Goal: Contribute content: Add original content to the website for others to see

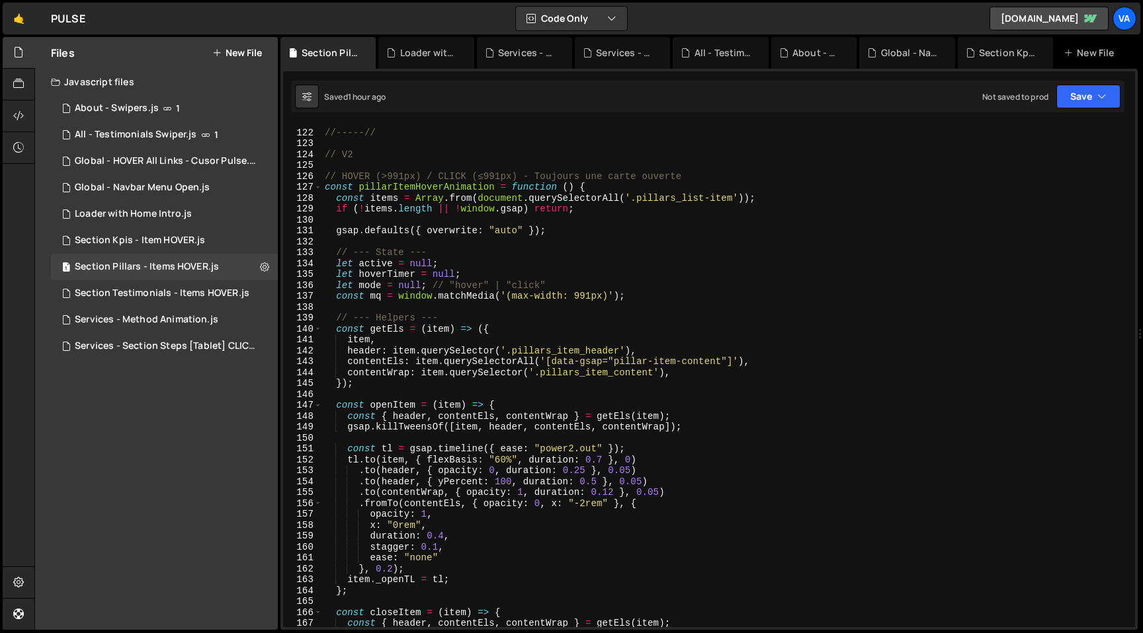
scroll to position [1246, 0]
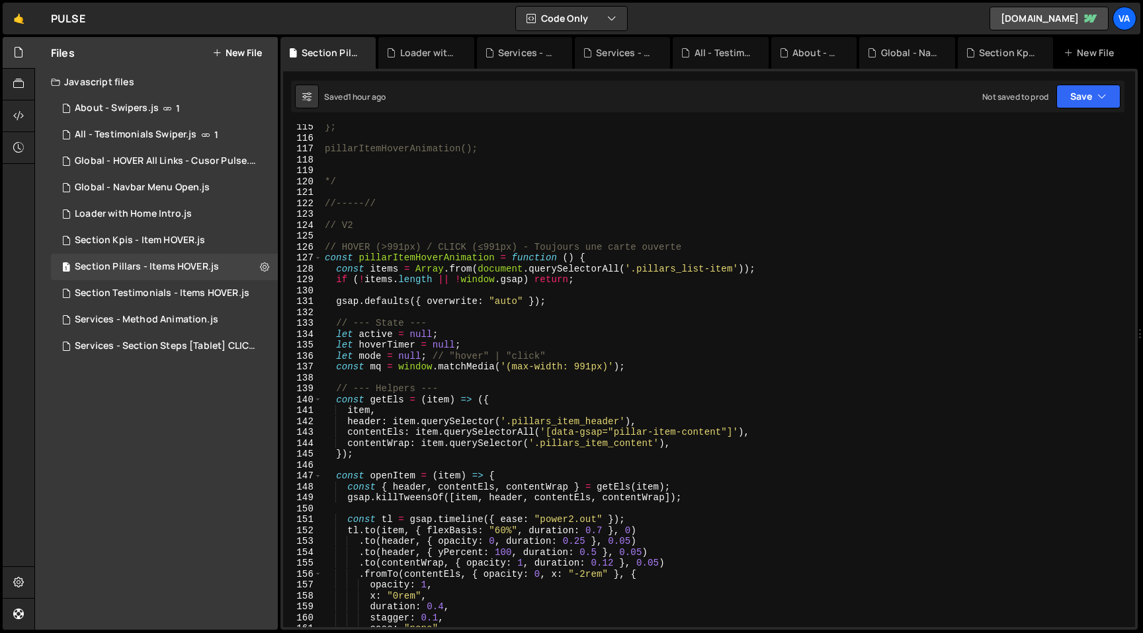
click at [370, 227] on div "}; pillarItemHoverAnimation(); */ //-----// // V2 // HOVER (>991px) / CLICK (≤9…" at bounding box center [725, 384] width 807 height 525
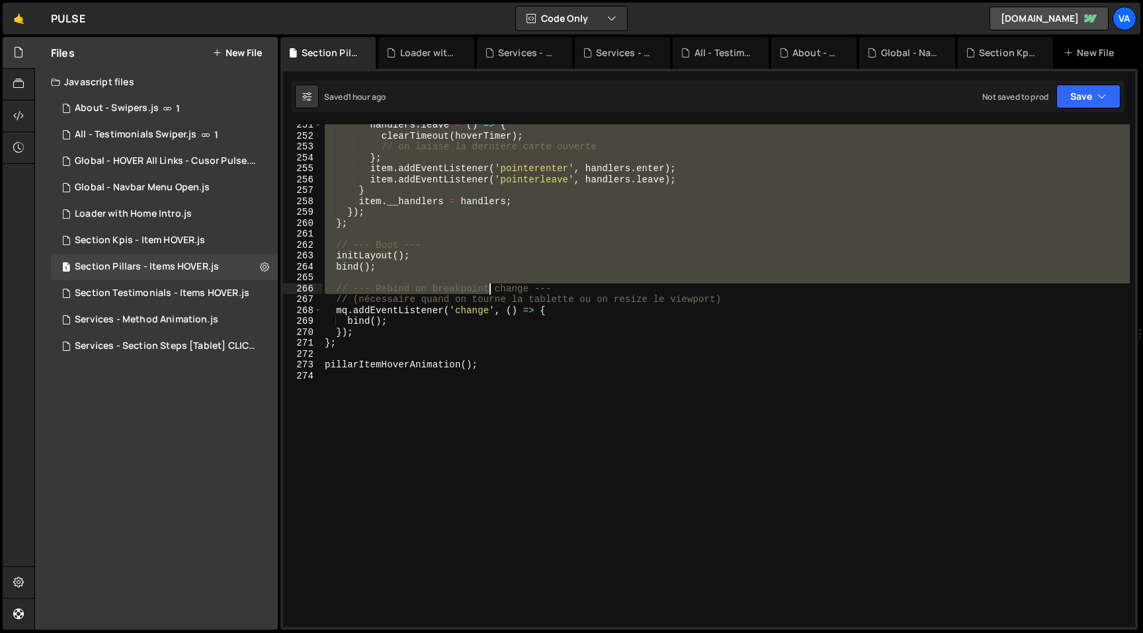
scroll to position [2732, 0]
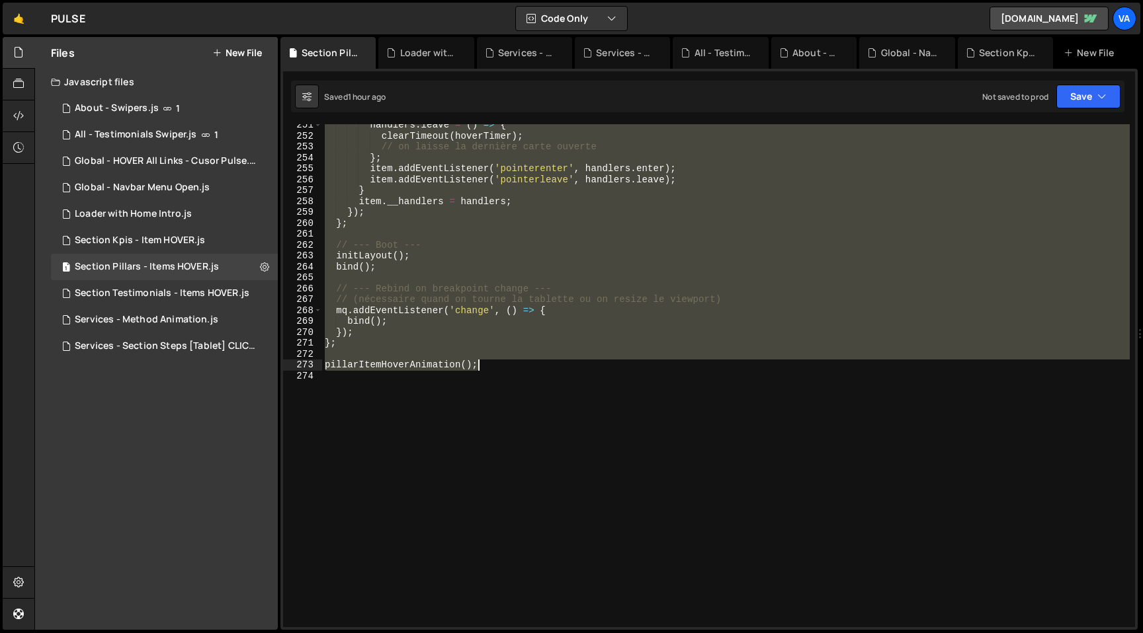
drag, startPoint x: 326, startPoint y: 249, endPoint x: 499, endPoint y: 365, distance: 208.2
click at [499, 365] on div "handlers . leave = ( ) => { clearTimeout ( hoverTimer ) ; // on laisse la derni…" at bounding box center [725, 382] width 807 height 525
paste textarea "pillarInteractive"
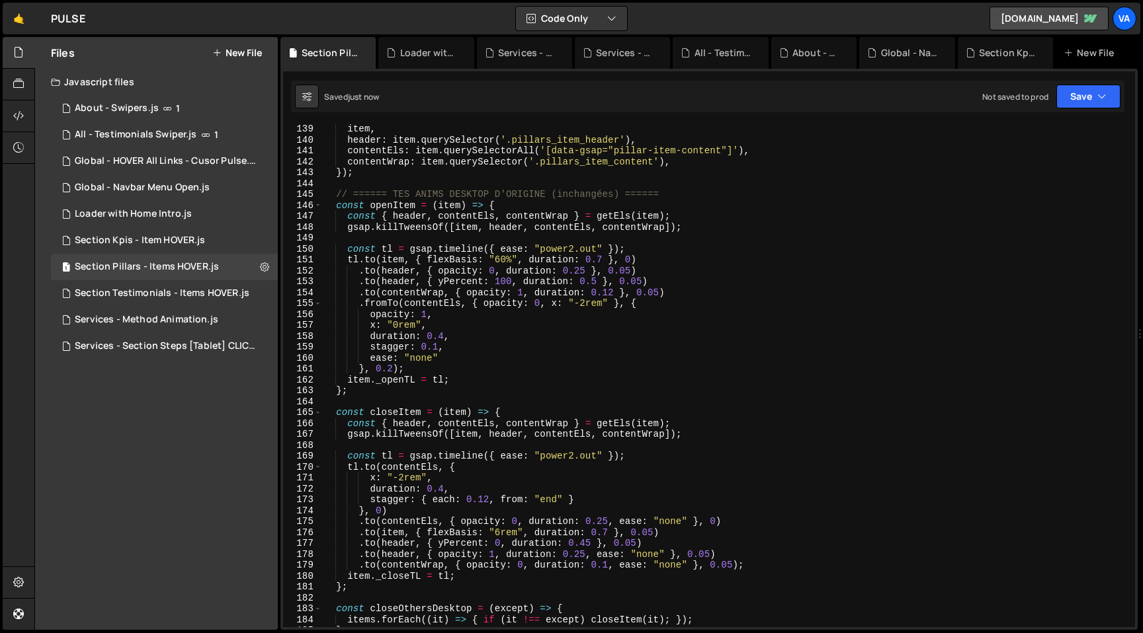
scroll to position [1139, 0]
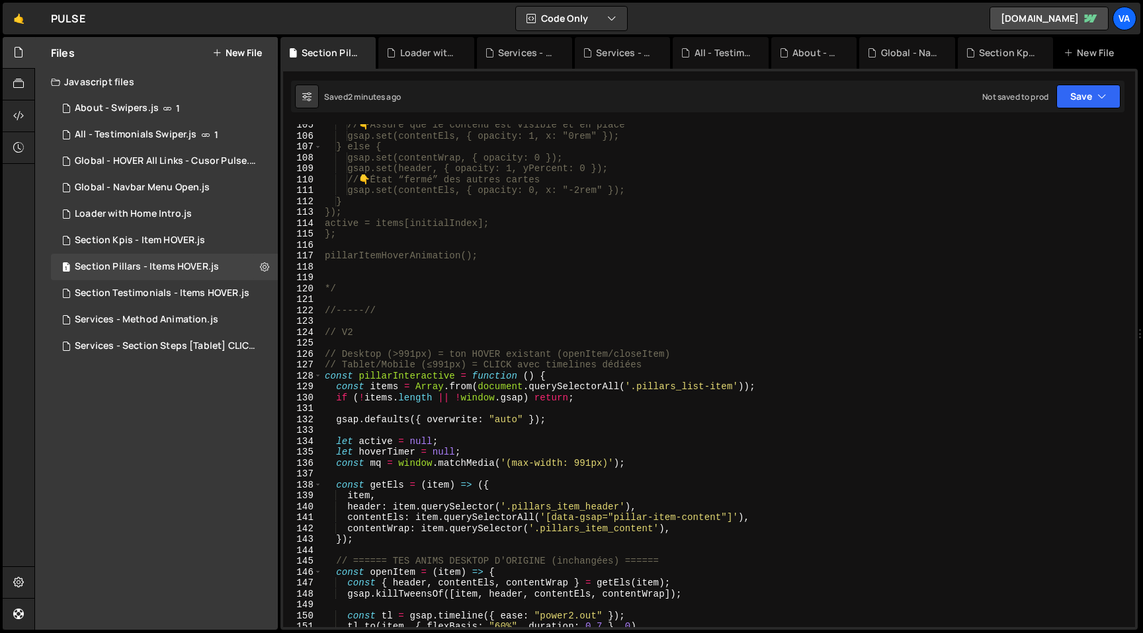
click at [581, 416] on div "// 👇 Assure que le contenu est visible et en place gsap.set(contentEls, { opaci…" at bounding box center [725, 382] width 807 height 525
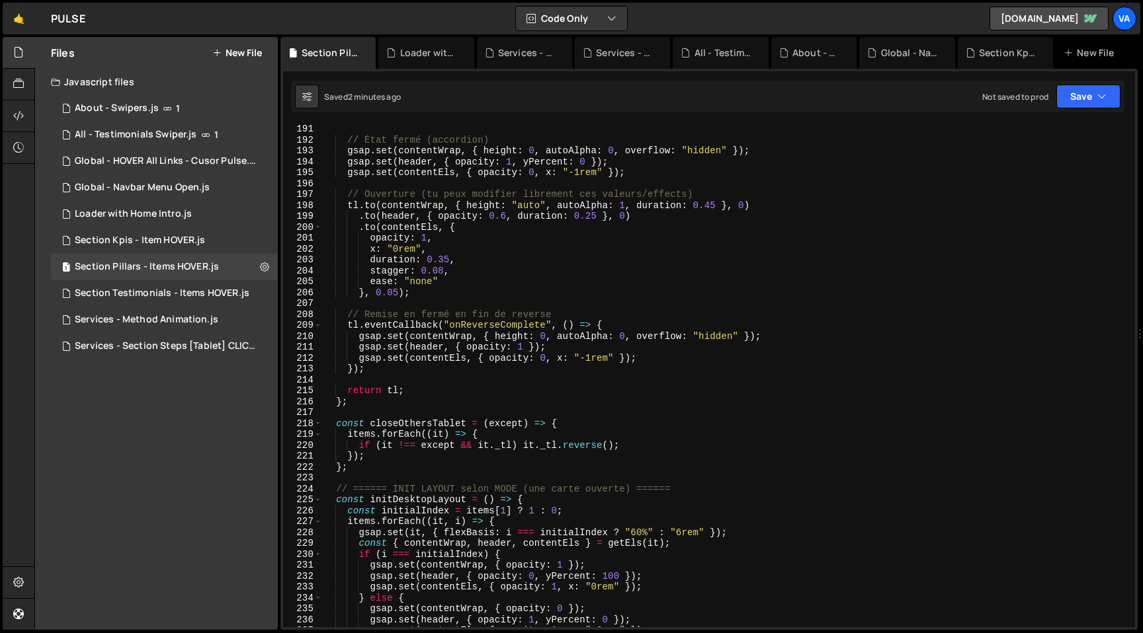
scroll to position [2293, 0]
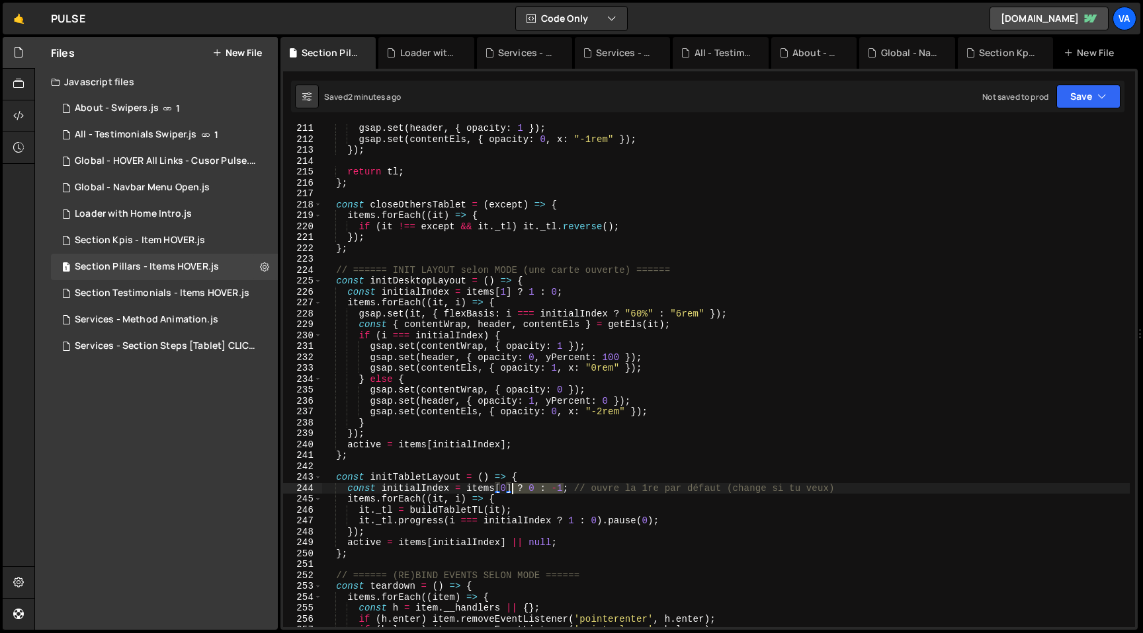
drag, startPoint x: 563, startPoint y: 490, endPoint x: 512, endPoint y: 490, distance: 50.3
click at [512, 490] on div "gsap . set ( header , { opacity : 1 }) ; gsap . set ( contentEls , { opacity : …" at bounding box center [725, 385] width 807 height 525
click at [572, 292] on div "gsap . set ( header , { opacity : 1 }) ; gsap . set ( contentEls , { opacity : …" at bounding box center [725, 385] width 807 height 525
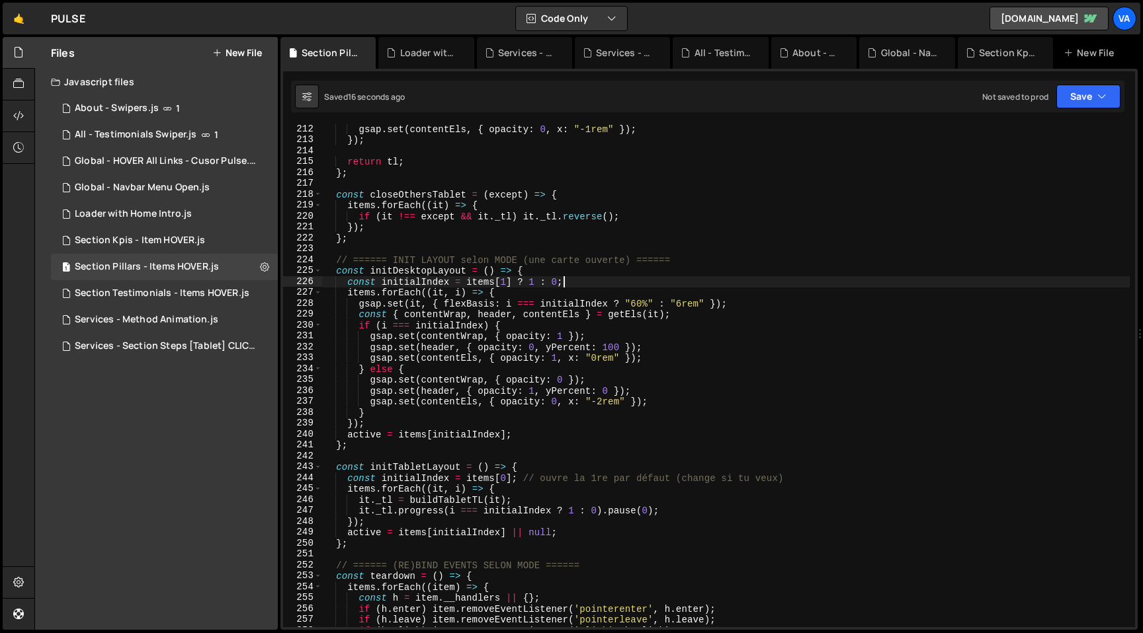
scroll to position [2347, 0]
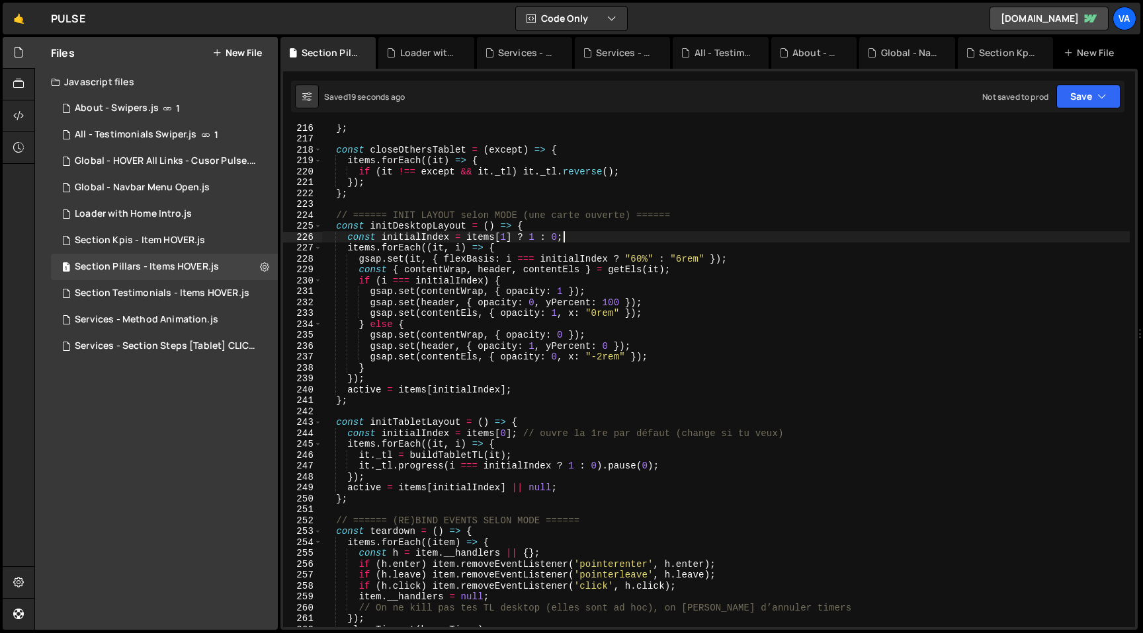
click at [511, 432] on div "} ; const closeOthersTablet = ( except ) => { items . forEach (( it ) => { if (…" at bounding box center [725, 384] width 807 height 525
drag, startPoint x: 560, startPoint y: 237, endPoint x: 466, endPoint y: 238, distance: 93.9
click at [466, 238] on div "} ; const closeOthersTablet = ( except ) => { items . forEach (( it ) => { if (…" at bounding box center [725, 384] width 807 height 525
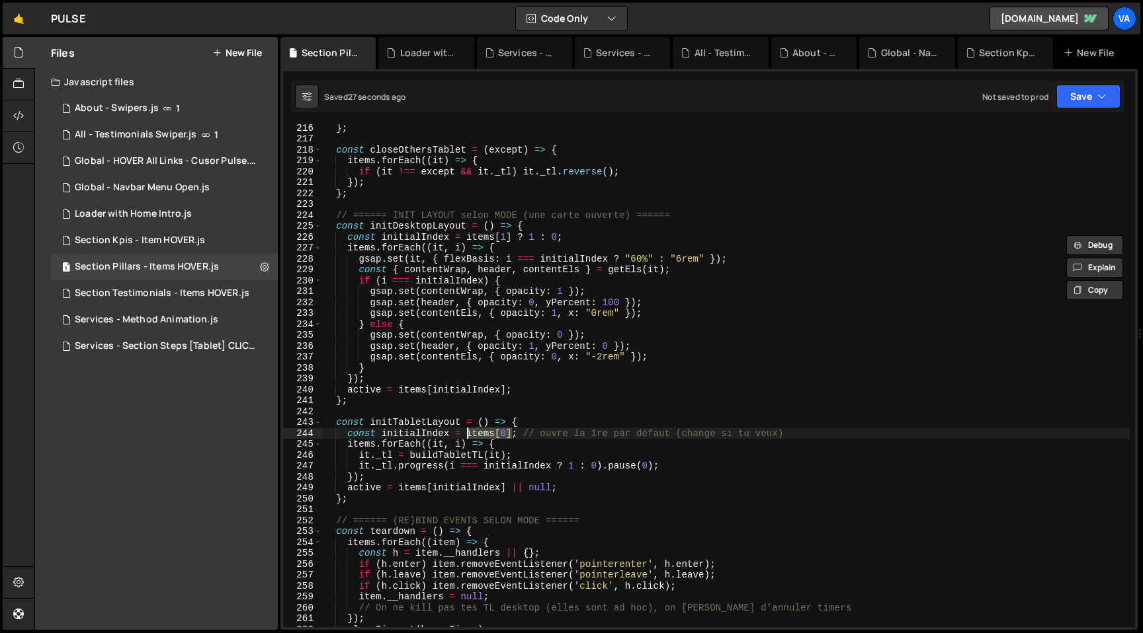
drag, startPoint x: 510, startPoint y: 433, endPoint x: 467, endPoint y: 432, distance: 43.0
click at [467, 432] on div "} ; const closeOthersTablet = ( except ) => { items . forEach (( it ) => { if (…" at bounding box center [725, 384] width 807 height 525
paste textarea "1] ? 1 : 0"
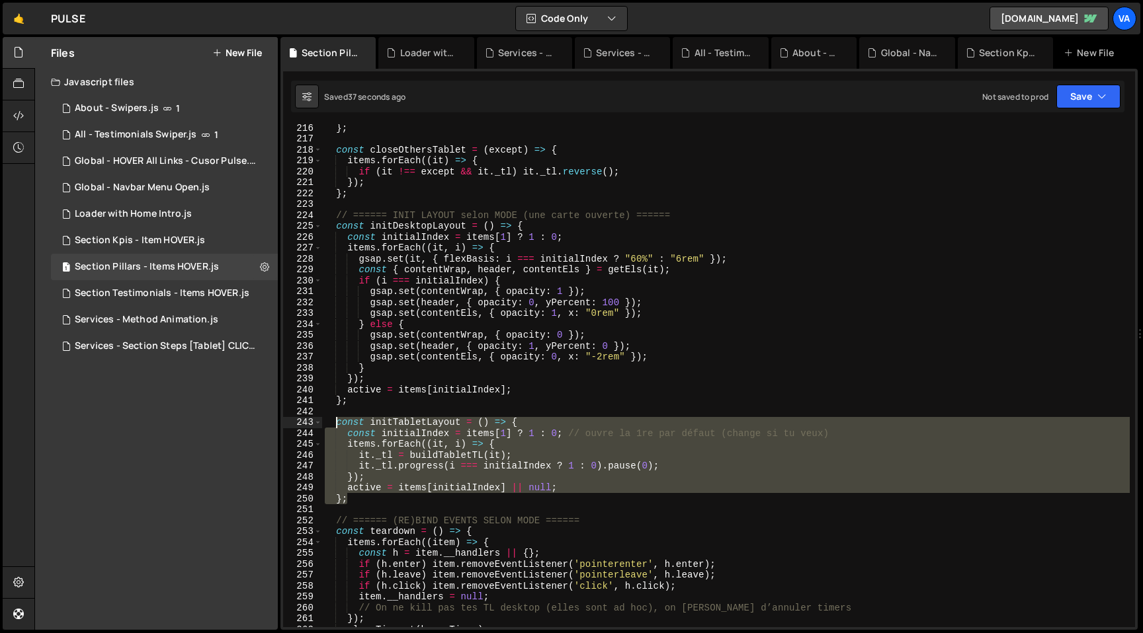
drag, startPoint x: 352, startPoint y: 498, endPoint x: 336, endPoint y: 427, distance: 73.3
click at [336, 427] on div "} ; const closeOthersTablet = ( except ) => { items . forEach (( it ) => { if (…" at bounding box center [725, 384] width 807 height 525
paste textarea "};"
drag, startPoint x: 350, startPoint y: 504, endPoint x: 337, endPoint y: 424, distance: 81.0
click at [337, 424] on div "} ; const closeOthersTablet = ( except ) => { items . forEach (( it ) => { if (…" at bounding box center [725, 384] width 807 height 525
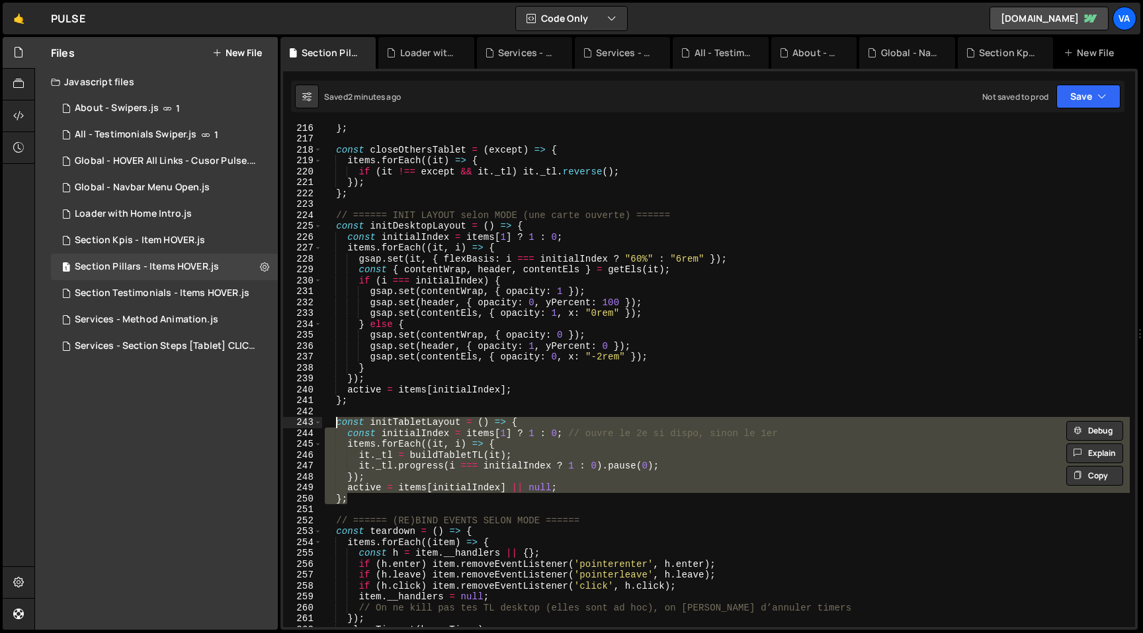
paste textarea "};"
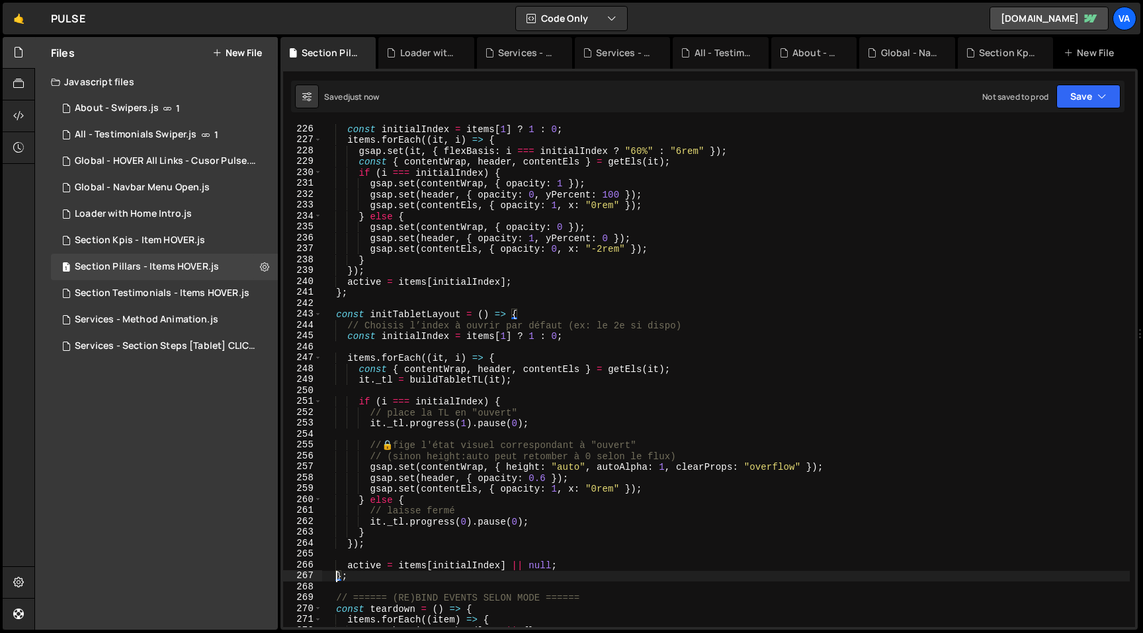
scroll to position [2455, 0]
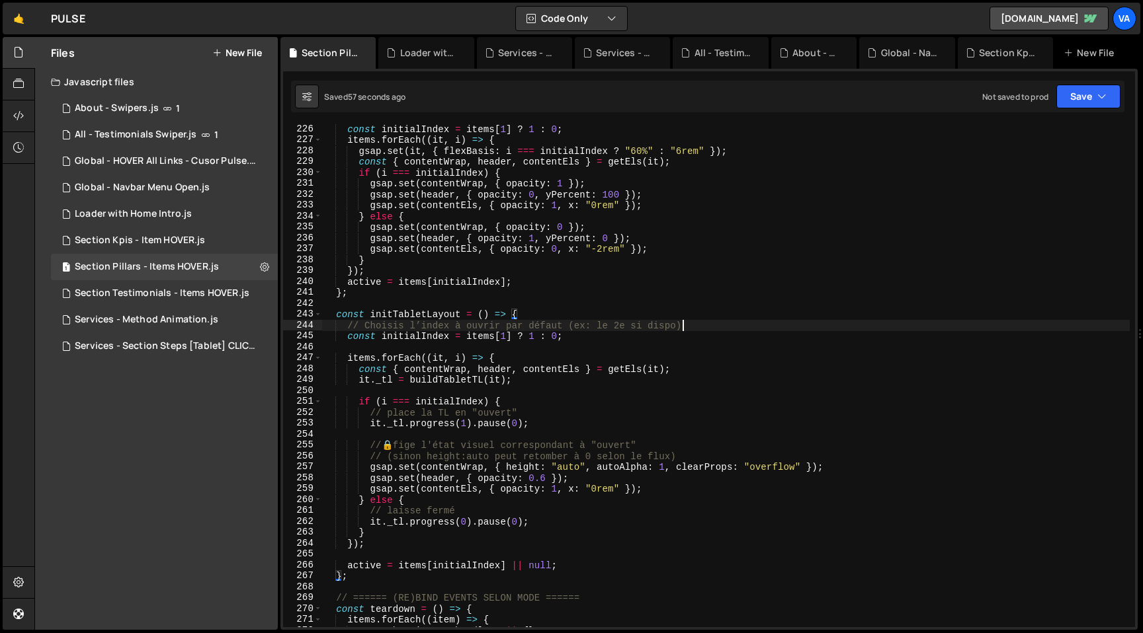
click at [698, 329] on div "const initialIndex = items [ 1 ] ? 1 : 0 ; items . forEach (( it , i ) => { gsa…" at bounding box center [725, 386] width 807 height 525
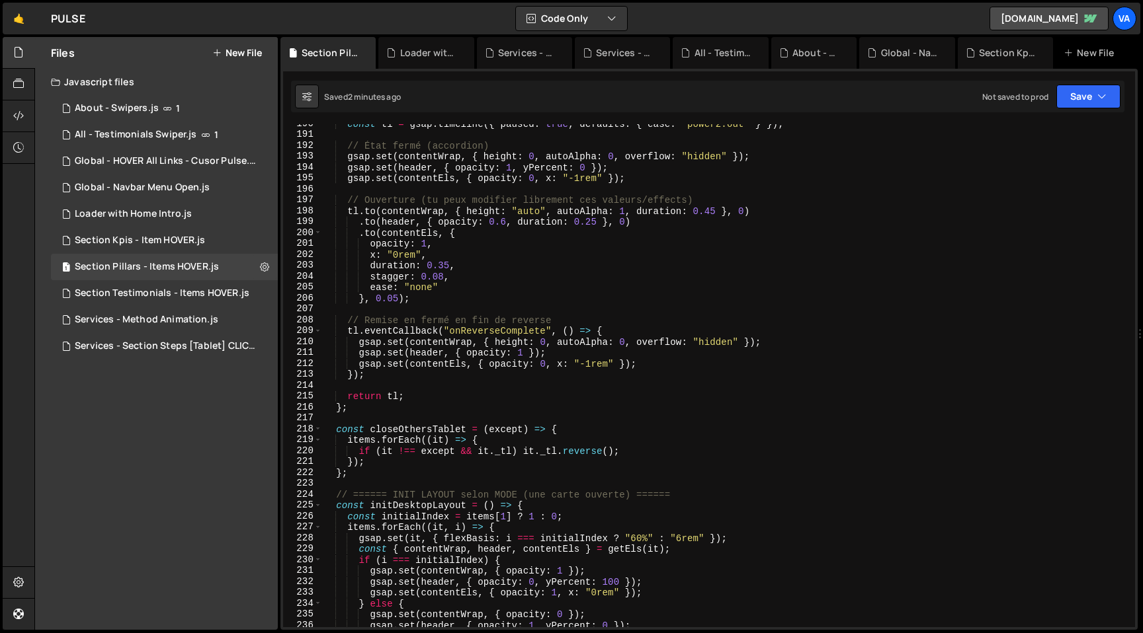
scroll to position [2068, 0]
drag, startPoint x: 739, startPoint y: 341, endPoint x: 638, endPoint y: 342, distance: 100.5
click at [638, 341] on div "const tl = gsap . timeline ({ paused : true , defaults : { ease : "power2.out" …" at bounding box center [725, 380] width 807 height 525
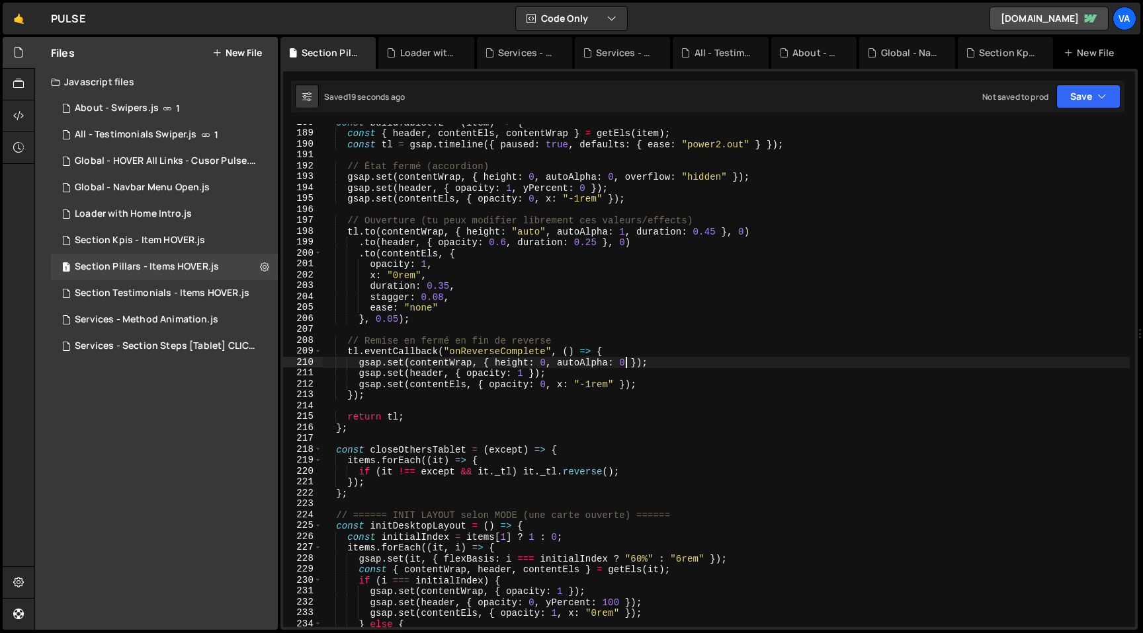
scroll to position [2048, 0]
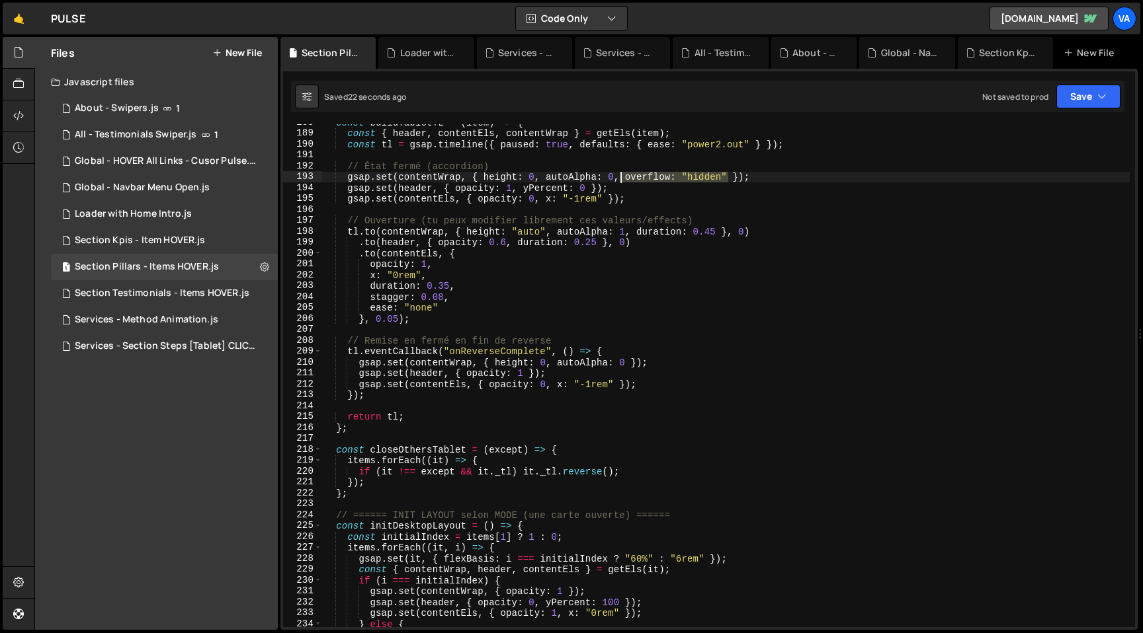
drag, startPoint x: 728, startPoint y: 177, endPoint x: 618, endPoint y: 177, distance: 110.4
click at [618, 177] on div "const buildTabletTL = ( item ) => { const { header , contentEls , contentWrap }…" at bounding box center [725, 379] width 807 height 525
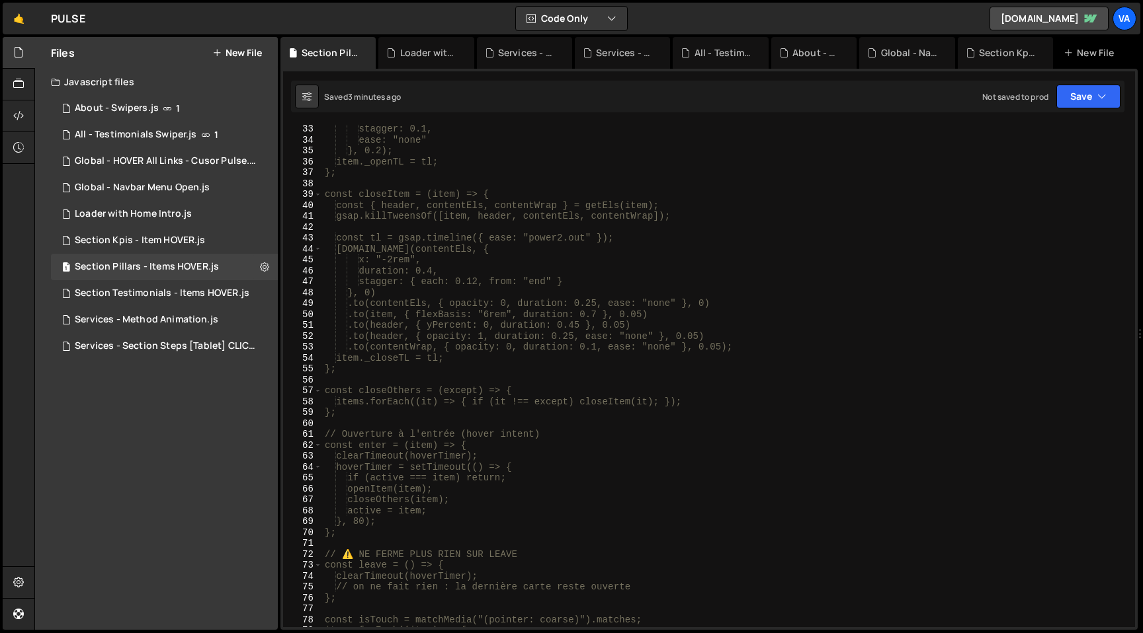
scroll to position [0, 0]
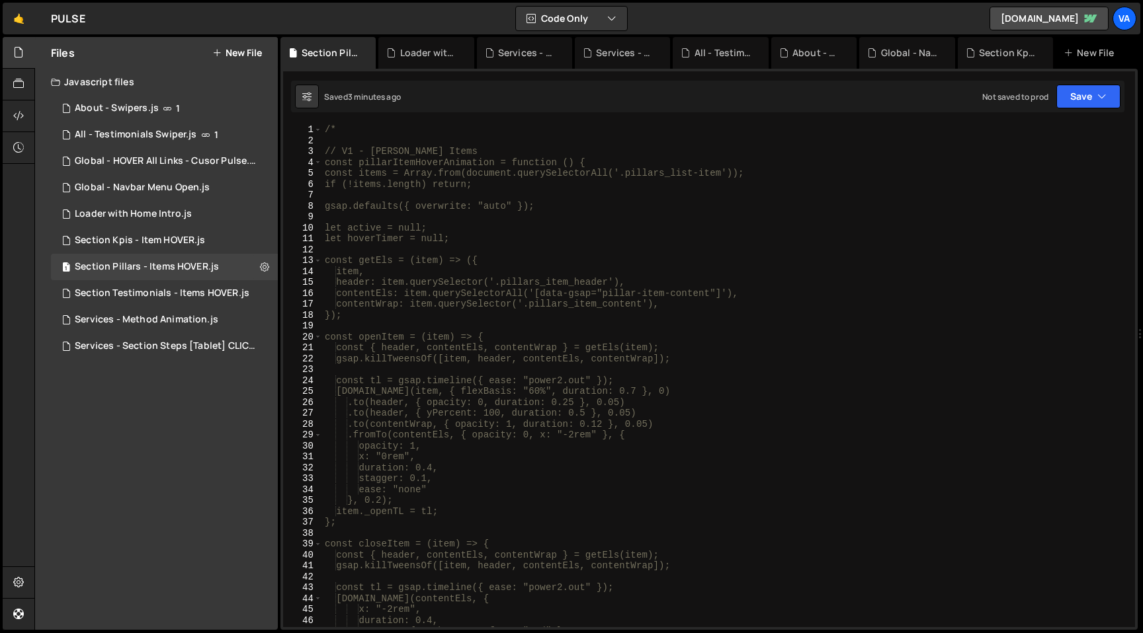
click at [371, 150] on div "/* // V1 - [PERSON_NAME] Items const pillarItemHoverAnimation = function () { c…" at bounding box center [725, 386] width 807 height 525
click at [512, 148] on div "/* // V1 - Only [PERSON_NAME] Items const pillarItemHoverAnimation = function (…" at bounding box center [725, 386] width 807 height 525
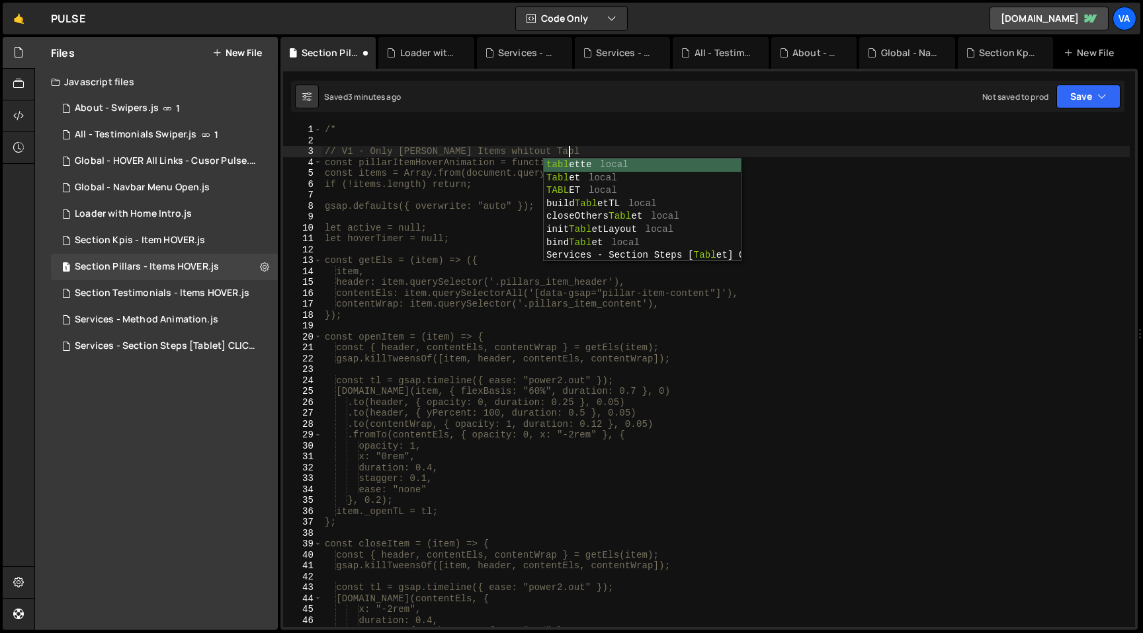
type textarea "// V1 - Only [PERSON_NAME] Items whitout Tablet"
click at [526, 138] on div "/* // V1 - Only [PERSON_NAME] Items whitout Tablet const pillarItemHoverAnimati…" at bounding box center [725, 386] width 807 height 525
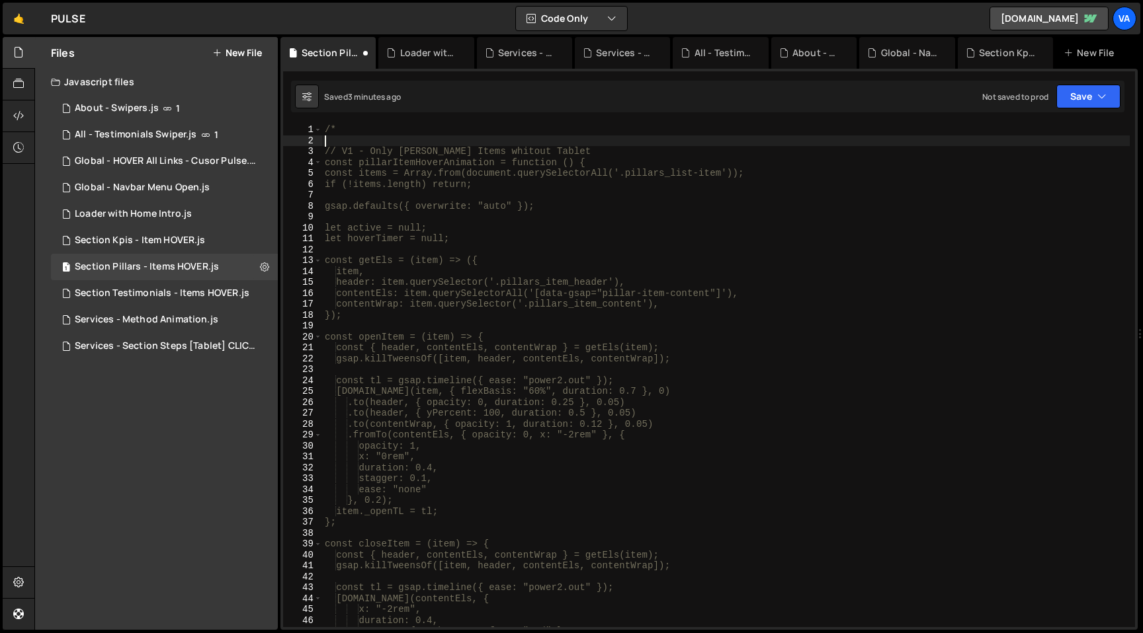
scroll to position [0, 0]
click at [243, 52] on button "New File" at bounding box center [237, 53] width 50 height 11
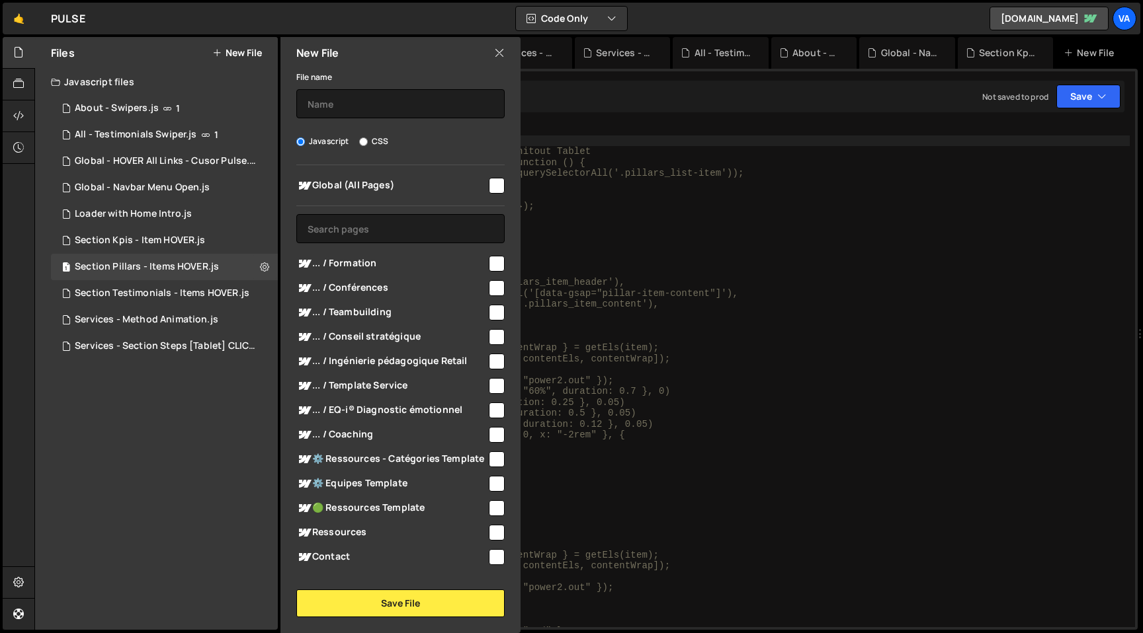
scroll to position [270, 0]
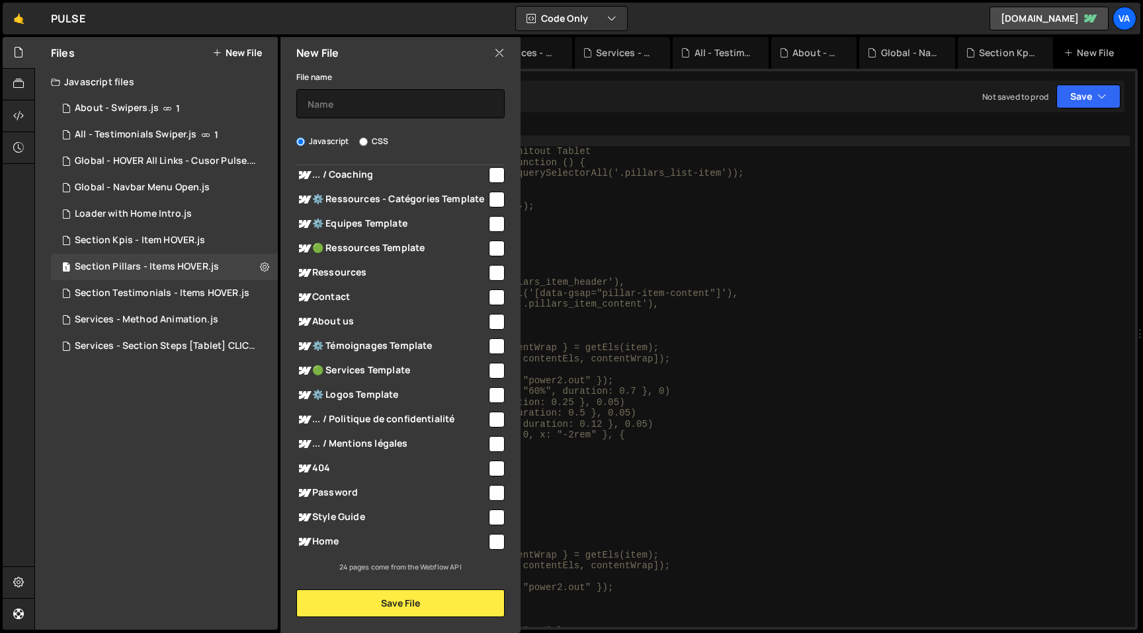
click at [495, 548] on input "checkbox" at bounding box center [497, 542] width 16 height 16
checkbox input "true"
click at [360, 95] on input "text" at bounding box center [400, 103] width 208 height 29
click at [307, 99] on input "Section Fonctions - Horizontal scroll" at bounding box center [400, 103] width 208 height 29
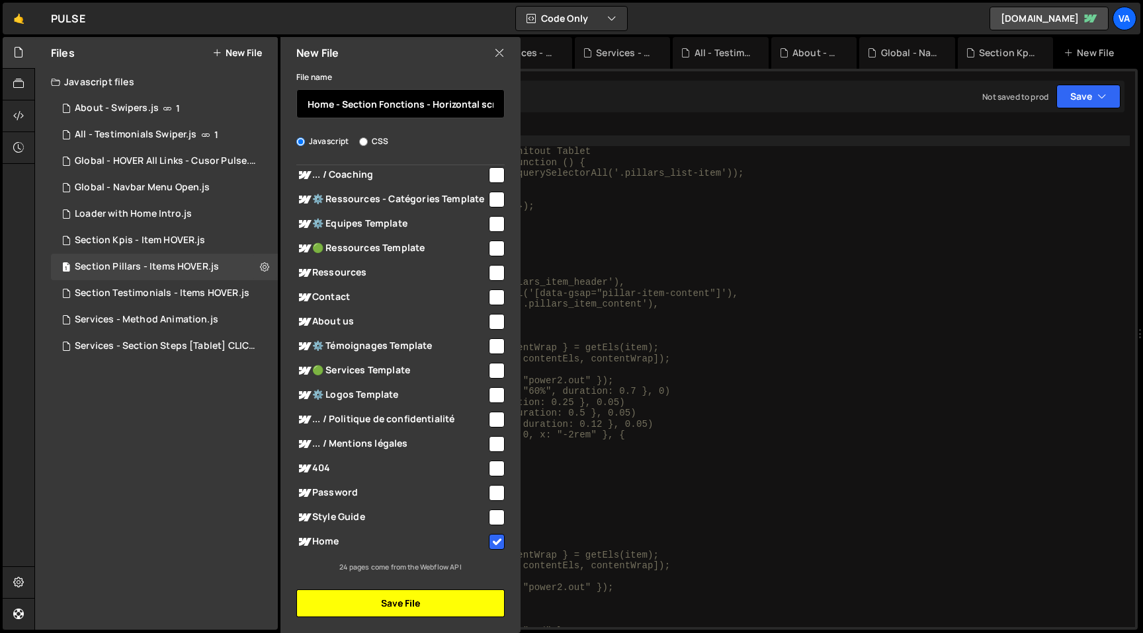
type input "Home - Section Fonctions - Horizontal scroll"
drag, startPoint x: 408, startPoint y: 607, endPoint x: 407, endPoint y: 587, distance: 20.5
click at [408, 607] on button "Save File" at bounding box center [400, 604] width 208 height 28
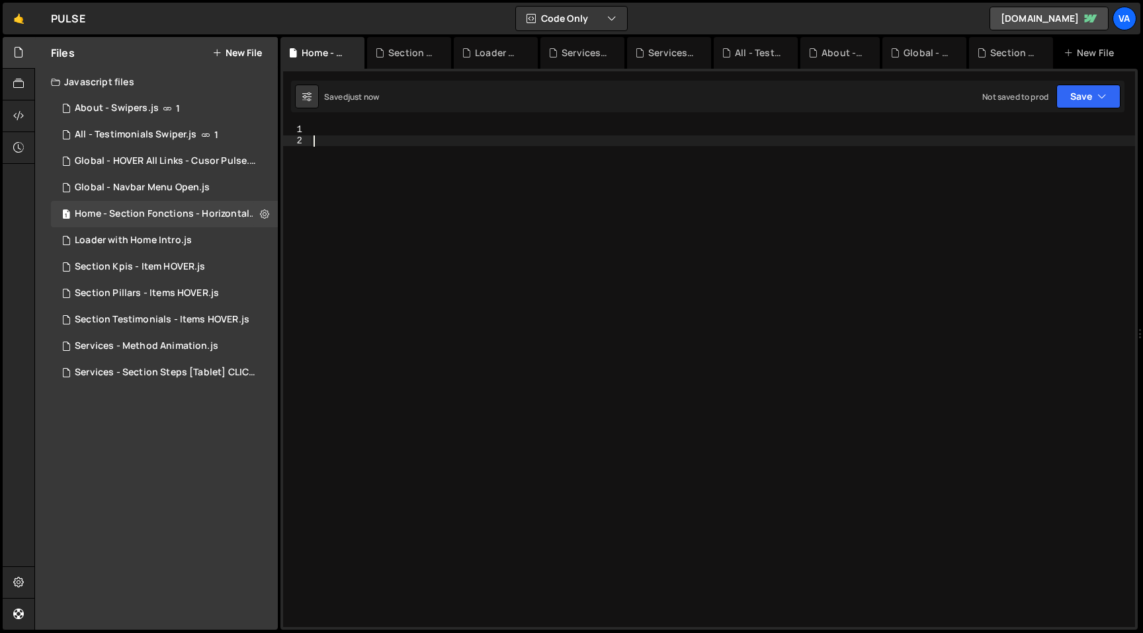
click at [382, 214] on div at bounding box center [723, 386] width 824 height 525
paste textarea "})();"
type textarea "})();"
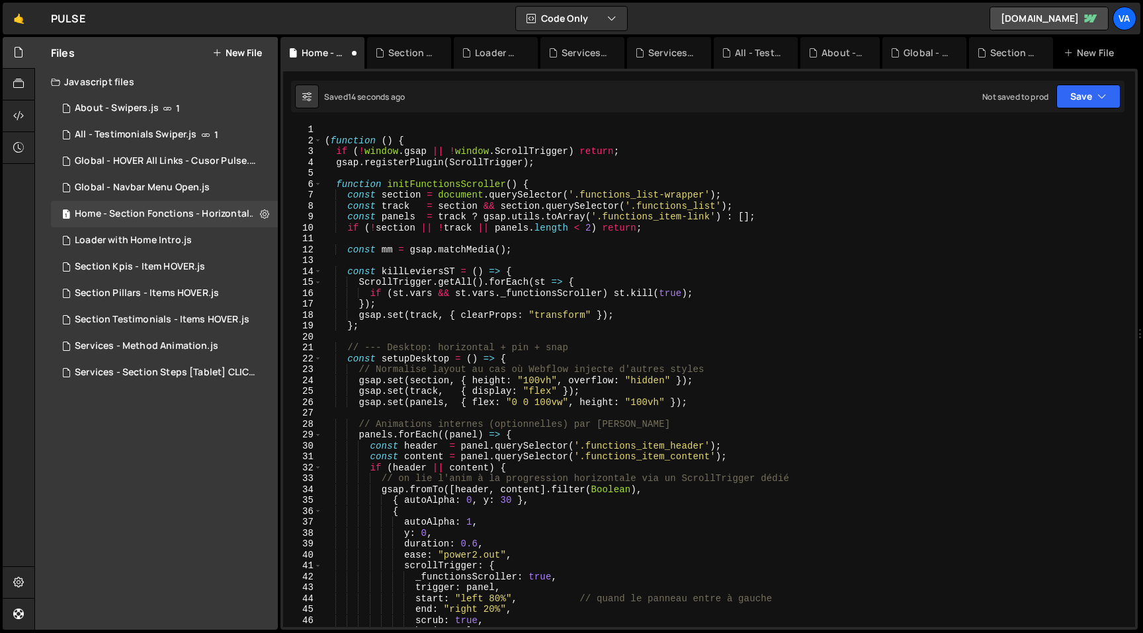
scroll to position [1079, 0]
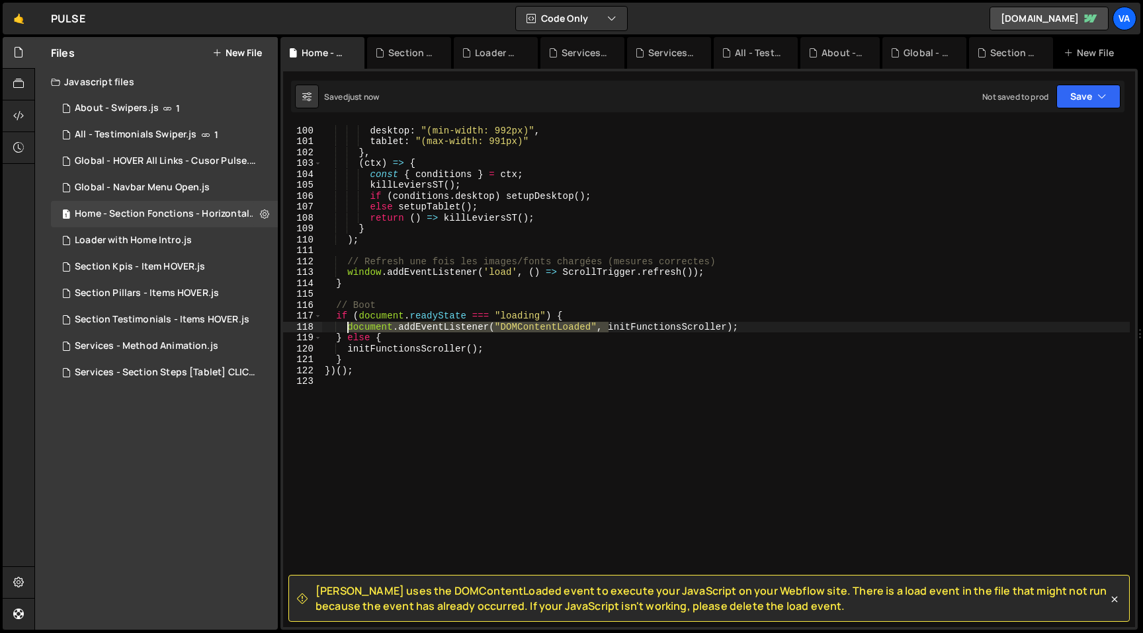
drag, startPoint x: 608, startPoint y: 330, endPoint x: 348, endPoint y: 323, distance: 260.0
click at [348, 323] on div "{ desktop : "(min-width: 992px)" , tablet : "(max-width: 991px)" } , ( ctx ) =>…" at bounding box center [725, 376] width 807 height 525
click at [468, 329] on div "{ desktop : "(min-width: 992px)" , tablet : "(max-width: 991px)" } , ( ctx ) =>…" at bounding box center [725, 376] width 807 height 525
click at [530, 352] on div "{ desktop : "(min-width: 992px)" , tablet : "(max-width: 991px)" } , ( ctx ) =>…" at bounding box center [725, 376] width 807 height 525
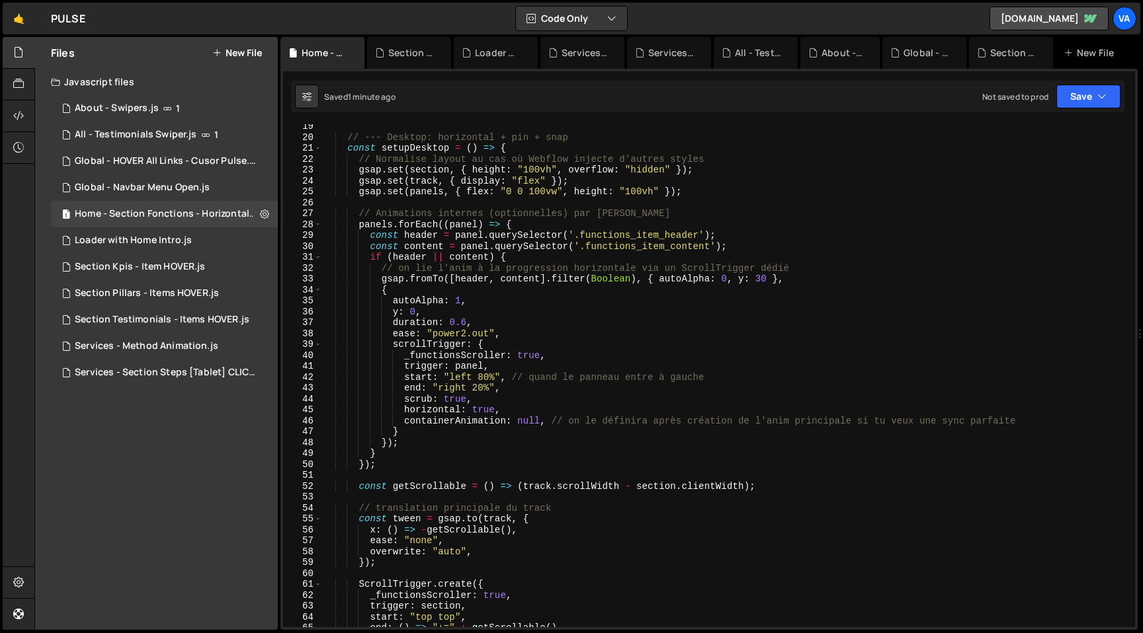
scroll to position [200, 0]
drag, startPoint x: 660, startPoint y: 192, endPoint x: 572, endPoint y: 193, distance: 88.0
click at [572, 193] on div "// --- Desktop: horizontal + pin + snap const setupDesktop = ( ) => { // Normal…" at bounding box center [725, 383] width 807 height 525
click at [541, 192] on div "// --- Desktop: horizontal + pin + snap const setupDesktop = ( ) => { // Normal…" at bounding box center [725, 383] width 807 height 525
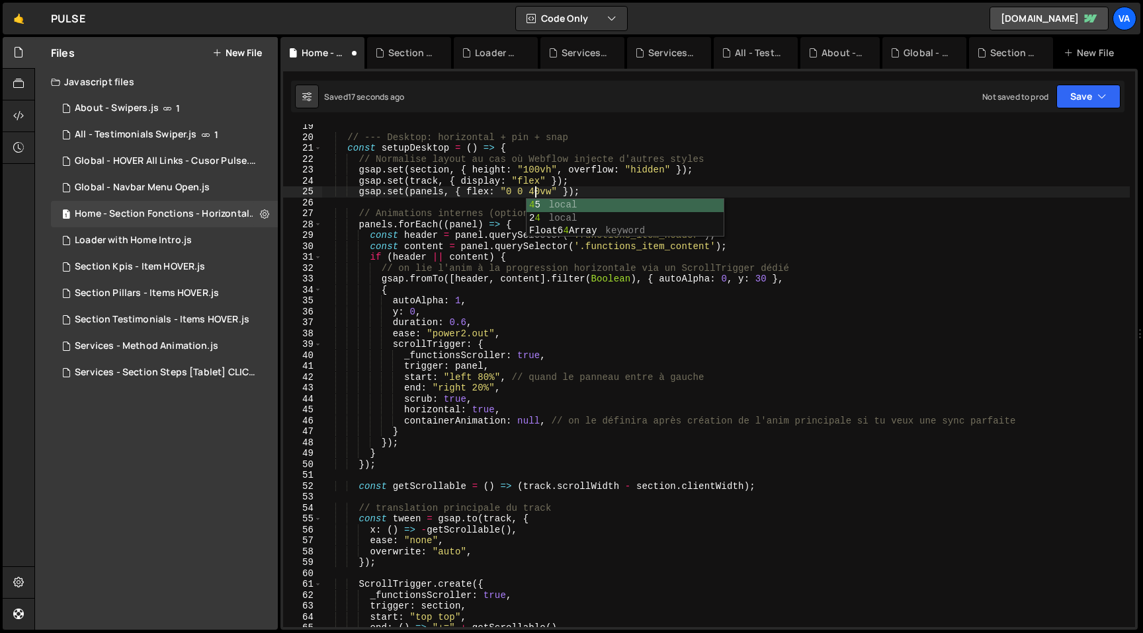
click at [585, 188] on div "// --- Desktop: horizontal + pin + snap const setupDesktop = ( ) => { // Normal…" at bounding box center [725, 383] width 807 height 525
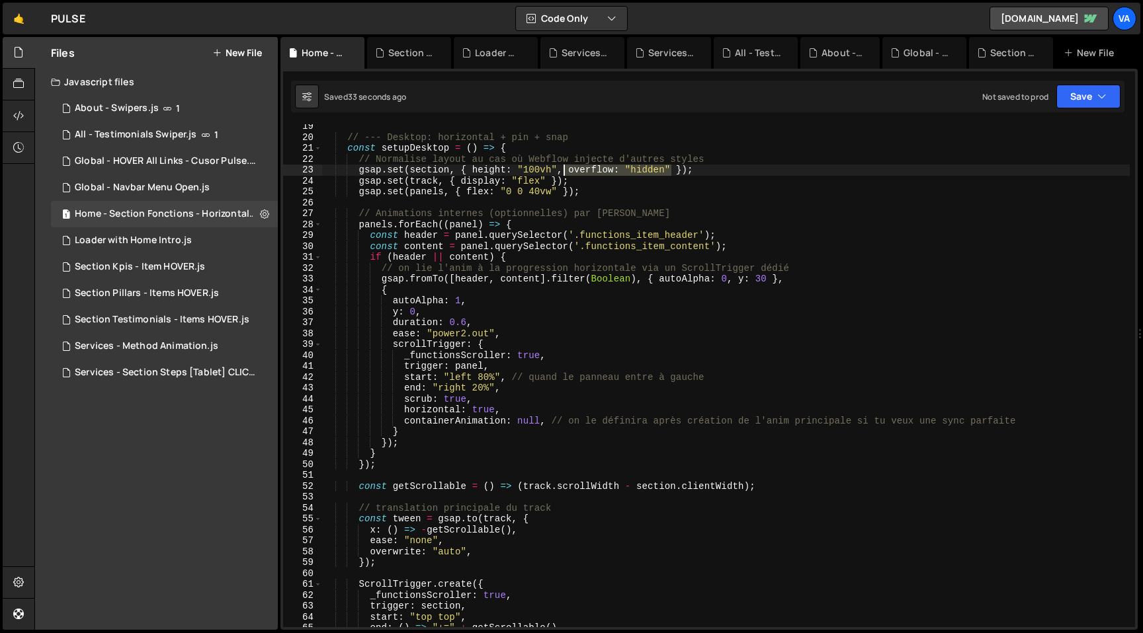
drag, startPoint x: 671, startPoint y: 169, endPoint x: 561, endPoint y: 169, distance: 110.4
click at [561, 169] on div "// --- Desktop: horizontal + pin + snap const setupDesktop = ( ) => { // Normal…" at bounding box center [725, 383] width 807 height 525
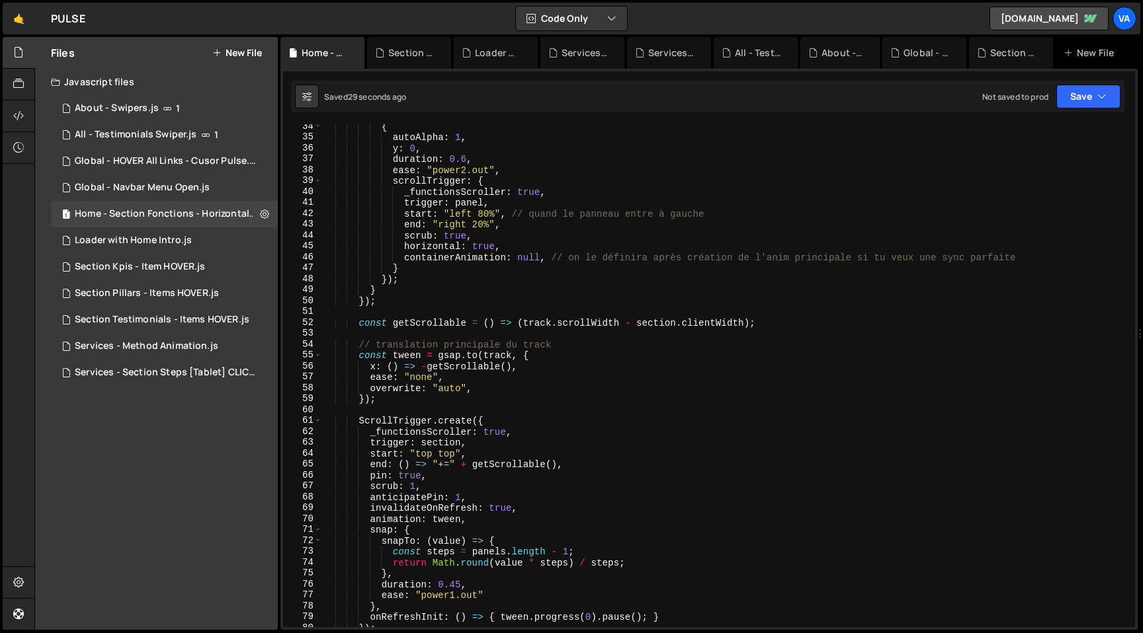
scroll to position [364, 0]
click at [414, 487] on div "{ autoAlpha : 1 , y : 0 , duration : 0.6 , ease : "power2.out" , scrollTrigger …" at bounding box center [725, 383] width 807 height 525
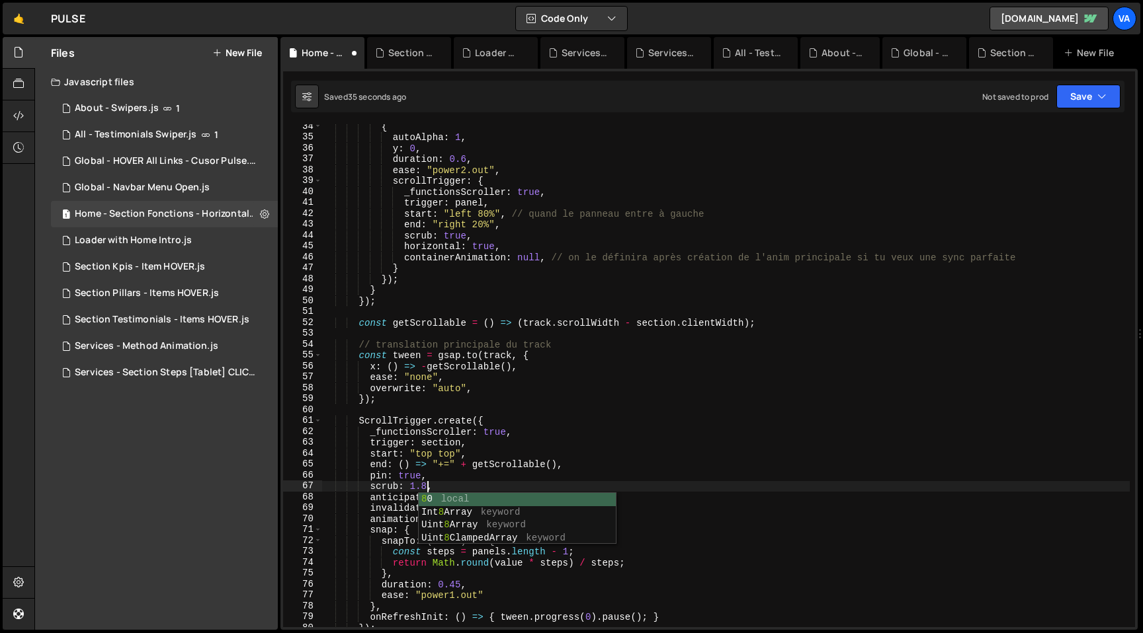
click at [571, 451] on div "{ autoAlpha : 1 , y : 0 , duration : 0.6 , ease : "power2.out" , scrollTrigger …" at bounding box center [725, 383] width 807 height 525
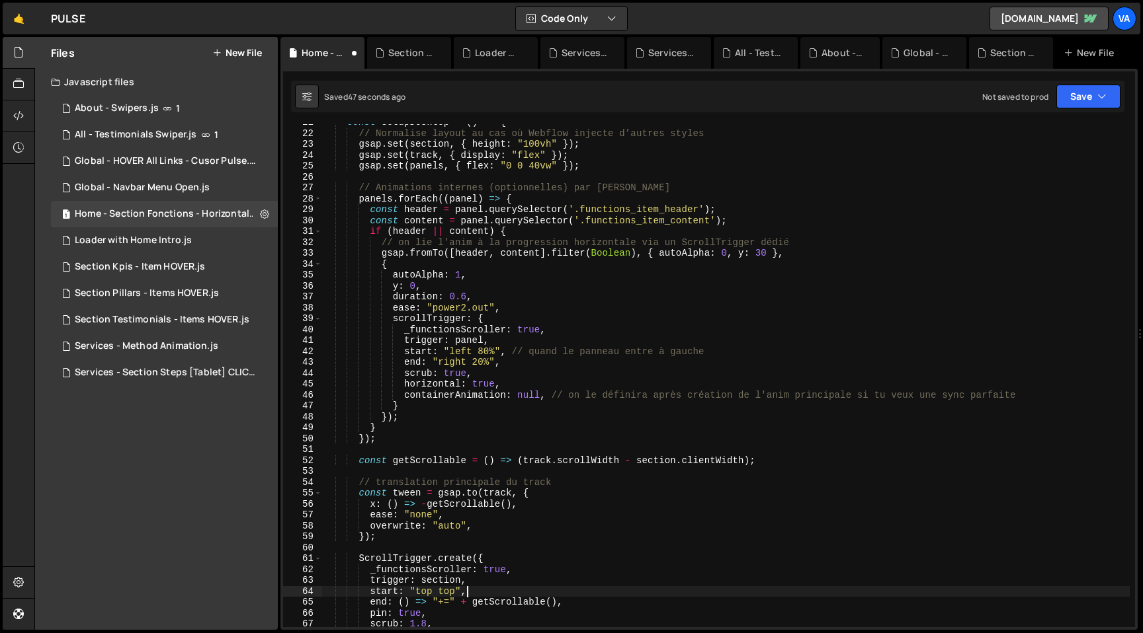
scroll to position [192, 0]
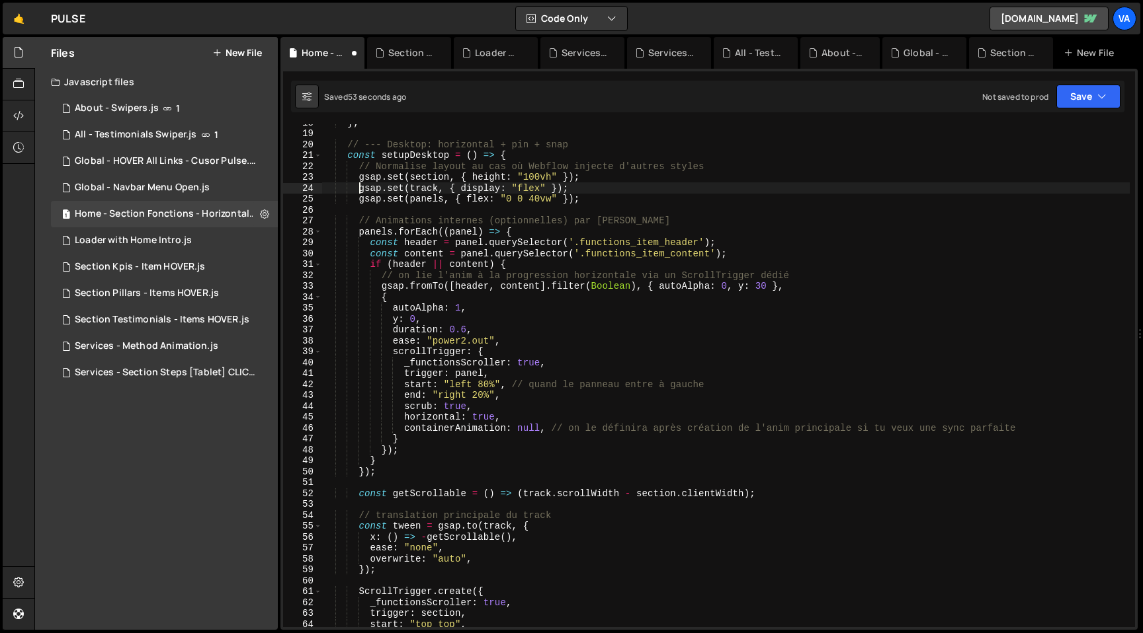
click at [358, 189] on div "} ; // --- Desktop: horizontal + pin + snap const setupDesktop = ( ) => { // No…" at bounding box center [725, 379] width 807 height 525
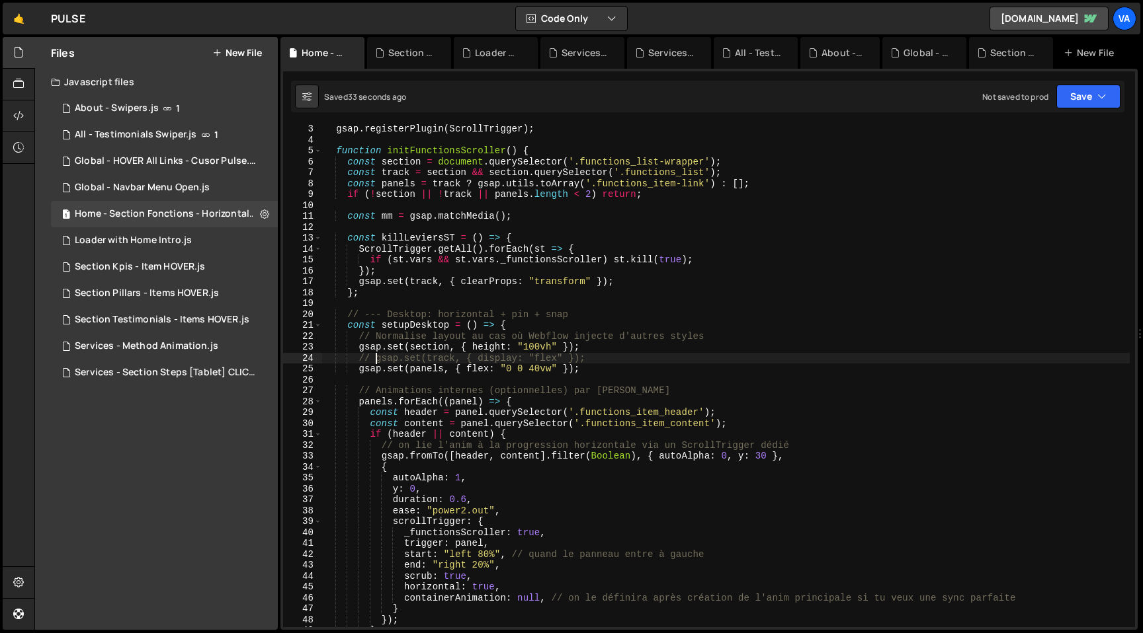
scroll to position [22, 0]
click at [669, 168] on div "gsap . registerPlugin ( ScrollTrigger ) ; function initFunctionsScroller ( ) { …" at bounding box center [725, 386] width 807 height 525
drag, startPoint x: 704, startPoint y: 161, endPoint x: 580, endPoint y: 161, distance: 123.7
click at [580, 161] on div "gsap . registerPlugin ( ScrollTrigger ) ; function initFunctionsScroller ( ) { …" at bounding box center [725, 386] width 807 height 525
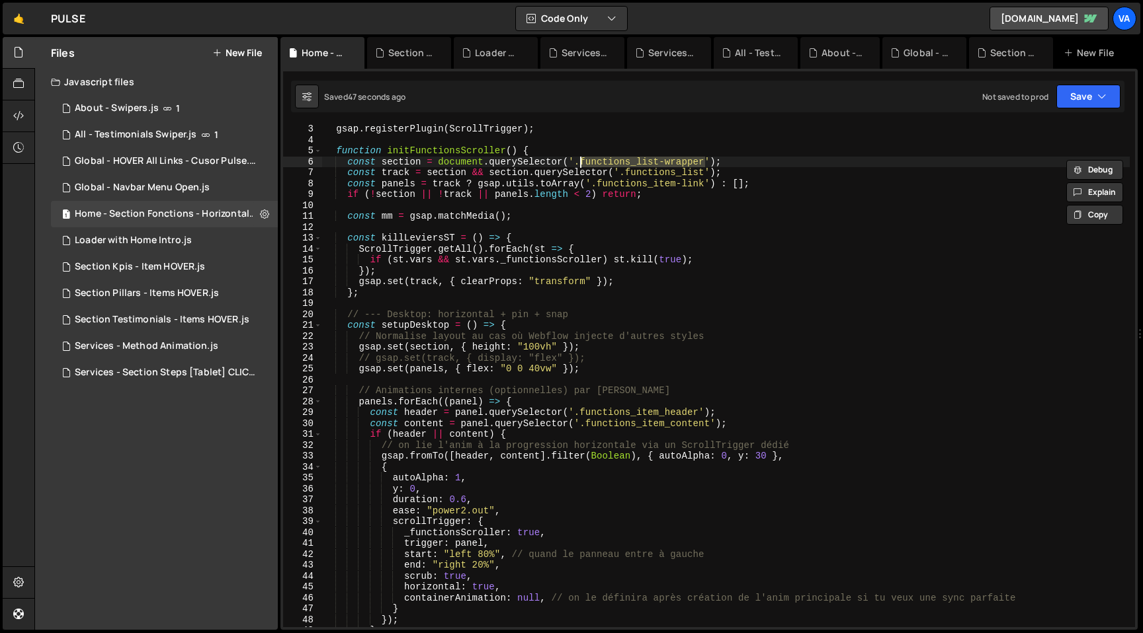
paste textarea "component"
click at [696, 177] on div "gsap . registerPlugin ( ScrollTrigger ) ; function initFunctionsScroller ( ) { …" at bounding box center [725, 386] width 807 height 525
drag, startPoint x: 705, startPoint y: 172, endPoint x: 626, endPoint y: 173, distance: 78.7
click at [626, 173] on div "gsap . registerPlugin ( ScrollTrigger ) ; function initFunctionsScroller ( ) { …" at bounding box center [725, 386] width 807 height 525
paste textarea "-wrapper"
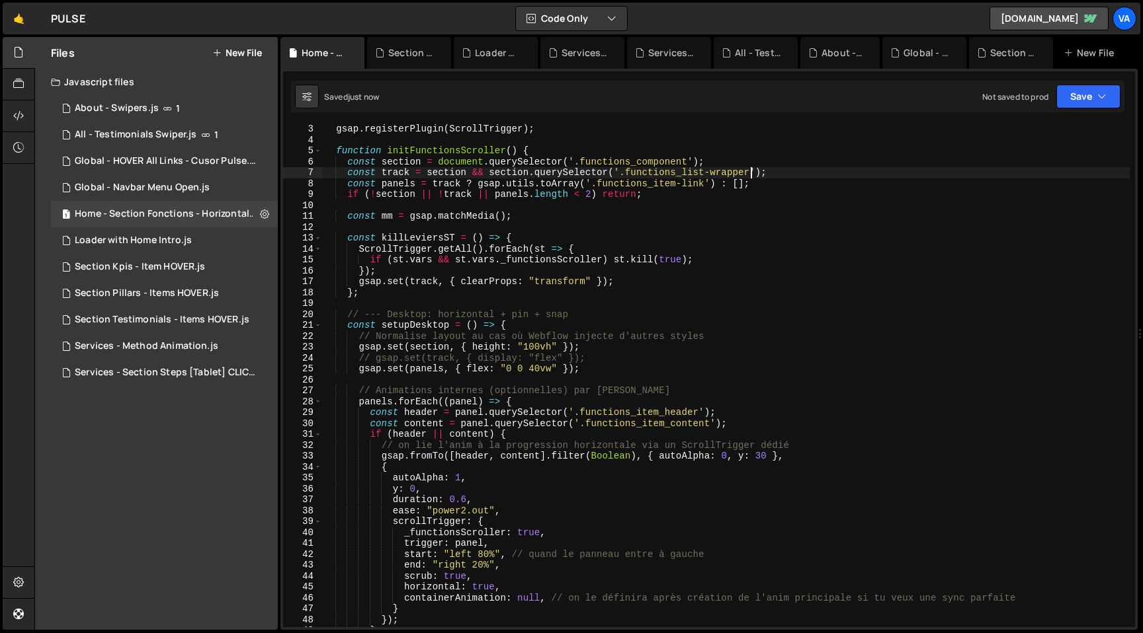
scroll to position [32, 0]
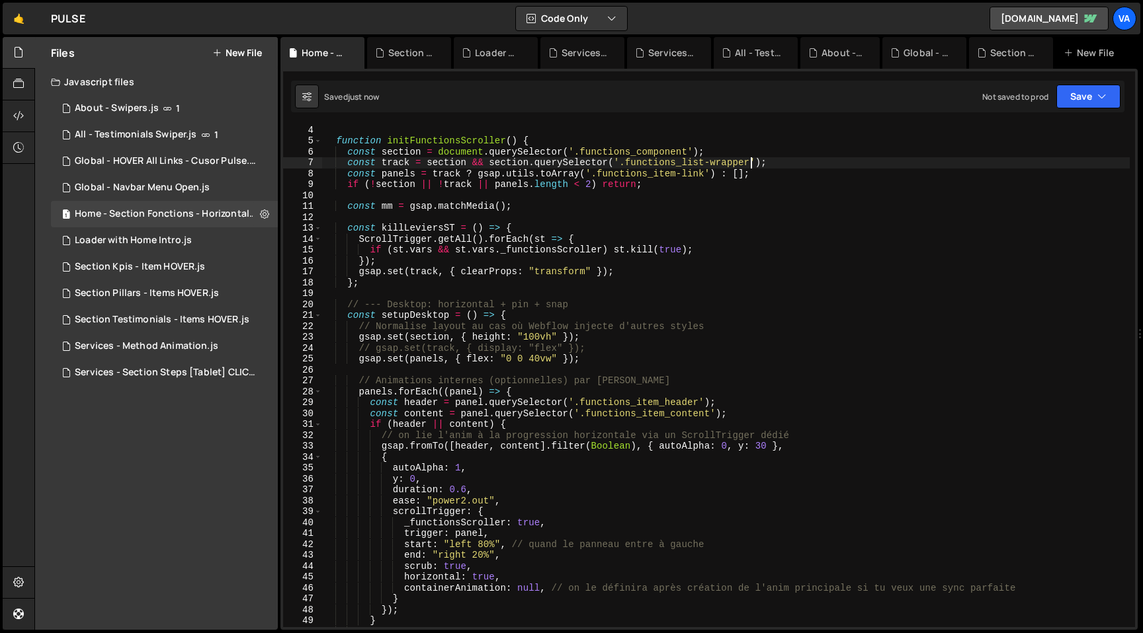
click at [360, 361] on div "gsap . registerPlugin ( ScrollTrigger ) ; function initFunctionsScroller ( ) { …" at bounding box center [725, 376] width 807 height 525
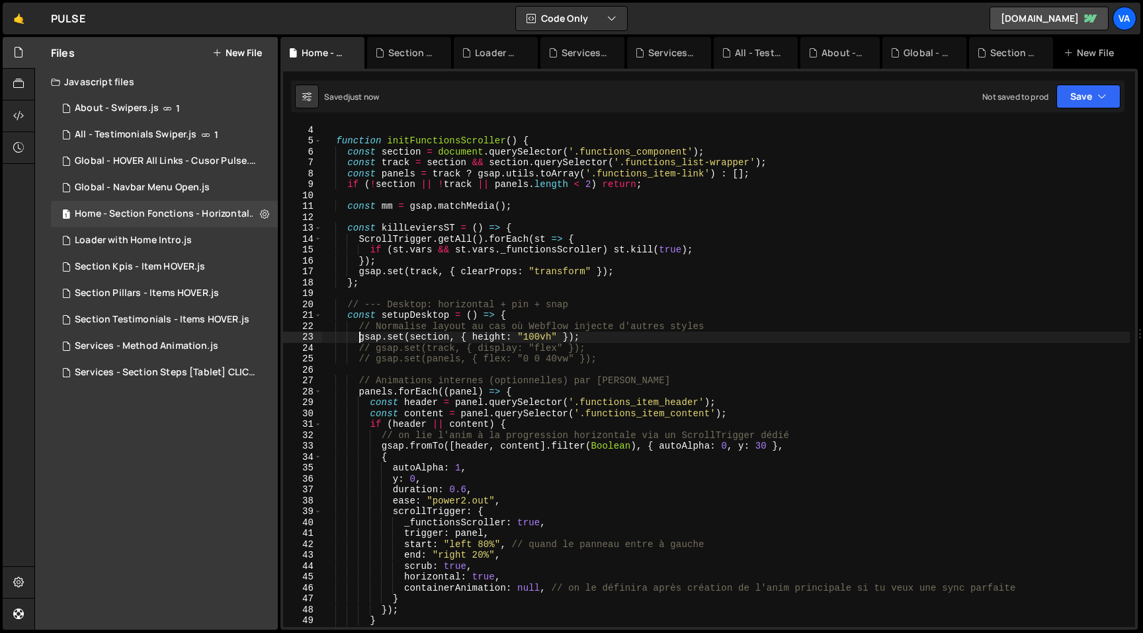
click at [359, 335] on div "gsap . registerPlugin ( ScrollTrigger ) ; function initFunctionsScroller ( ) { …" at bounding box center [725, 376] width 807 height 525
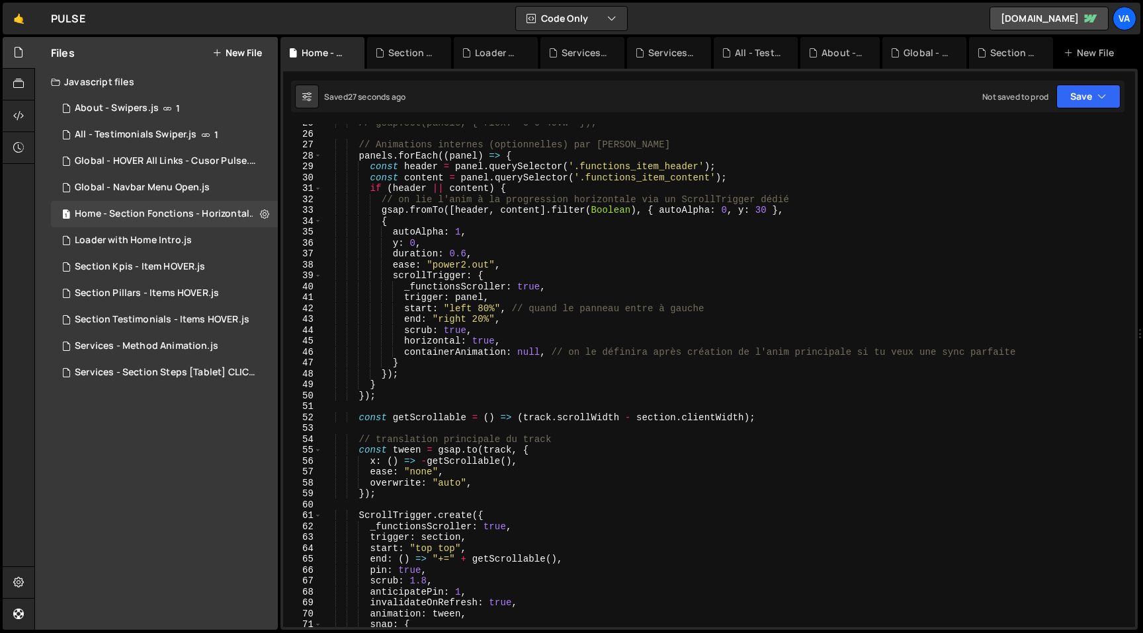
scroll to position [290, 0]
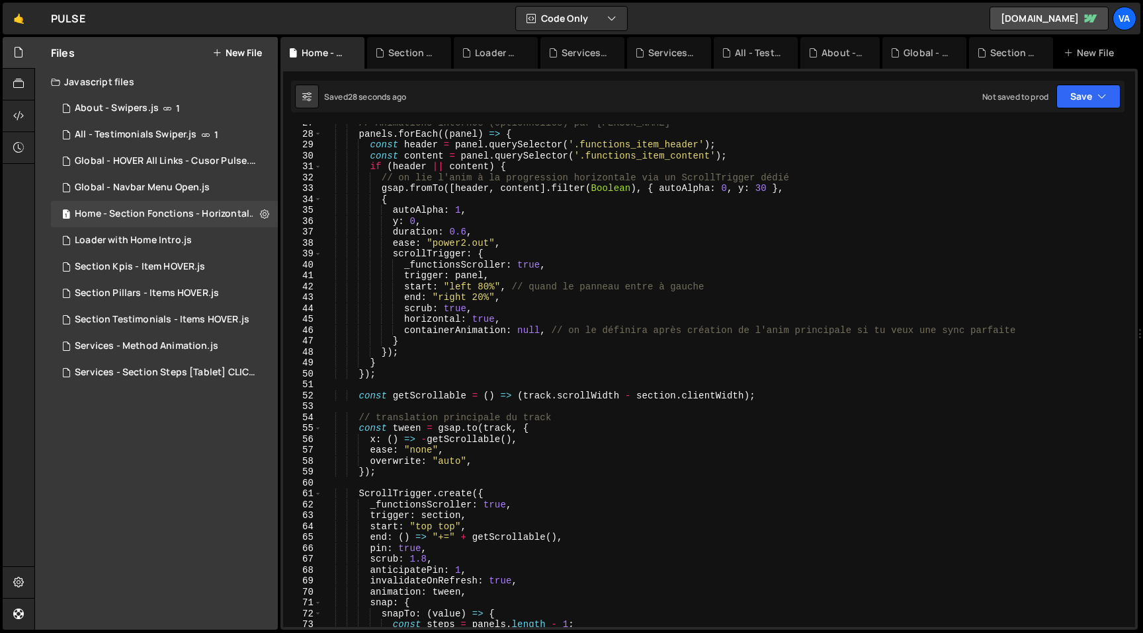
click at [423, 557] on div "// Animations internes (optionnelles) par panneau panels . forEach (( panel ) =…" at bounding box center [725, 380] width 807 height 525
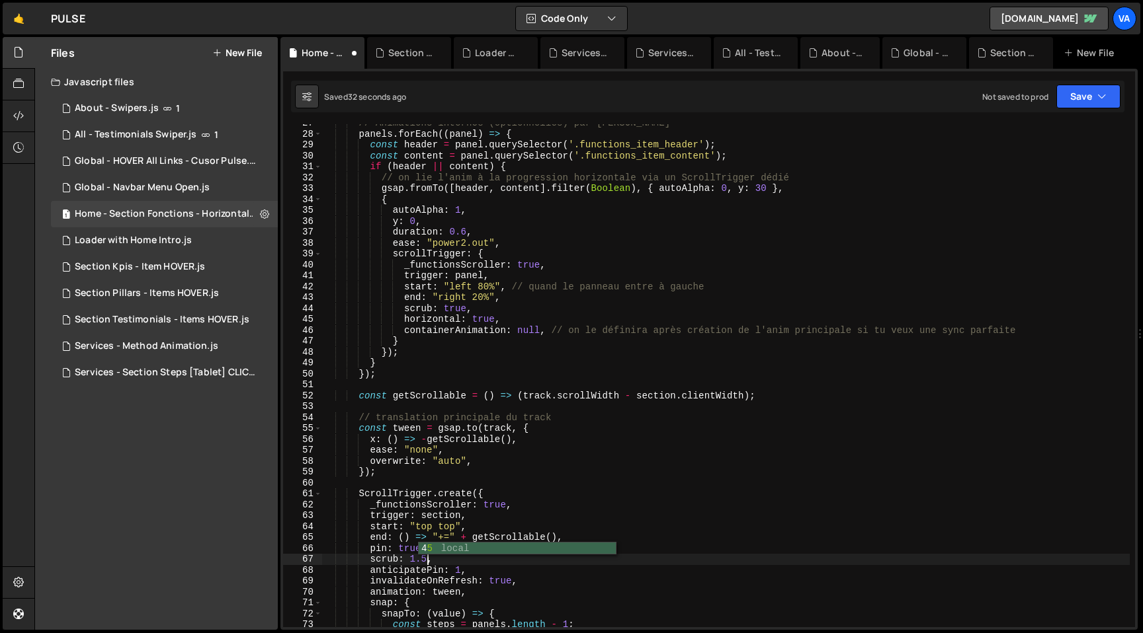
click at [585, 526] on div "// Animations internes (optionnelles) par panneau panels . forEach (( panel ) =…" at bounding box center [725, 380] width 807 height 525
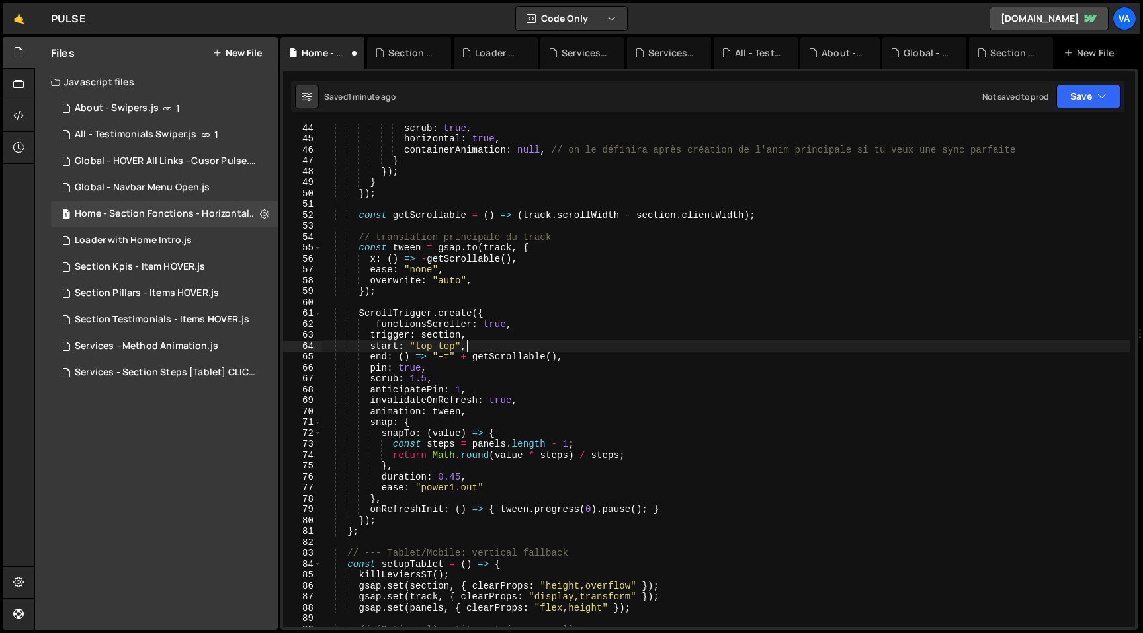
scroll to position [512, 0]
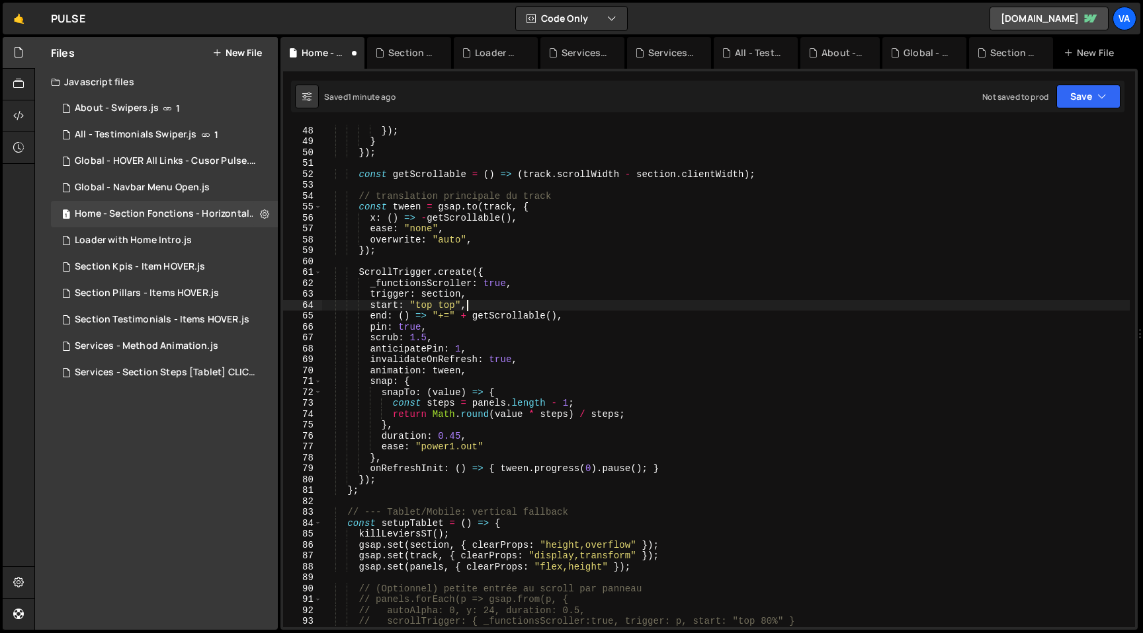
click at [359, 546] on div "} }) ; } }) ; const getScrollable = ( ) => ( track . scrollWidth - section . cl…" at bounding box center [725, 376] width 807 height 525
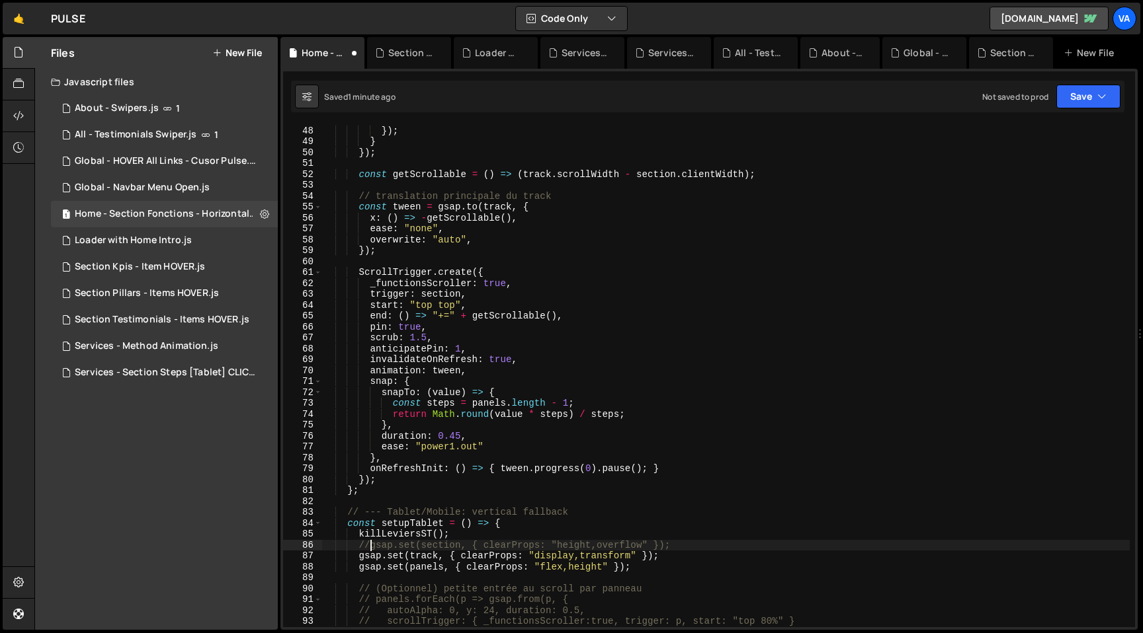
scroll to position [0, 3]
click at [358, 559] on div "} }) ; } }) ; const getScrollable = ( ) => ( track . scrollWidth - section . cl…" at bounding box center [725, 376] width 807 height 525
click at [357, 571] on div "} }) ; } }) ; const getScrollable = ( ) => ( track . scrollWidth - section . cl…" at bounding box center [725, 376] width 807 height 525
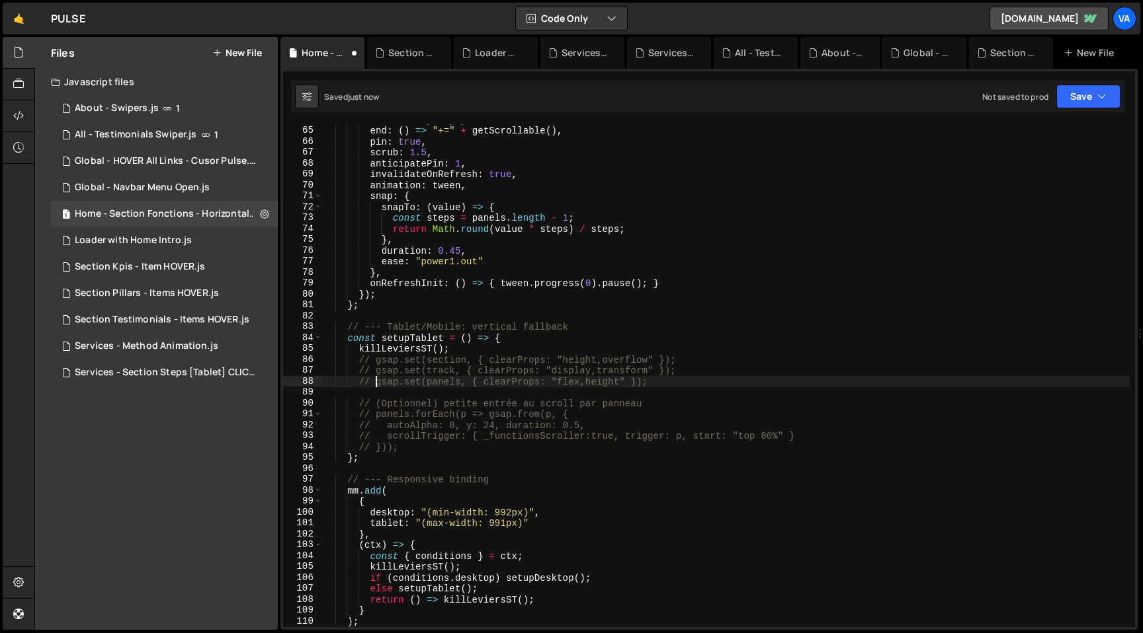
scroll to position [698, 0]
click at [605, 368] on div "start : "top top" , end : ( ) => "+=" + getScrollable ( ) , pin : true , scrub …" at bounding box center [725, 376] width 807 height 525
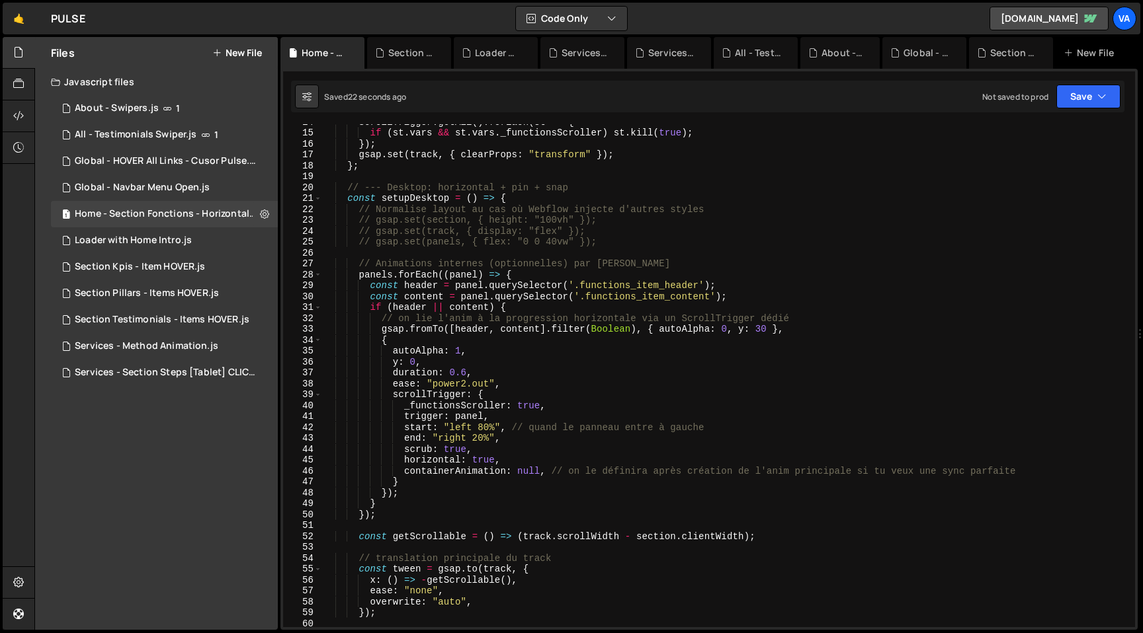
scroll to position [0, 0]
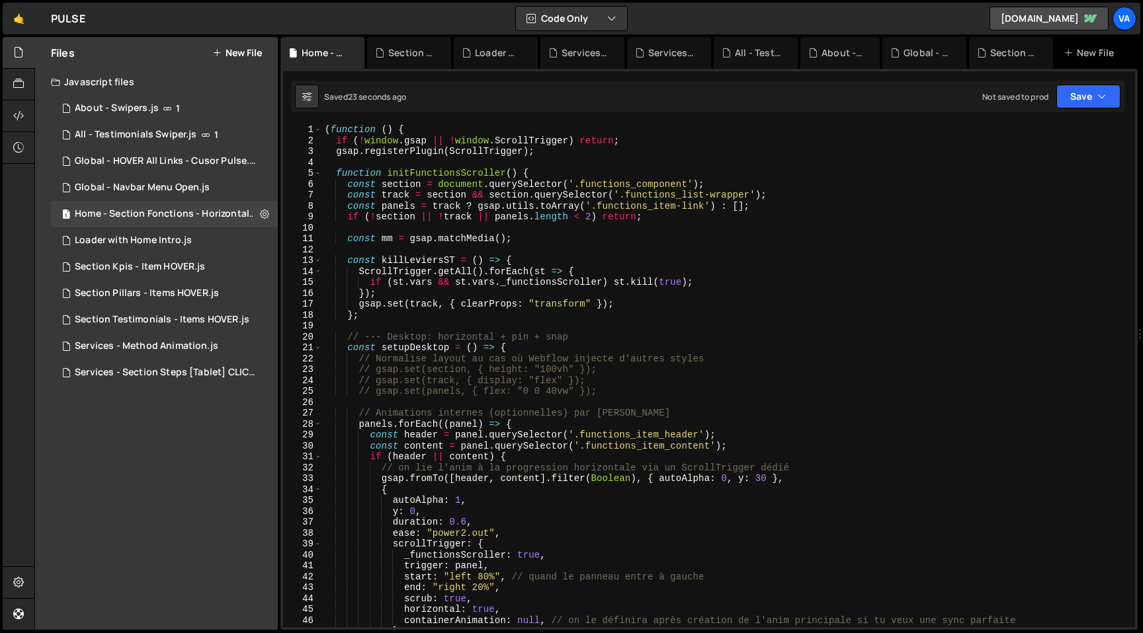
click at [698, 194] on div "( function ( ) { if ( ! window . gsap || ! window . ScrollTrigger ) return ; gs…" at bounding box center [725, 386] width 807 height 525
drag, startPoint x: 707, startPoint y: 194, endPoint x: 753, endPoint y: 197, distance: 46.4
click at [753, 197] on div "( function ( ) { if ( ! window . gsap || ! window . ScrollTrigger ) return ; gs…" at bounding box center [725, 386] width 807 height 525
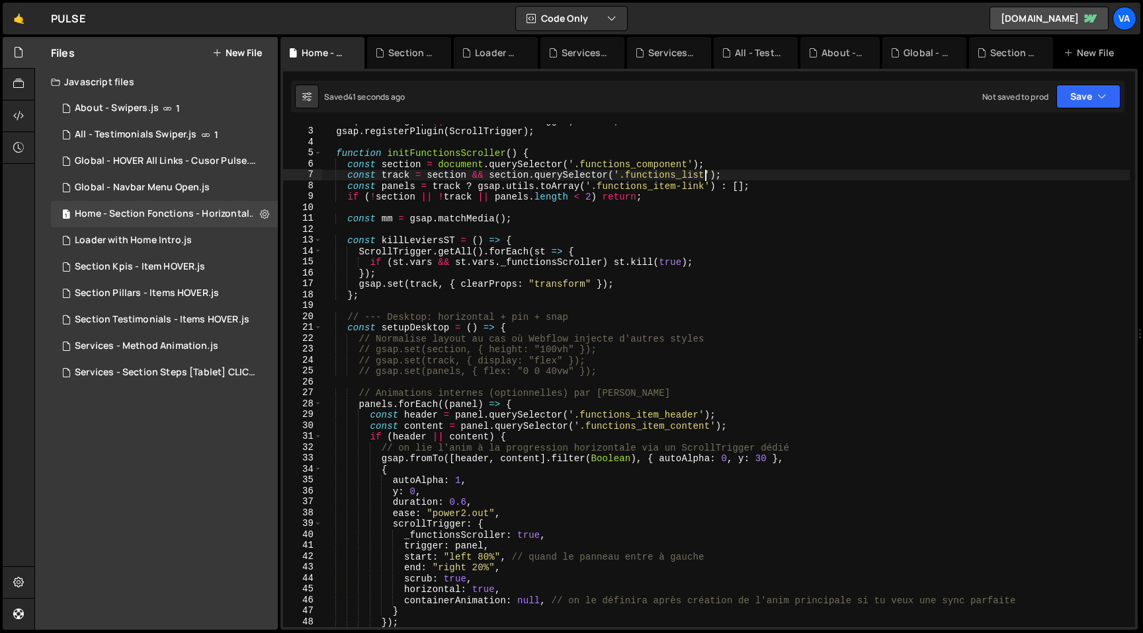
scroll to position [63, 0]
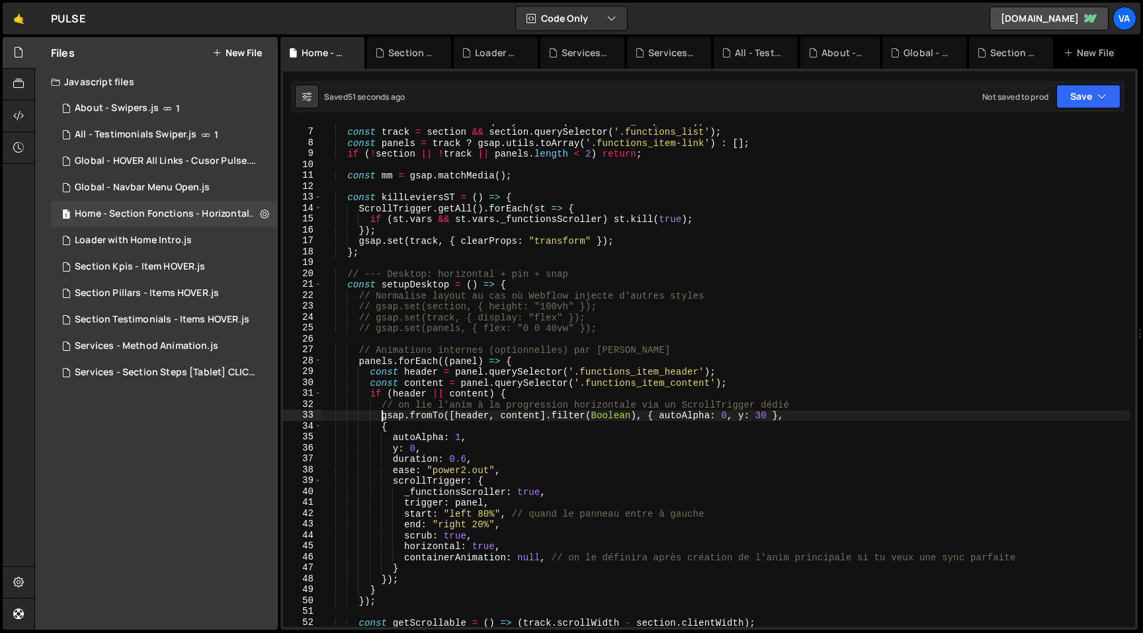
click at [381, 417] on div "const section = document . querySelector ( '.functions_component' ) ; const tra…" at bounding box center [725, 378] width 807 height 525
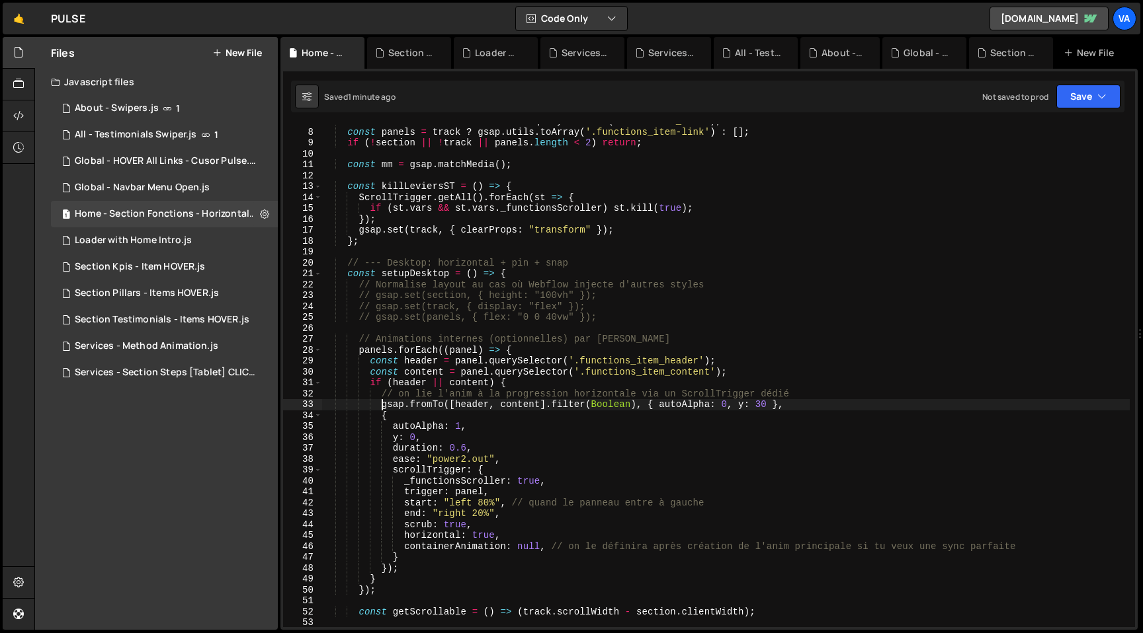
scroll to position [73, 0]
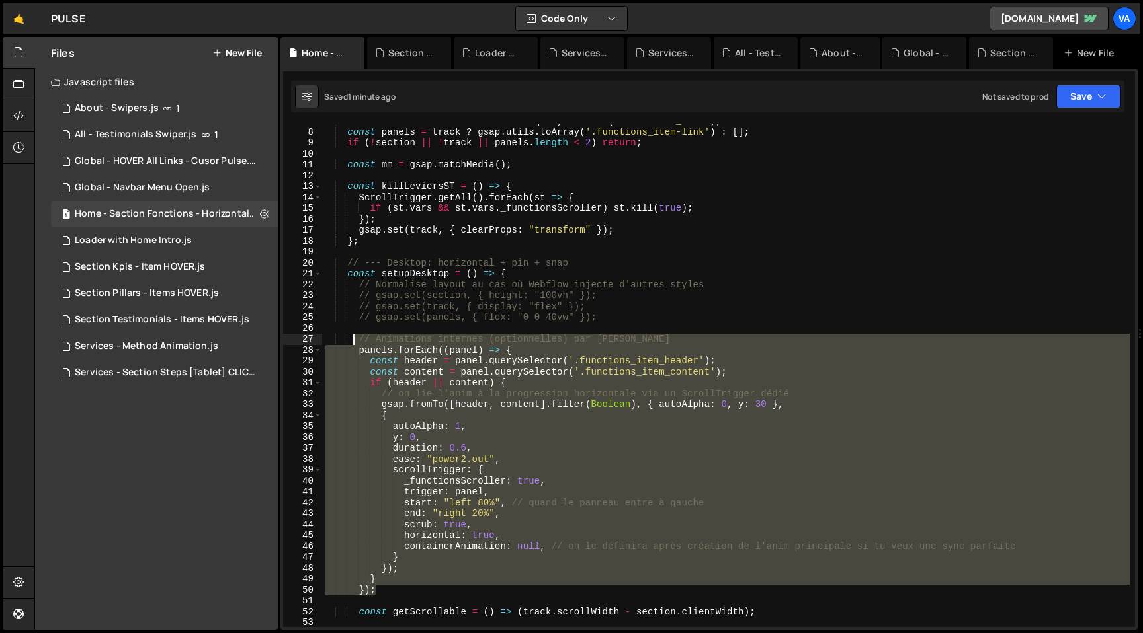
drag, startPoint x: 380, startPoint y: 580, endPoint x: 353, endPoint y: 344, distance: 237.5
click at [353, 344] on div "const track = section && section . querySelector ( '.functions_list' ) ; const …" at bounding box center [725, 378] width 807 height 525
click at [360, 346] on div "const track = section && section . querySelector ( '.functions_list' ) ; const …" at bounding box center [725, 375] width 807 height 503
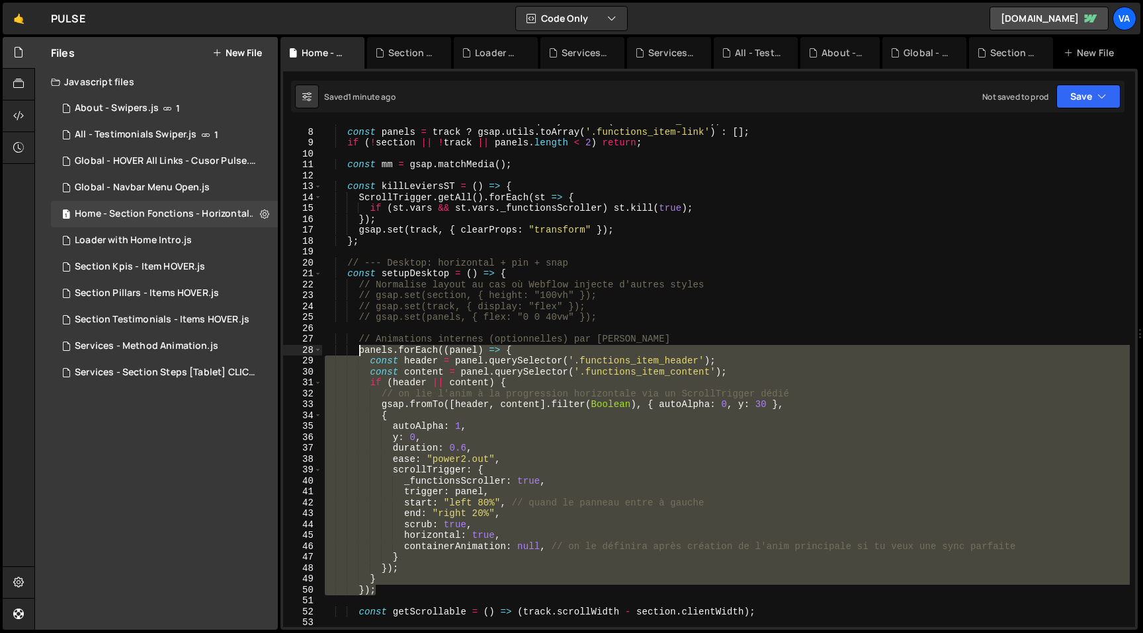
drag, startPoint x: 378, startPoint y: 590, endPoint x: 359, endPoint y: 350, distance: 240.8
click at [359, 350] on div "const track = section && section . querySelector ( '.functions_list' ) ; const …" at bounding box center [725, 378] width 807 height 525
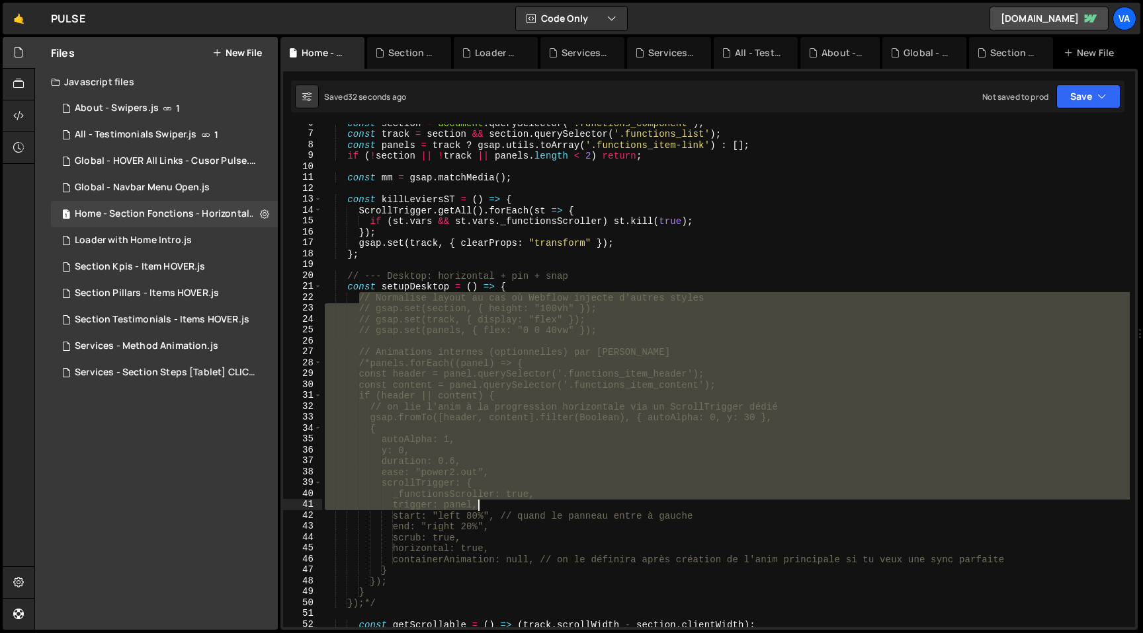
scroll to position [61, 0]
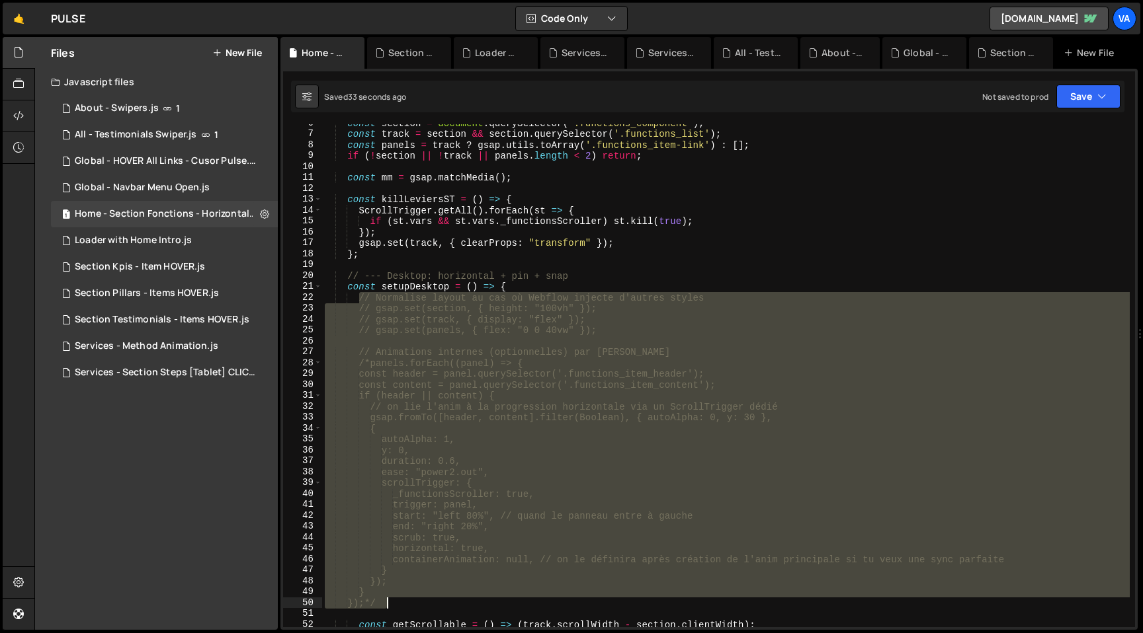
drag, startPoint x: 359, startPoint y: 330, endPoint x: 453, endPoint y: 577, distance: 263.9
click at [402, 602] on div "const section = document . querySelector ( '.functions_component' ) ; const tra…" at bounding box center [725, 380] width 807 height 525
type textarea "} });*/"
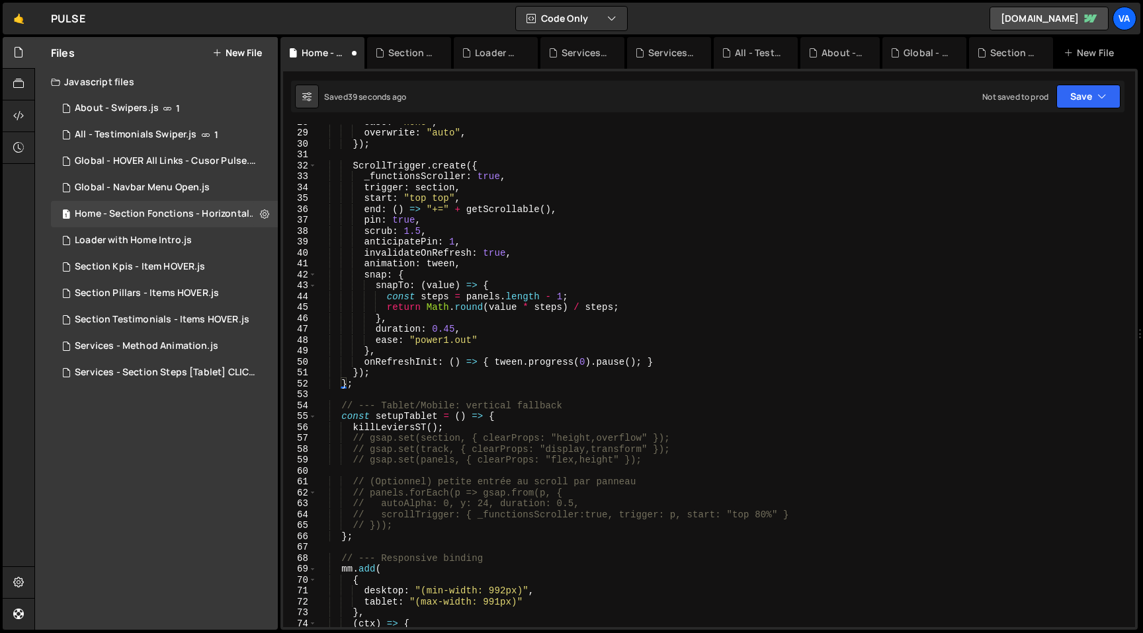
scroll to position [302, 0]
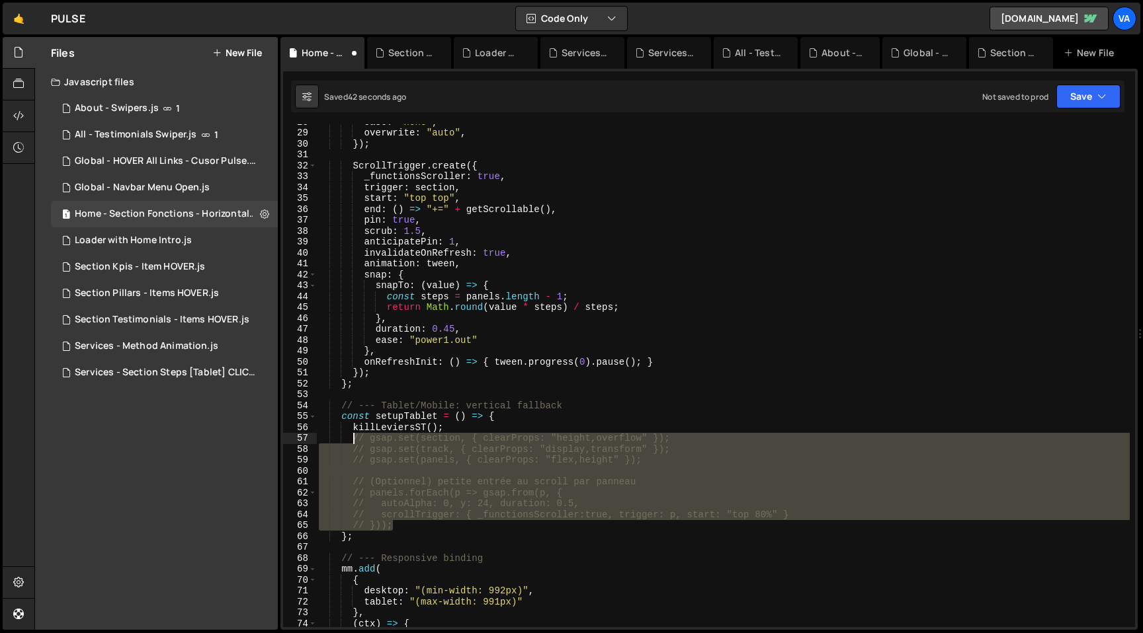
drag, startPoint x: 382, startPoint y: 519, endPoint x: 353, endPoint y: 439, distance: 85.1
click at [353, 439] on div "ease : "none" , overwrite : "auto" , }) ; ScrollTrigger . create ({ _functionsS…" at bounding box center [722, 378] width 813 height 525
type textarea "// gsap.set(section, { clearProps: "height,overflow" }); // gsap.set(track, { c…"
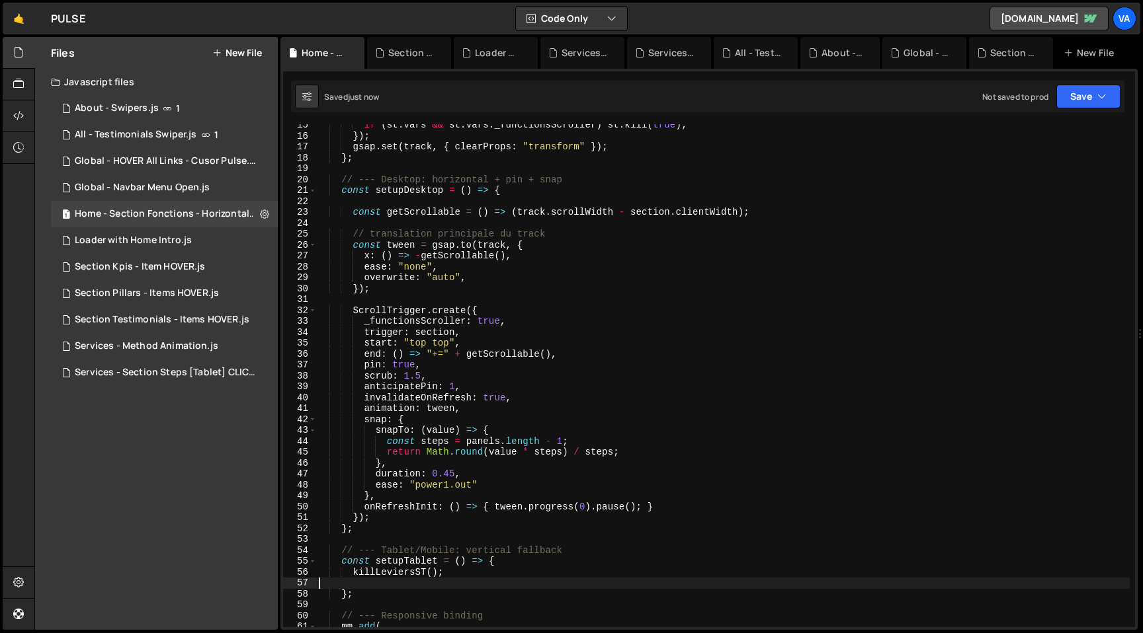
scroll to position [157, 0]
click at [420, 375] on div "if ( st . vars && st . vars . _functionsScroller ) st . kill ( true ) ; }) ; gs…" at bounding box center [722, 382] width 813 height 525
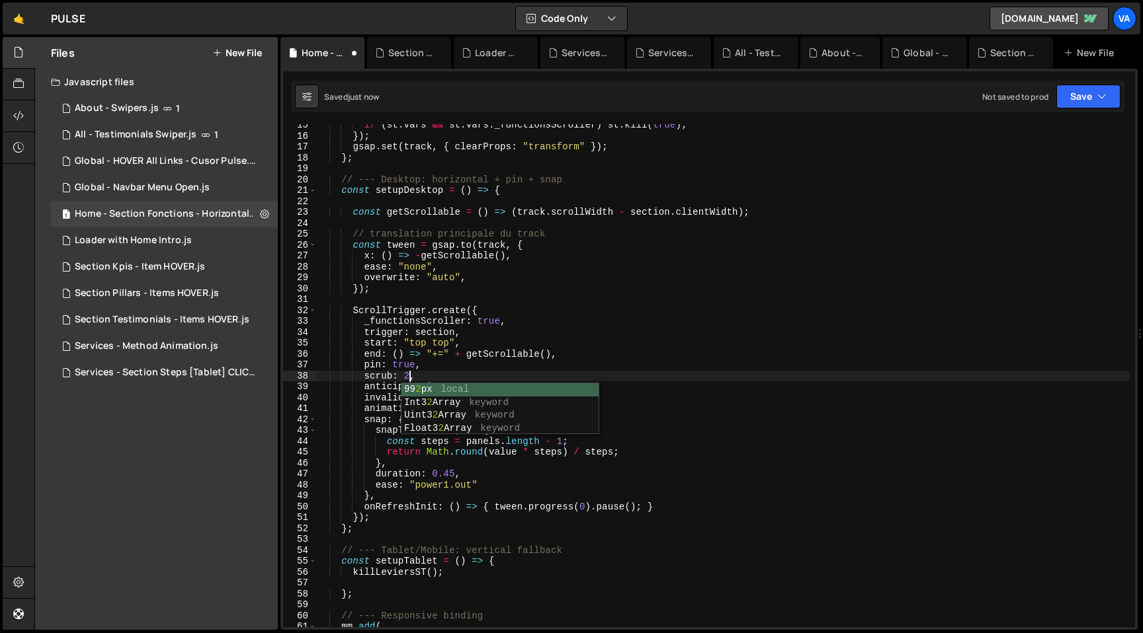
scroll to position [0, 6]
click at [567, 354] on div "if ( st . vars && st . vars . _functionsScroller ) st . kill ( true ) ; }) ; gs…" at bounding box center [722, 382] width 813 height 525
type textarea "end: () => "+=" + getScrollable(),"
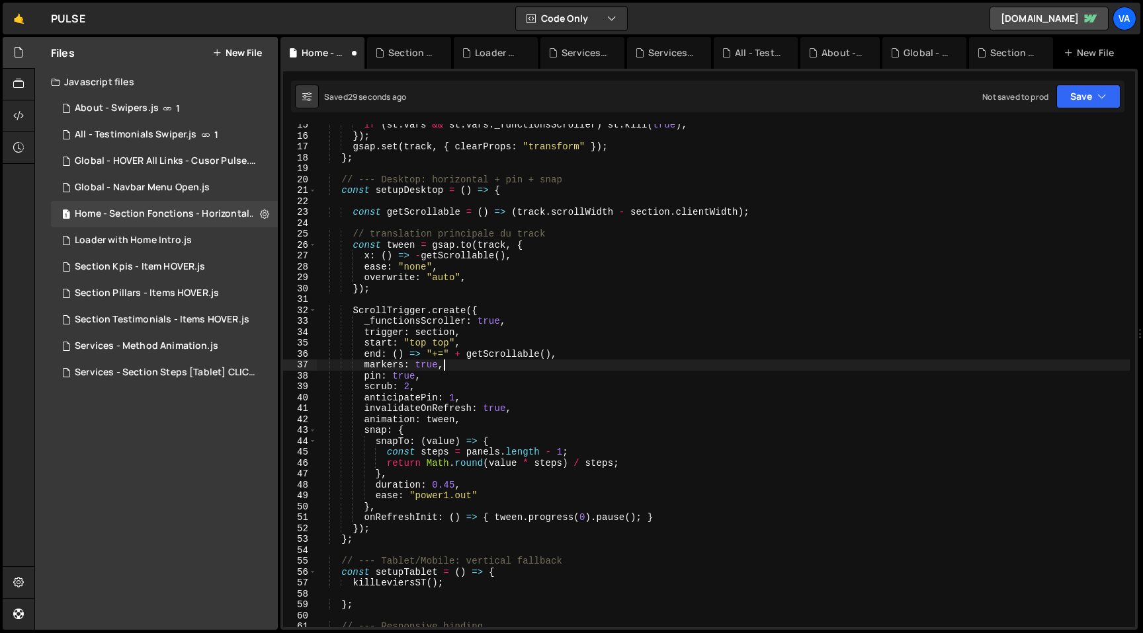
scroll to position [0, 8]
click at [441, 343] on div "if ( st . vars && st . vars . _functionsScroller ) st . kill ( true ) ; }) ; gs…" at bounding box center [722, 382] width 813 height 525
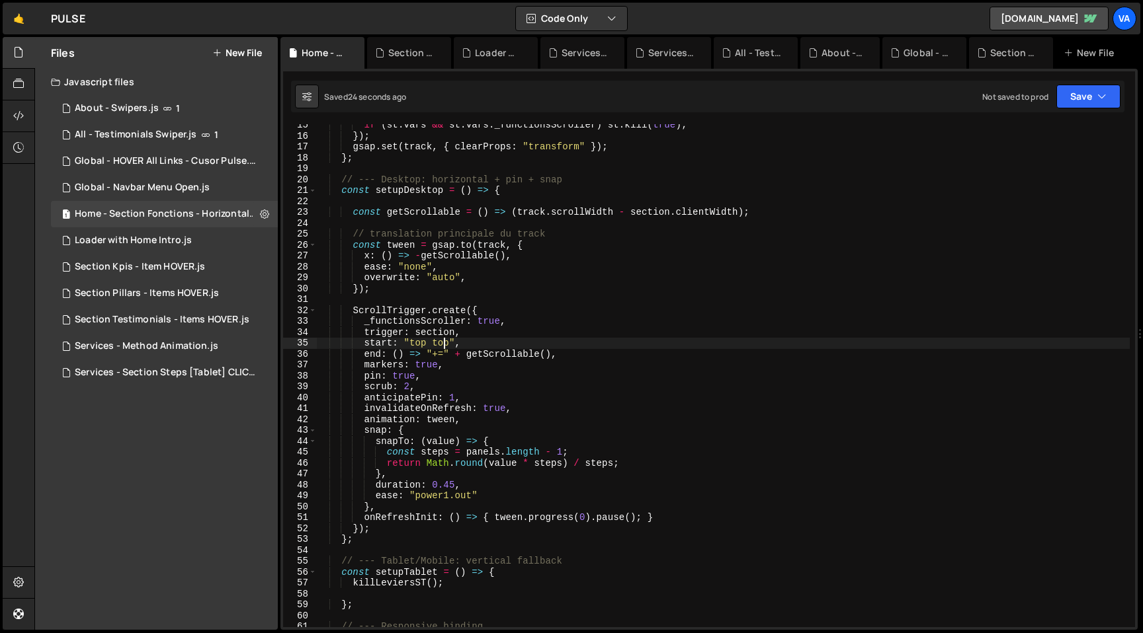
click at [441, 343] on div "if ( st . vars && st . vars . _functionsScroller ) st . kill ( true ) ; }) ; gs…" at bounding box center [722, 382] width 813 height 525
click at [438, 343] on div "if ( st . vars && st . vars . _functionsScroller ) st . kill ( true ) ; }) ; gs…" at bounding box center [722, 382] width 813 height 525
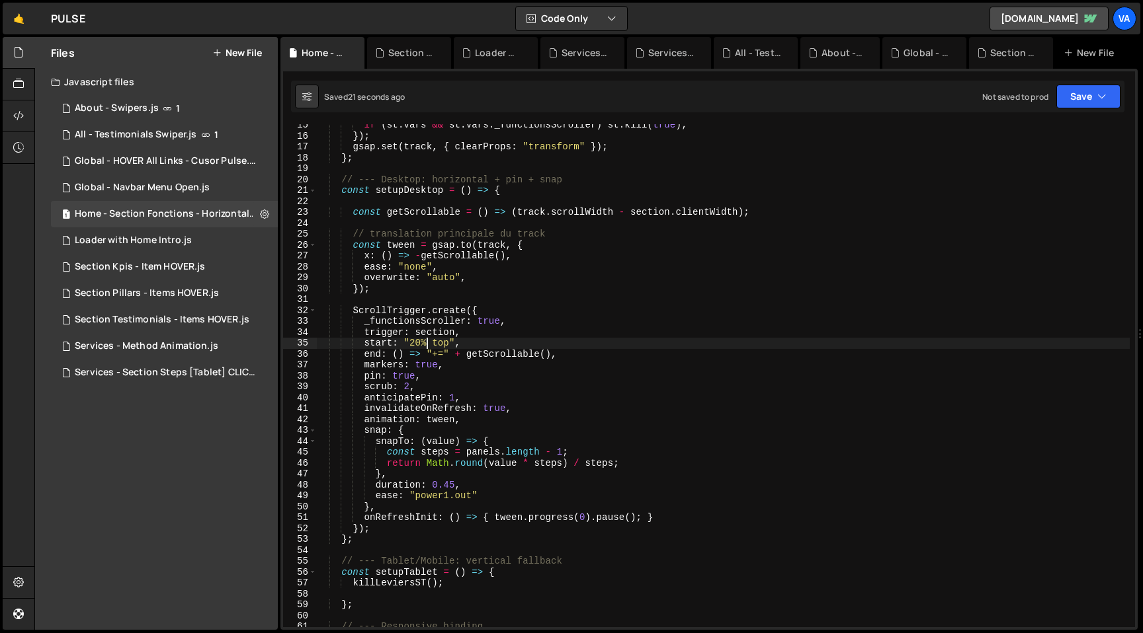
click at [411, 347] on div "if ( st . vars && st . vars . _functionsScroller ) st . kill ( true ) ; }) ; gs…" at bounding box center [722, 382] width 813 height 525
click at [469, 343] on div "if ( st . vars && st . vars . _functionsScroller ) st . kill ( true ) ; }) ; gs…" at bounding box center [722, 382] width 813 height 525
click at [445, 354] on div "if ( st . vars && st . vars . _functionsScroller ) st . kill ( true ) ; }) ; gs…" at bounding box center [722, 382] width 813 height 525
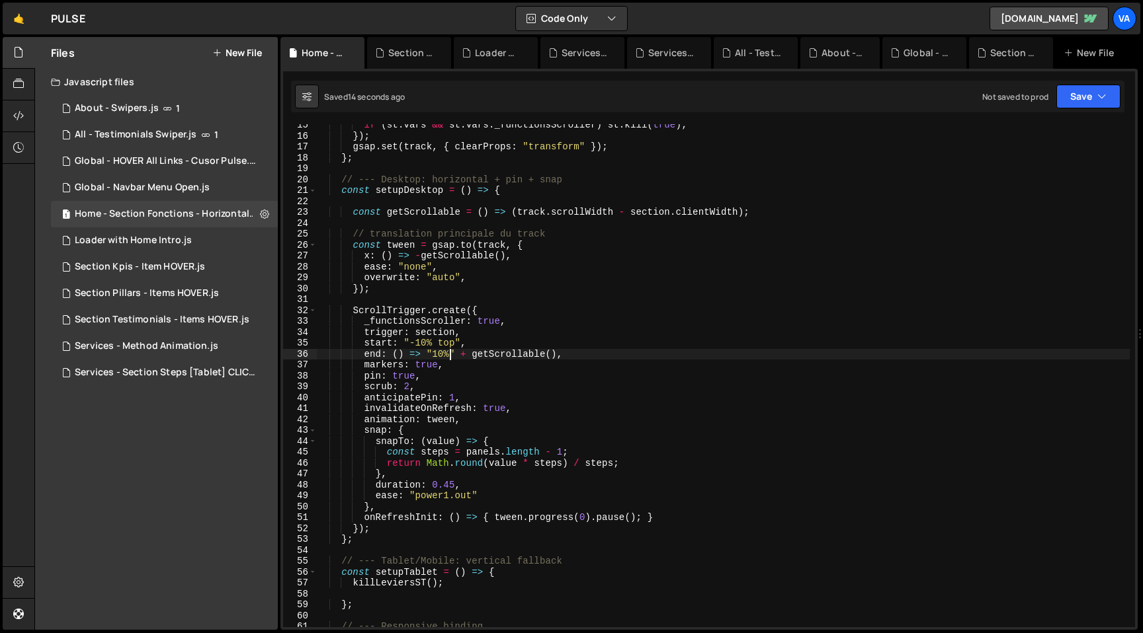
click at [433, 354] on div "if ( st . vars && st . vars . _functionsScroller ) st . kill ( true ) ; }) ; gs…" at bounding box center [722, 382] width 813 height 525
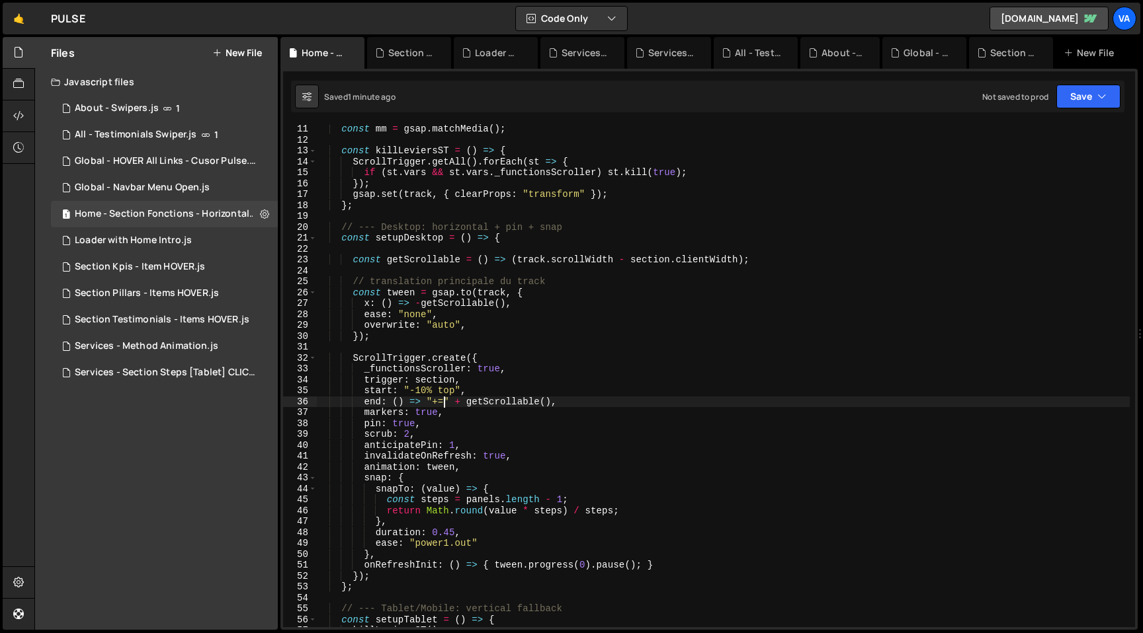
scroll to position [0, 0]
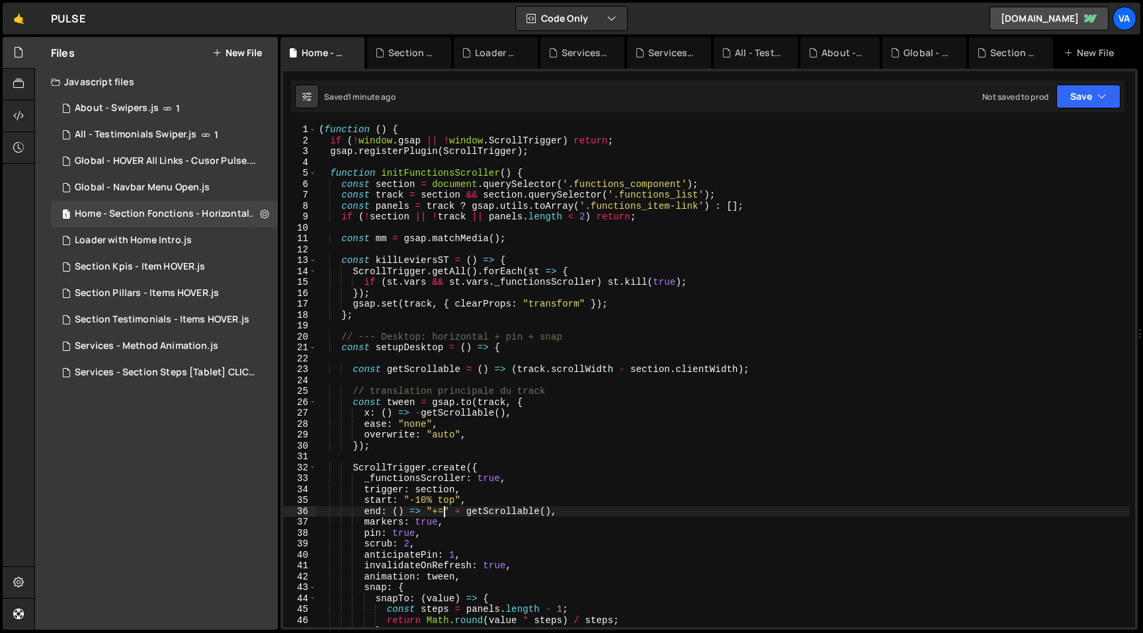
click at [602, 444] on div "( function ( ) { if ( ! window . gsap || ! window . ScrollTrigger ) return ; gs…" at bounding box center [722, 386] width 813 height 525
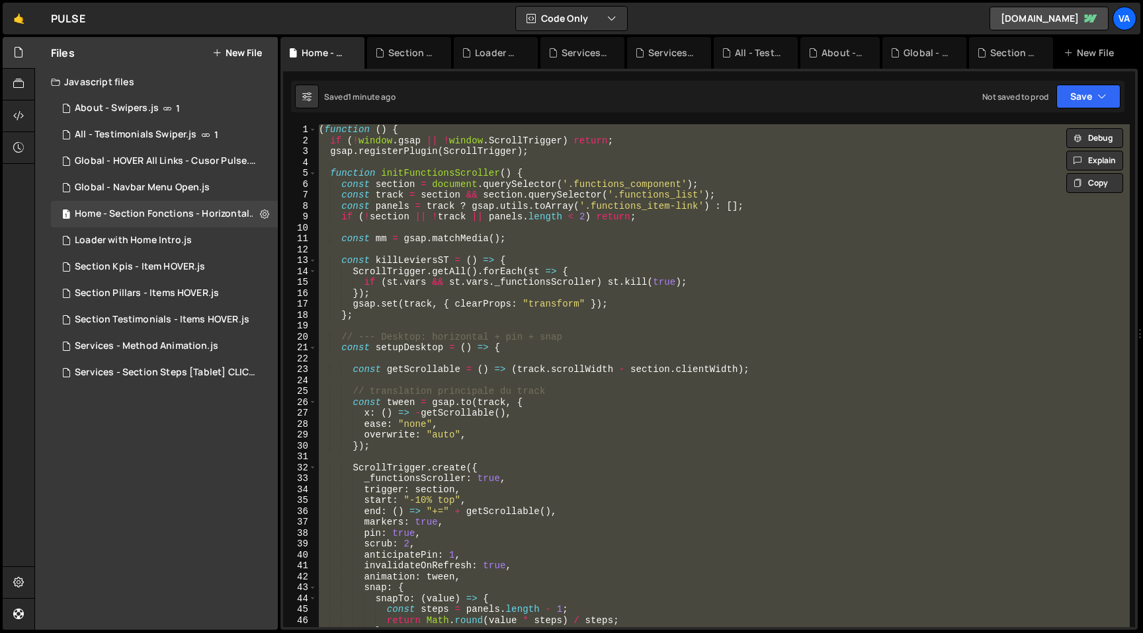
scroll to position [0, 1]
click at [638, 472] on div "( function ( ) { if ( ! window . gsap || ! window . ScrollTrigger ) return ; gs…" at bounding box center [722, 375] width 813 height 503
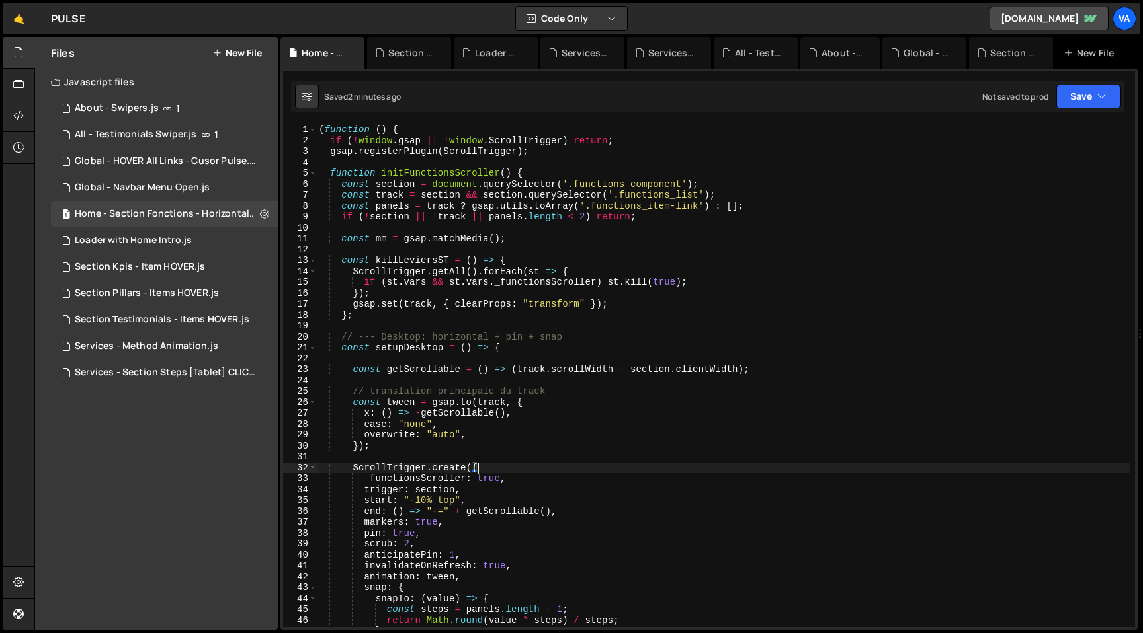
click at [671, 314] on div "( function ( ) { if ( ! window . gsap || ! window . ScrollTrigger ) return ; gs…" at bounding box center [722, 386] width 813 height 525
click at [319, 127] on div "( function ( ) { if ( ! window . gsap || ! window . ScrollTrigger ) return ; gs…" at bounding box center [722, 386] width 813 height 525
type textarea "(function () {"
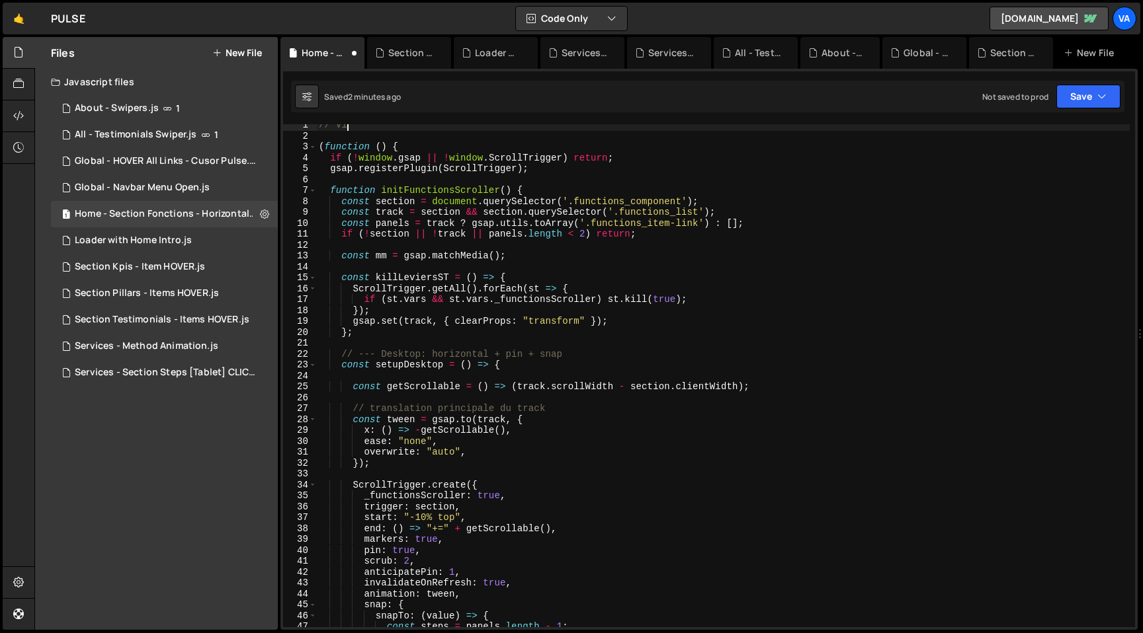
scroll to position [0, 0]
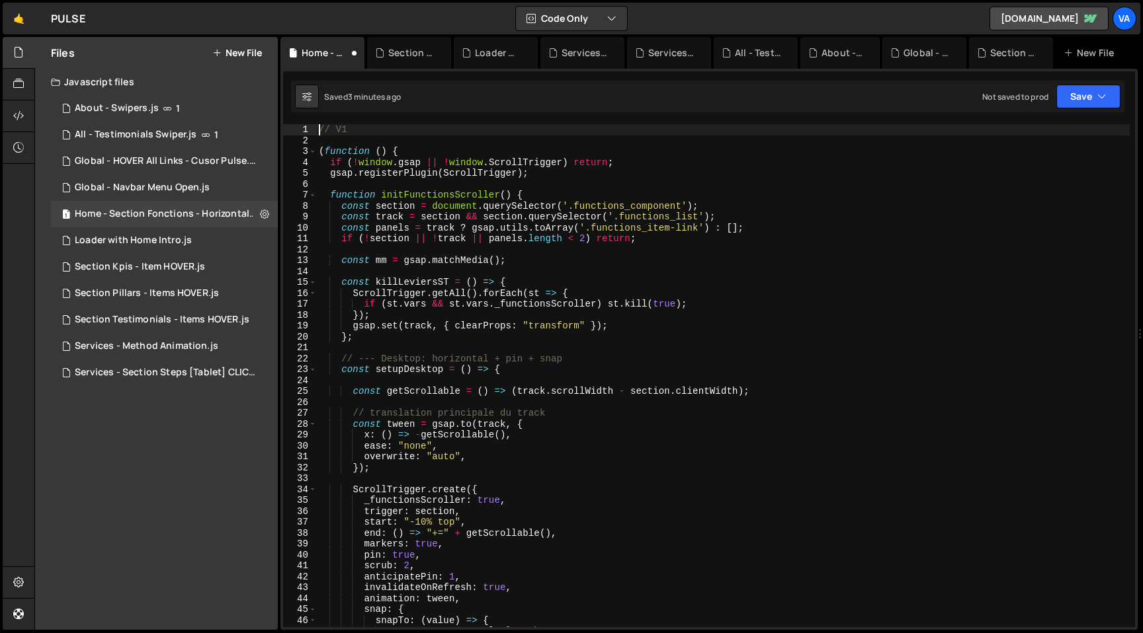
type textarea "// V1"
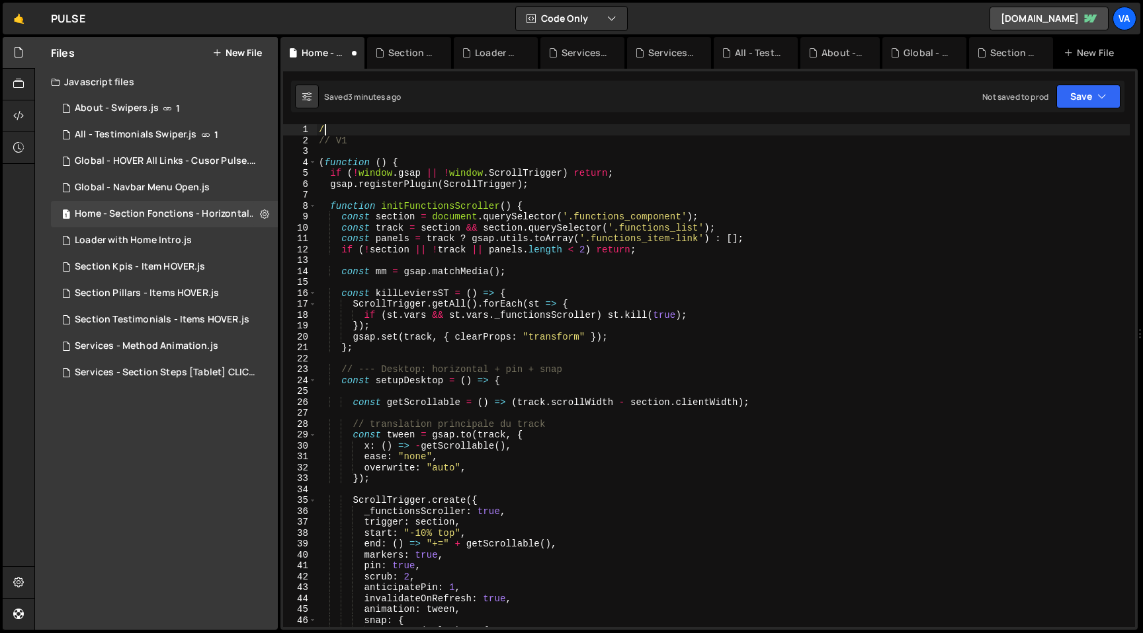
type textarea "/*"
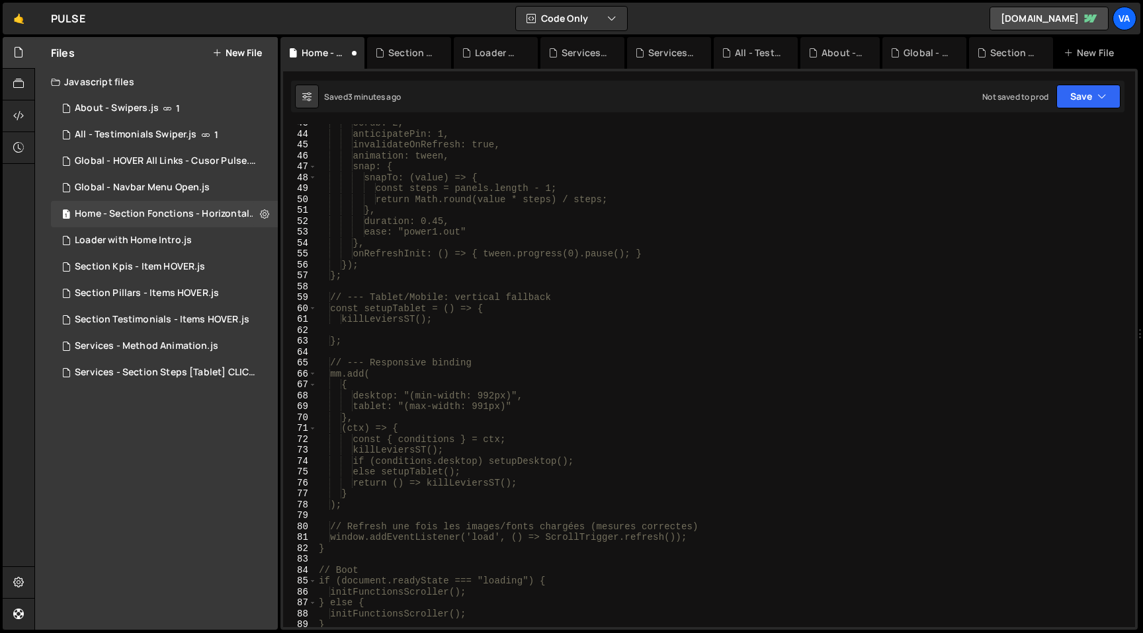
scroll to position [736, 0]
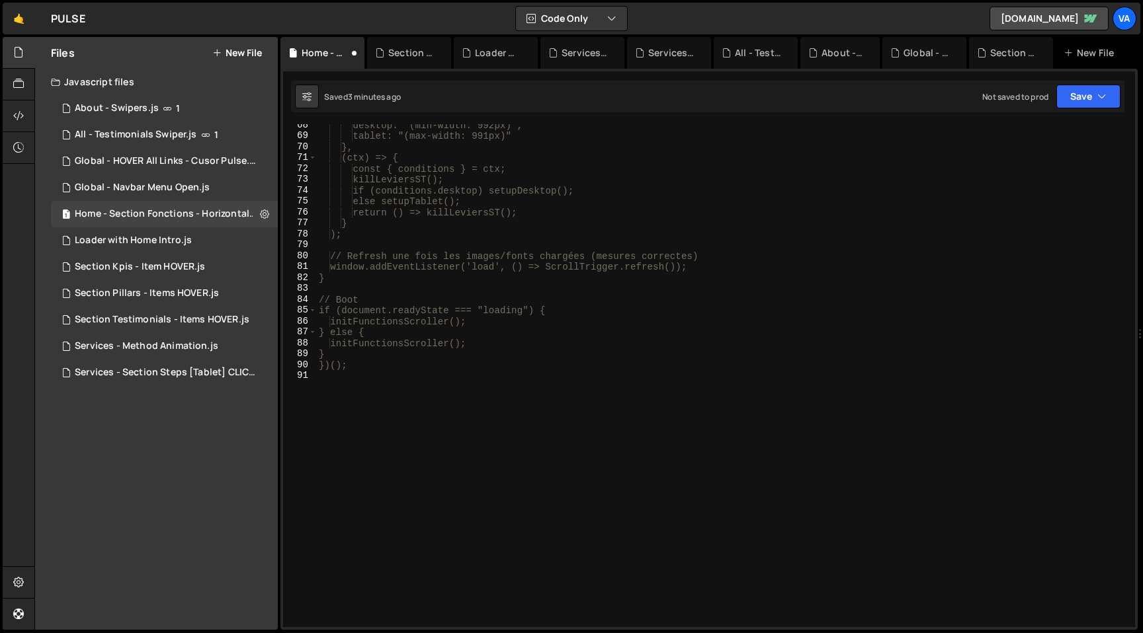
click at [489, 424] on div "desktop: "(min-width: 992px)", tablet: "(max-width: 991px)" }, (ctx) => { const…" at bounding box center [722, 382] width 813 height 525
type textarea "*/"
type textarea "//-----//"
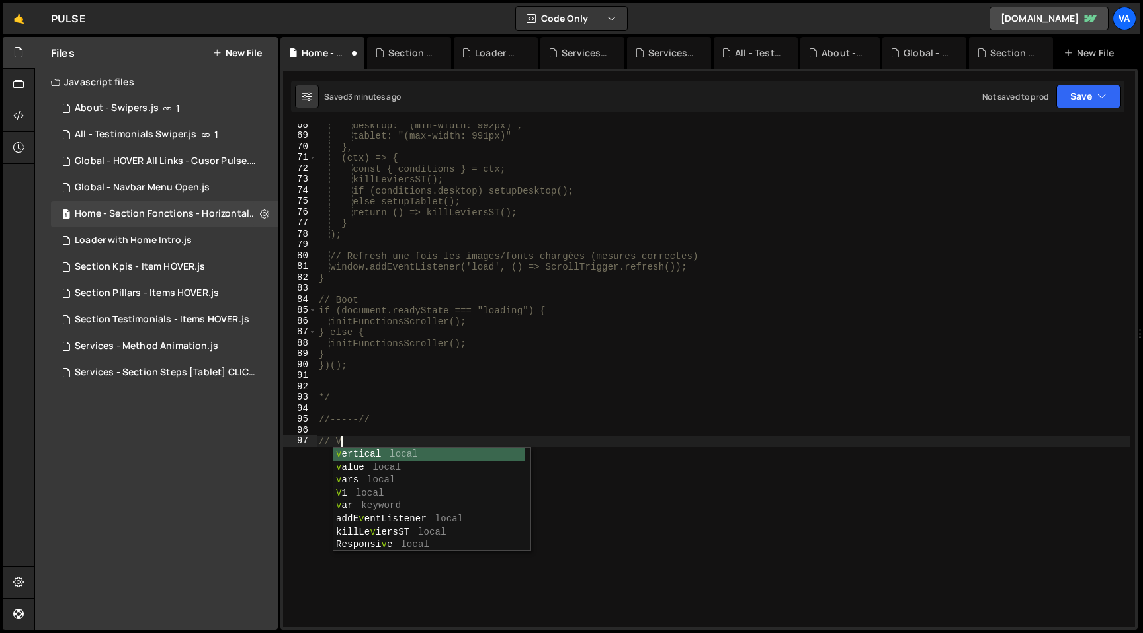
type textarea "// V2"
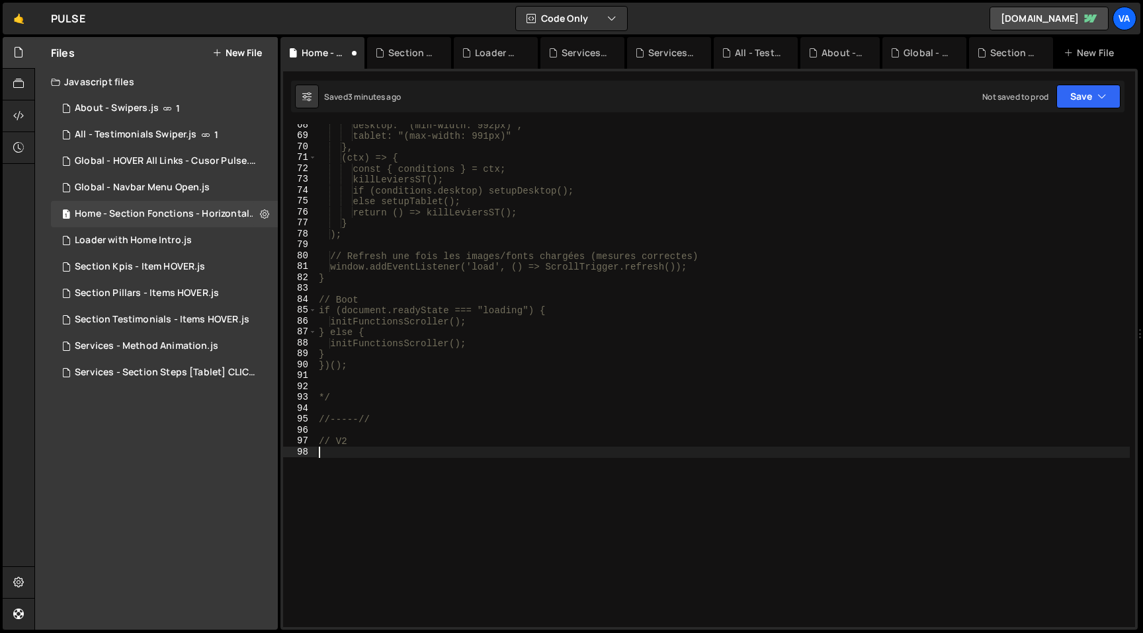
paste textarea "})();"
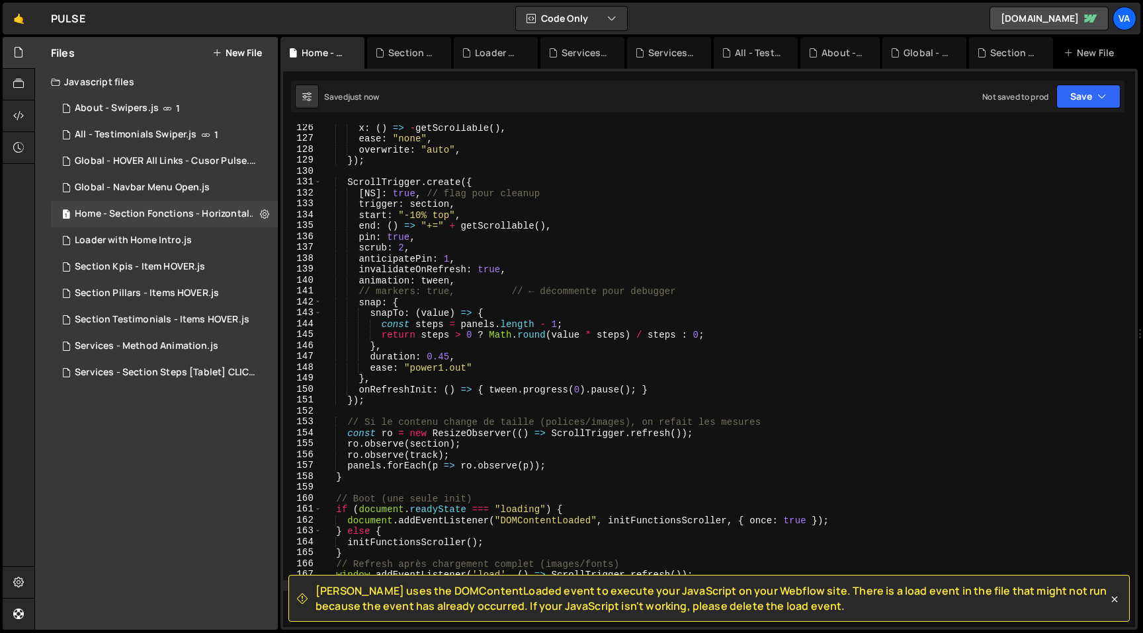
scroll to position [1459, 0]
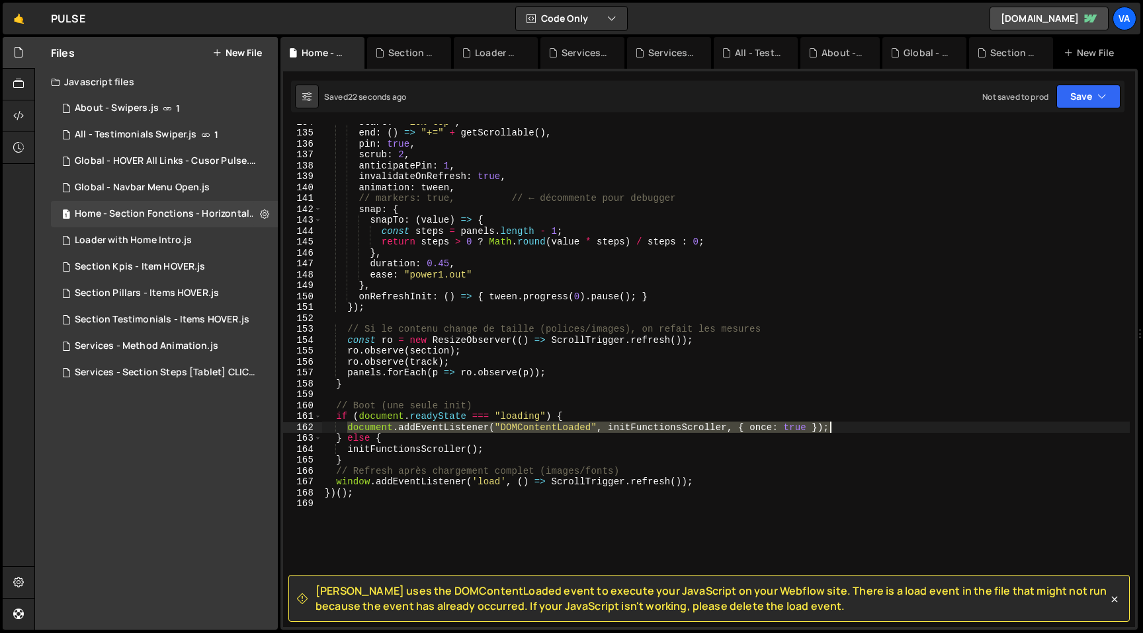
drag, startPoint x: 348, startPoint y: 427, endPoint x: 835, endPoint y: 430, distance: 486.0
click at [835, 430] on div "start : "-10% top" , end : ( ) => "+=" + getScrollable ( ) , pin : true , scrub…" at bounding box center [725, 378] width 807 height 525
click at [843, 428] on div "start : "-10% top" , end : ( ) => "+=" + getScrollable ( ) , pin : true , scrub…" at bounding box center [725, 375] width 807 height 503
drag, startPoint x: 812, startPoint y: 429, endPoint x: 349, endPoint y: 427, distance: 462.9
click at [349, 427] on div "start : "-10% top" , end : ( ) => "+=" + getScrollable ( ) , pin : true , scrub…" at bounding box center [725, 378] width 807 height 525
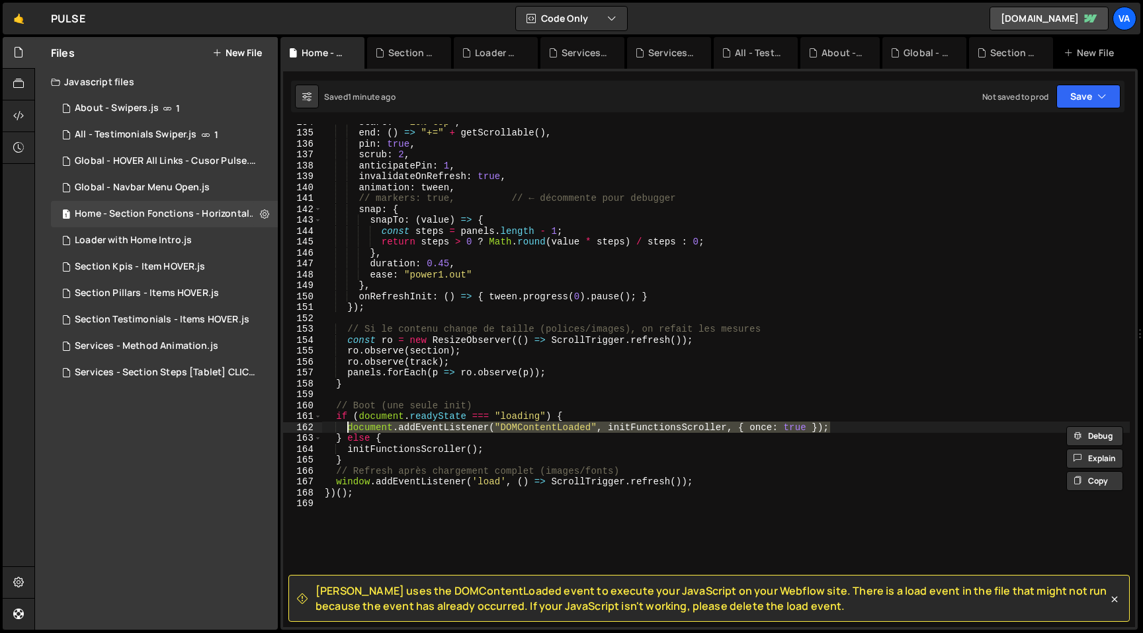
paste textarea "window.addEventListener("loa"
type textarea "window.addEventListener("load", initFunctionsScroller, { once: true });"
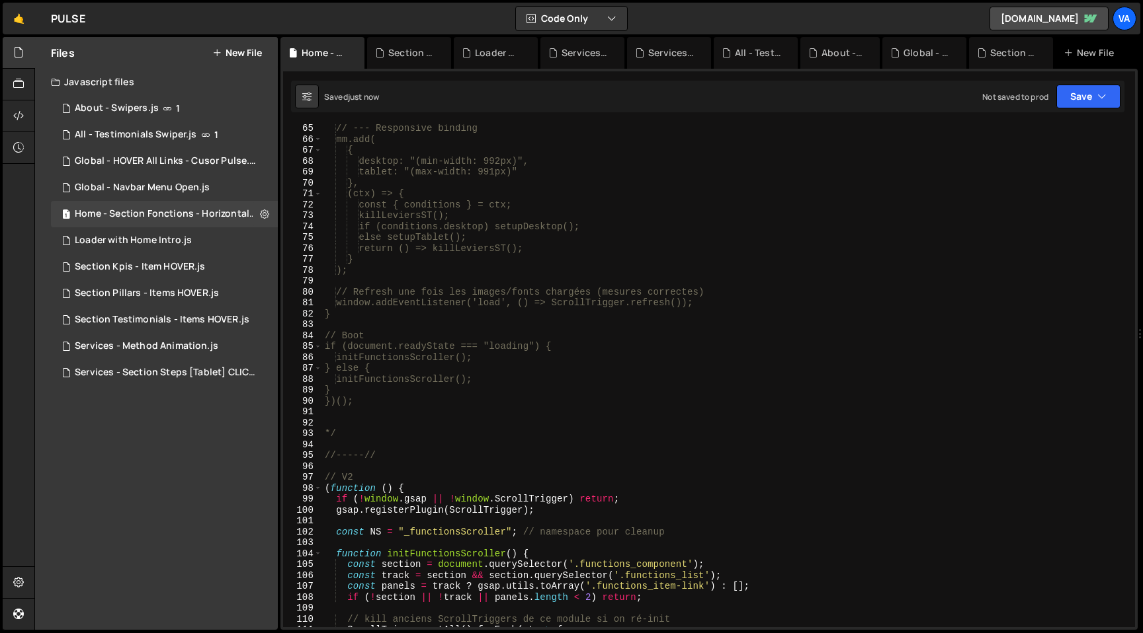
scroll to position [699, 0]
click at [428, 415] on div "// --- Responsive binding mm.add( { desktop: "(min-width: 992px)", tablet: "(ma…" at bounding box center [725, 385] width 807 height 525
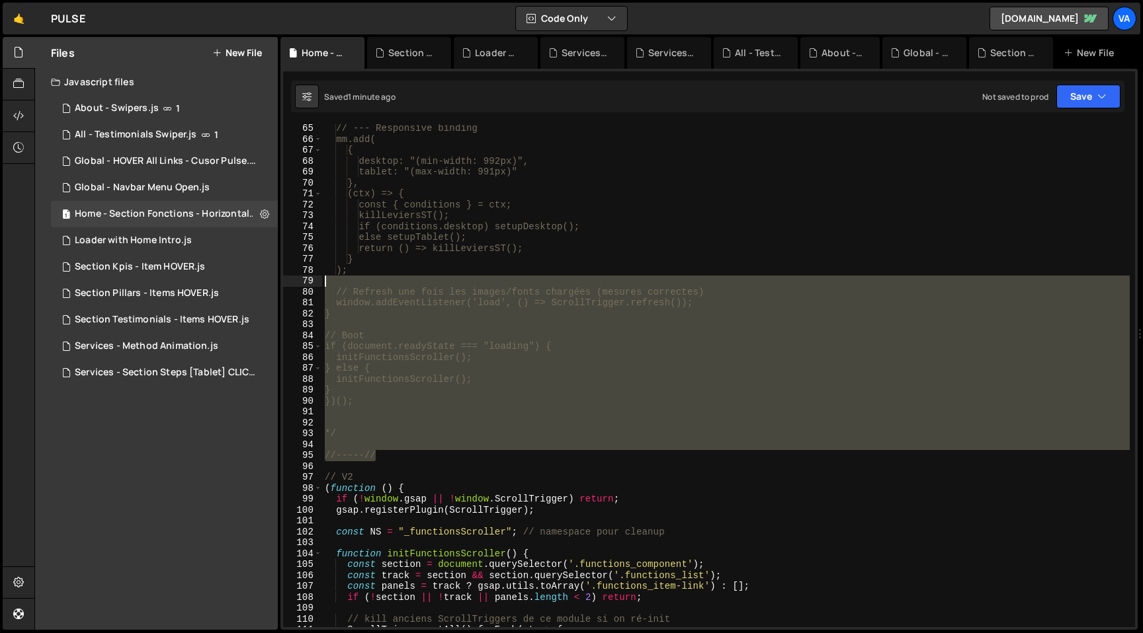
scroll to position [0, 0]
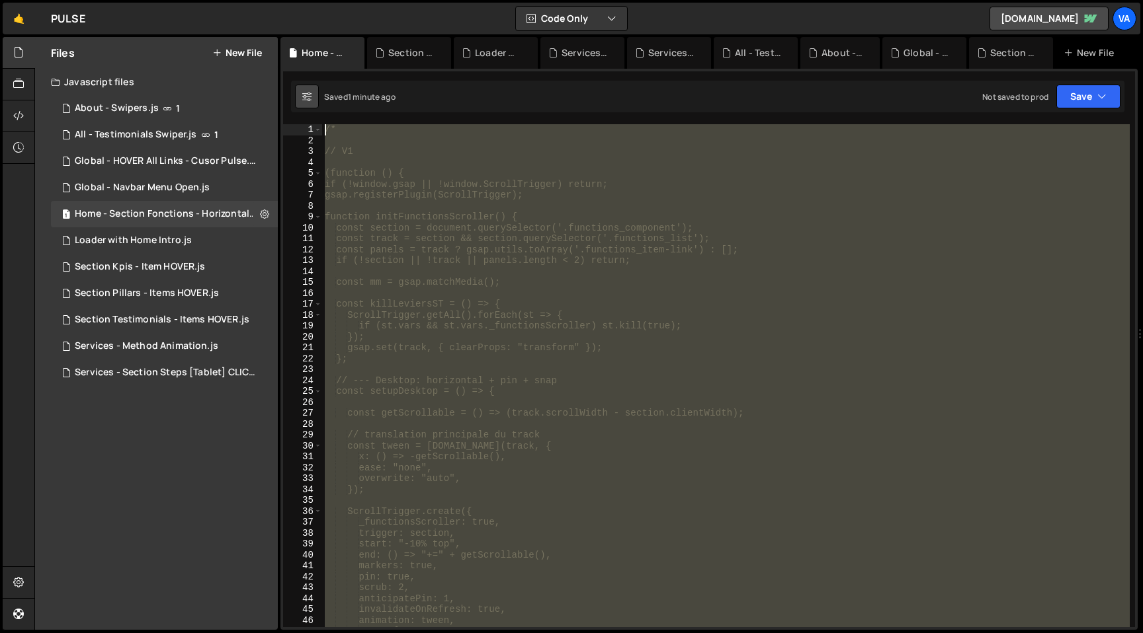
drag, startPoint x: 389, startPoint y: 455, endPoint x: 315, endPoint y: 90, distance: 372.3
click at [315, 90] on div "Debug Explain Copy Home - Section Fonctions - Horizontal scroll.js Section Pill…" at bounding box center [708, 334] width 857 height 594
type textarea "/*"
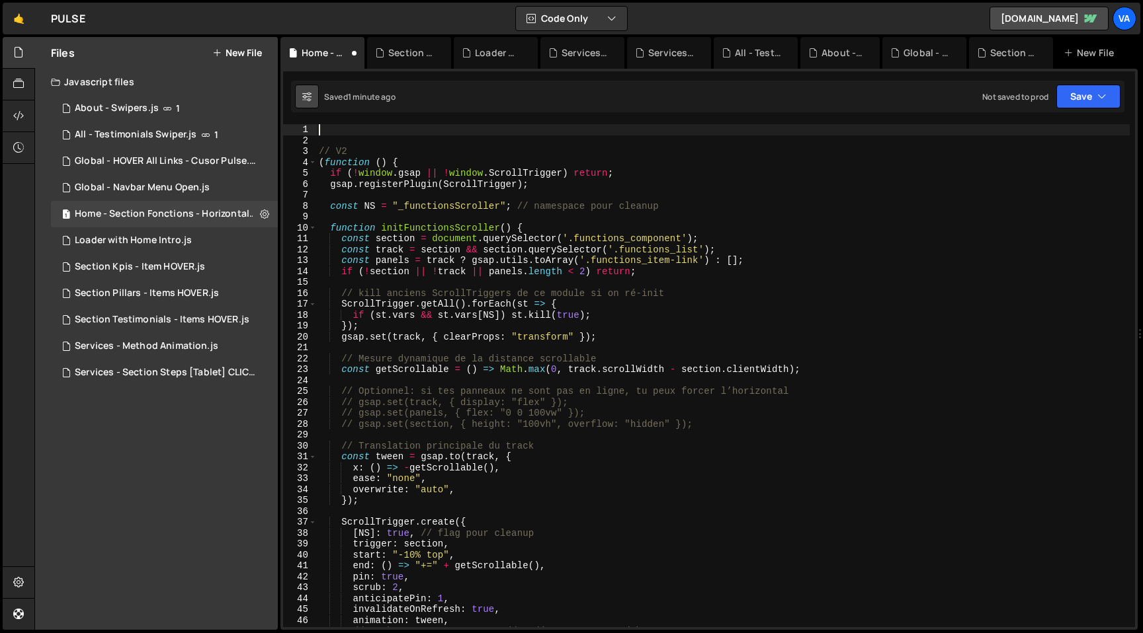
type textarea "// V2"
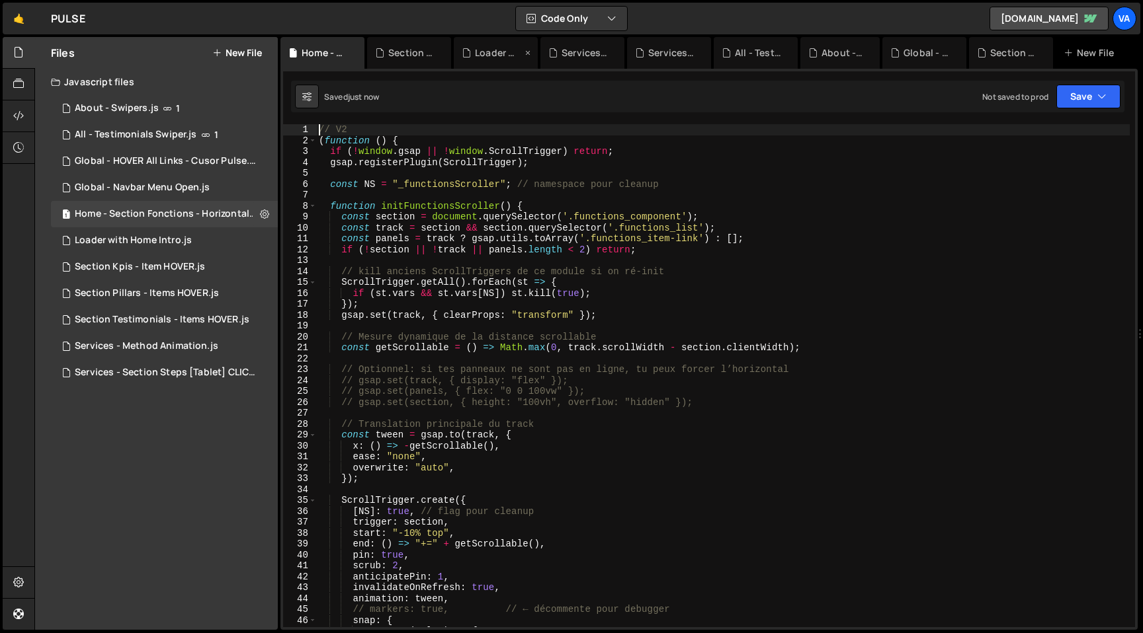
click at [499, 51] on div "Loader with Home Intro.js" at bounding box center [498, 52] width 47 height 13
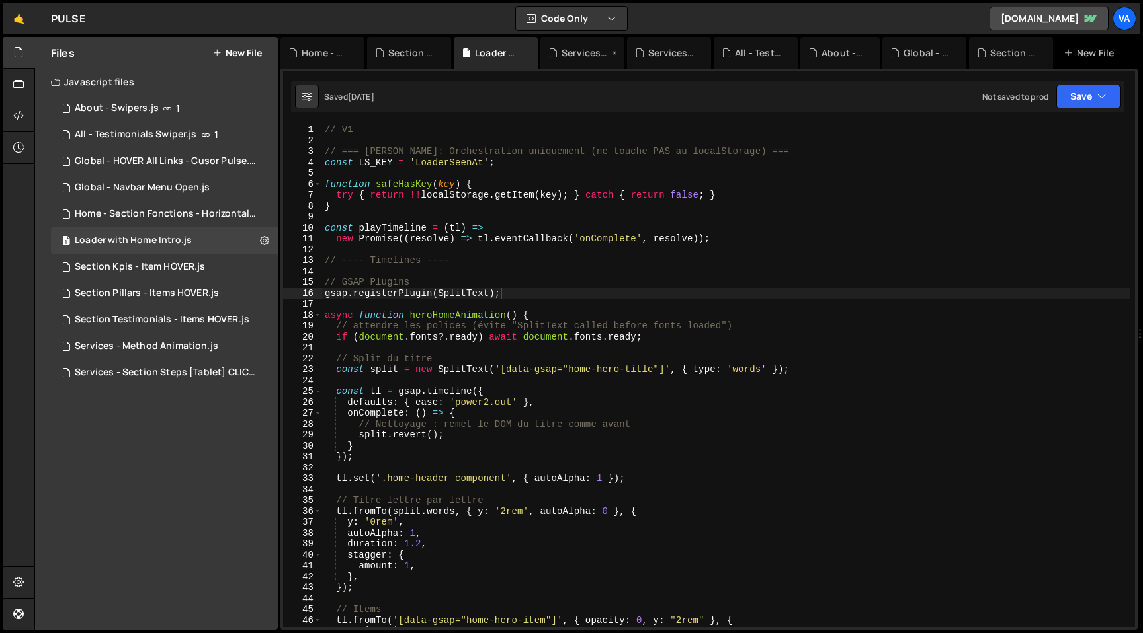
click at [0, 0] on icon at bounding box center [0, 0] width 0 height 0
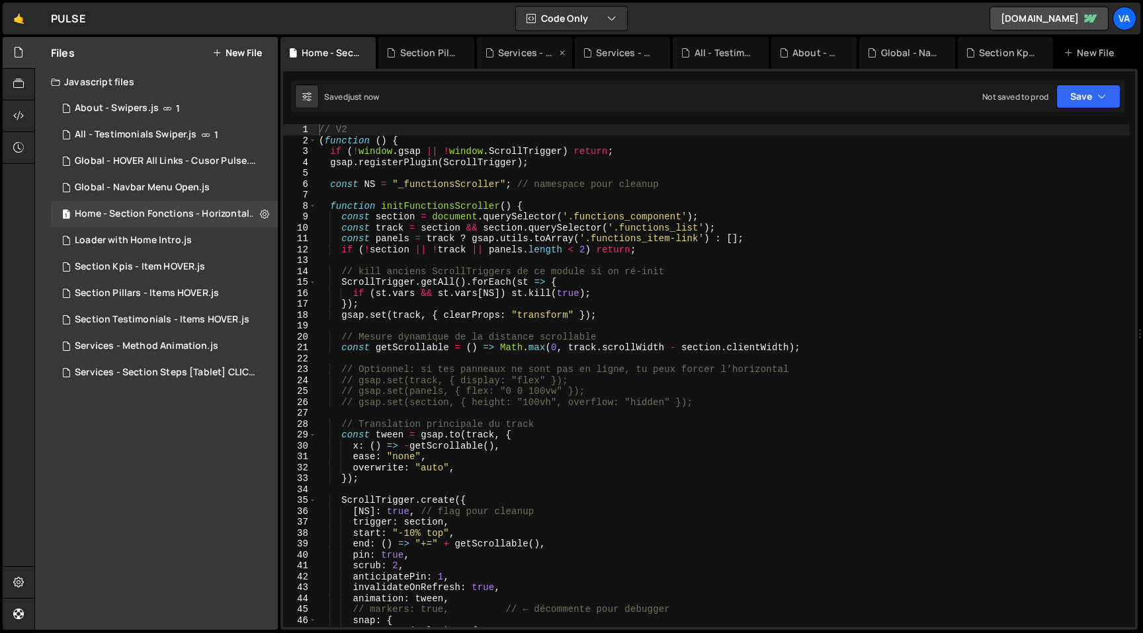
click at [530, 53] on div "Services - Method Animation.js" at bounding box center [527, 52] width 58 height 13
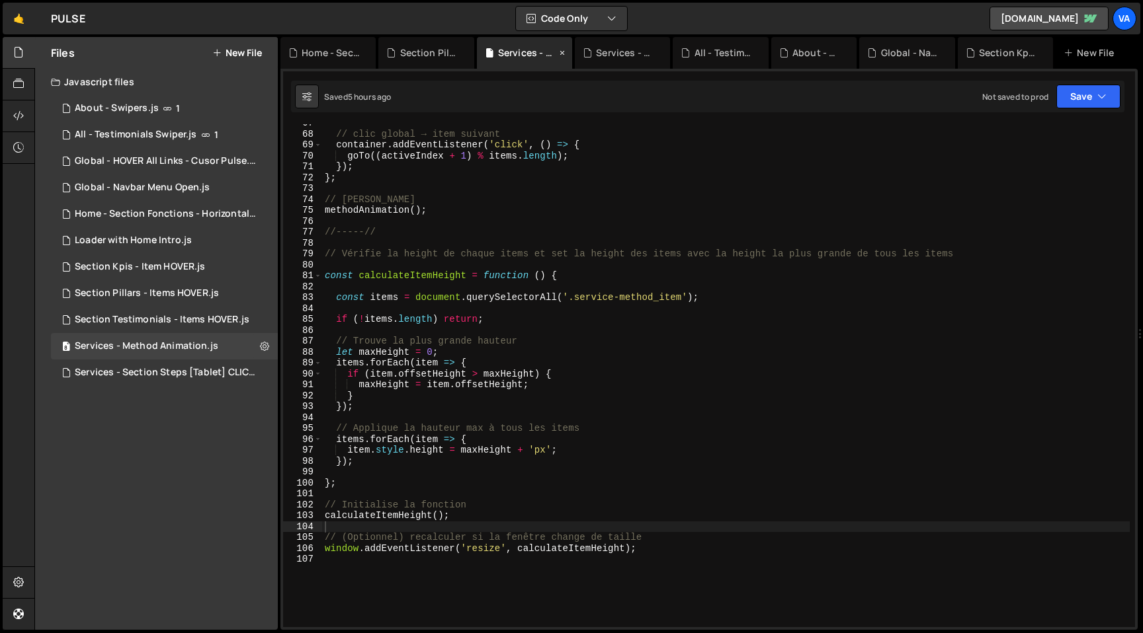
click at [574, 51] on div "Home - Section Fonctions - Horizontal scroll.js Section Pillars - Items HOVER.j…" at bounding box center [708, 53] width 857 height 32
click at [567, 53] on icon at bounding box center [561, 52] width 9 height 13
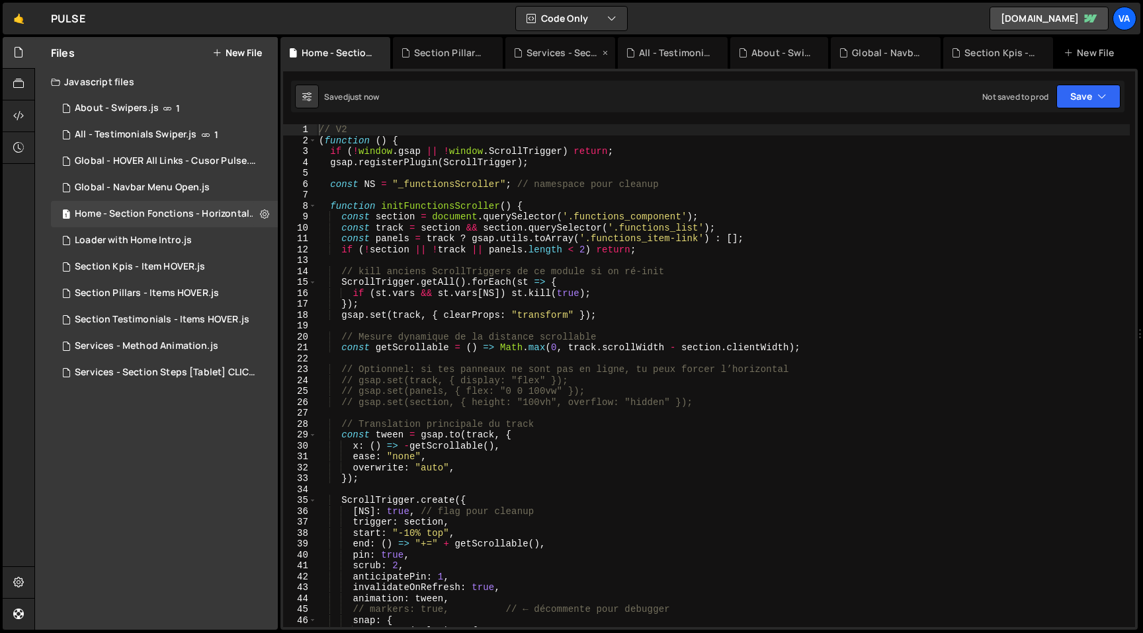
click at [608, 52] on icon at bounding box center [604, 52] width 9 height 13
click at [663, 52] on icon at bounding box center [662, 52] width 9 height 13
click at [668, 52] on icon at bounding box center [669, 52] width 9 height 13
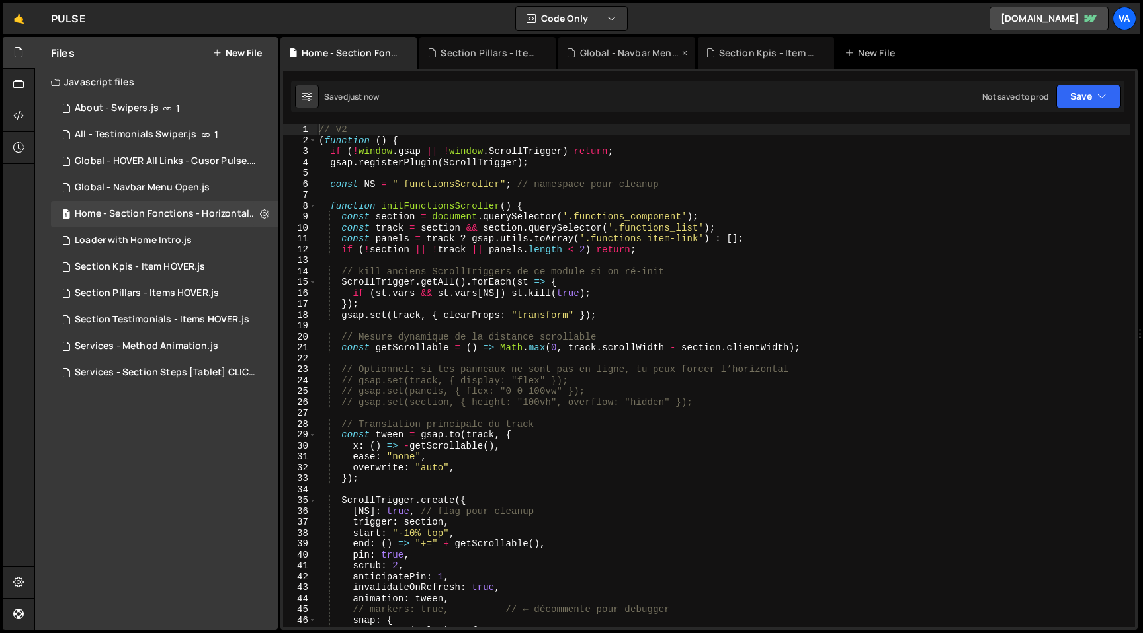
click at [682, 52] on icon at bounding box center [684, 52] width 9 height 13
click at [0, 0] on icon at bounding box center [0, 0] width 0 height 0
click at [481, 53] on div "Section Pillars - Items HOVER.js" at bounding box center [489, 52] width 99 height 13
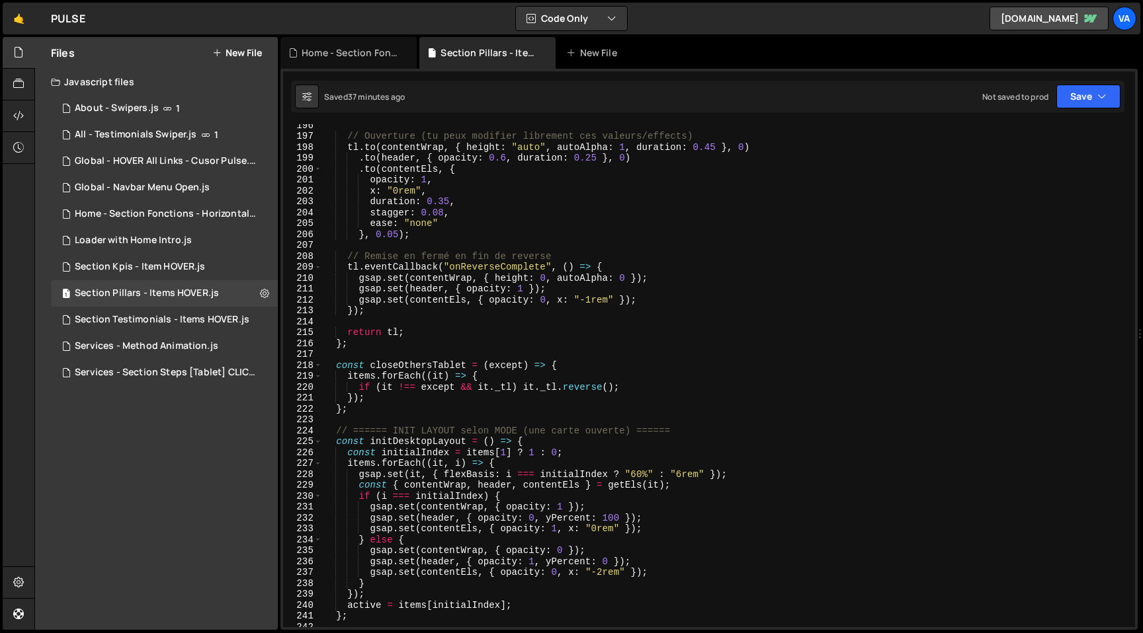
scroll to position [1959, 0]
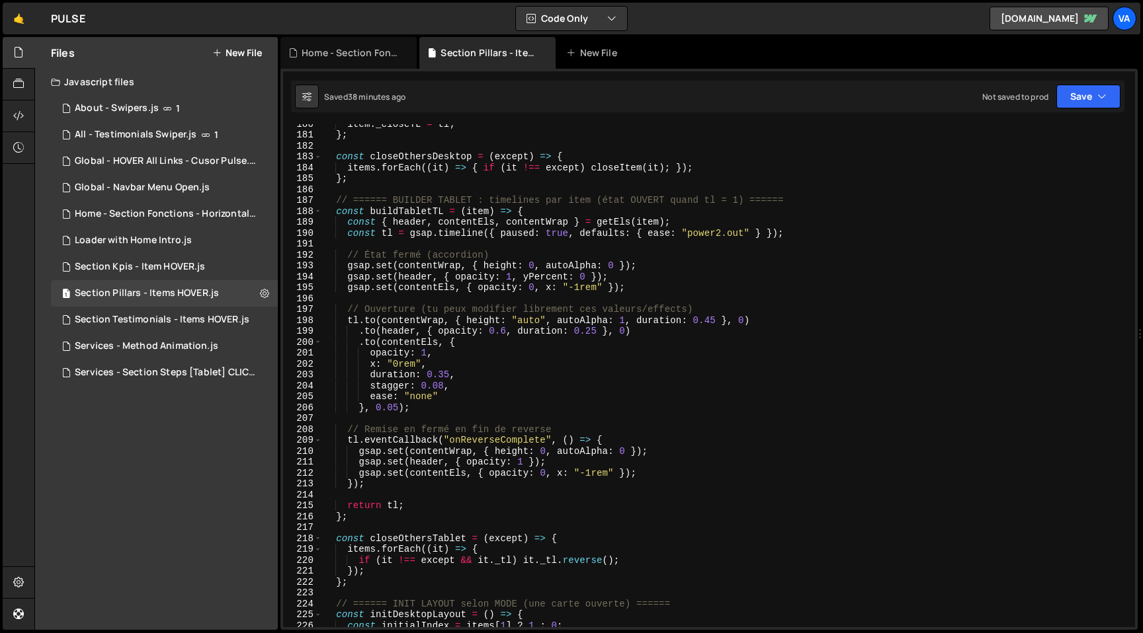
click at [443, 409] on div "item . _closeTL = tl ; } ; const closeOthersDesktop = ( except ) => { items . f…" at bounding box center [725, 380] width 807 height 525
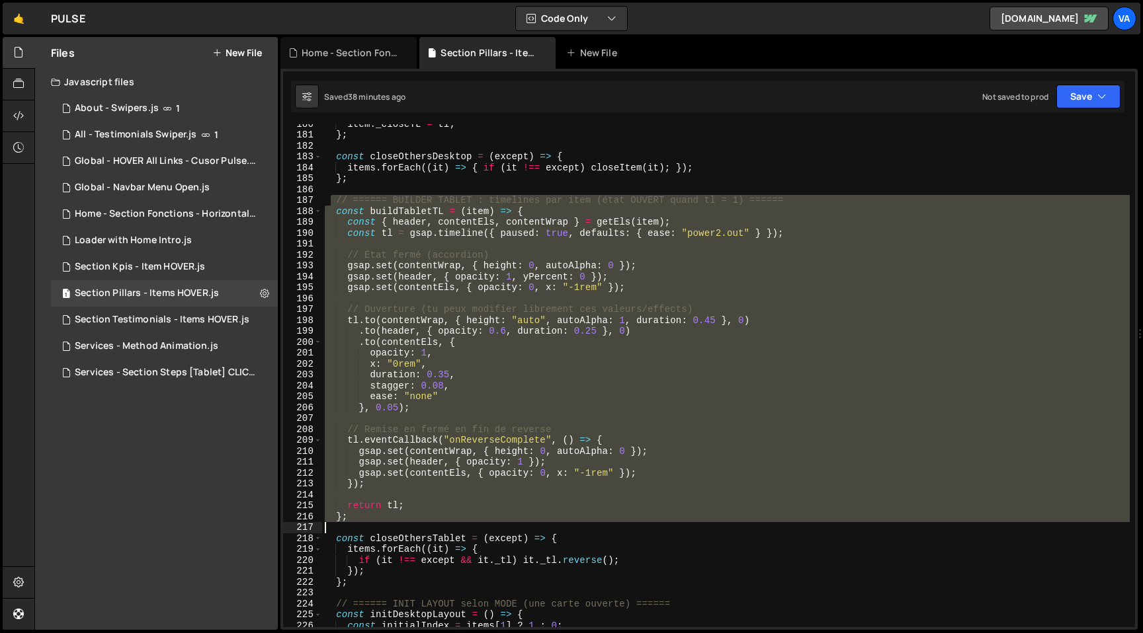
drag, startPoint x: 333, startPoint y: 203, endPoint x: 448, endPoint y: 526, distance: 342.8
click at [448, 526] on div "item . _closeTL = tl ; } ; const closeOthersDesktop = ( except ) => { items . f…" at bounding box center [725, 380] width 807 height 525
click at [573, 218] on div "item . _closeTL = tl ; } ; const closeOthersDesktop = ( except ) => { items . f…" at bounding box center [725, 375] width 807 height 503
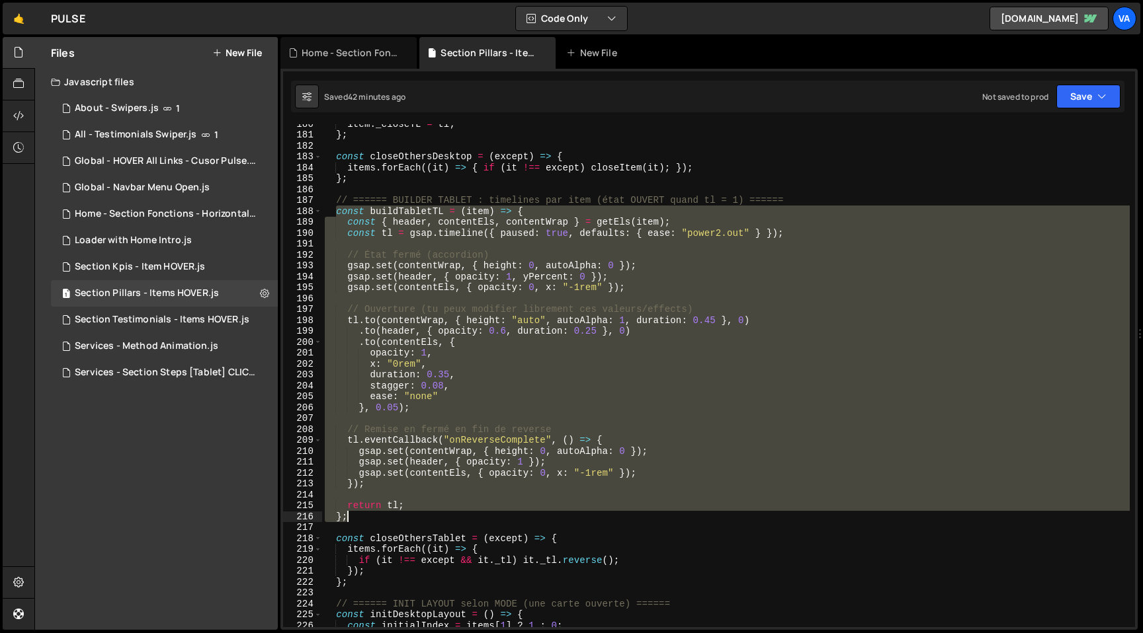
drag, startPoint x: 336, startPoint y: 215, endPoint x: 398, endPoint y: 518, distance: 309.2
click at [398, 518] on div "item . _closeTL = tl ; } ; const closeOthersDesktop = ( except ) => { items . f…" at bounding box center [725, 380] width 807 height 525
paste textarea
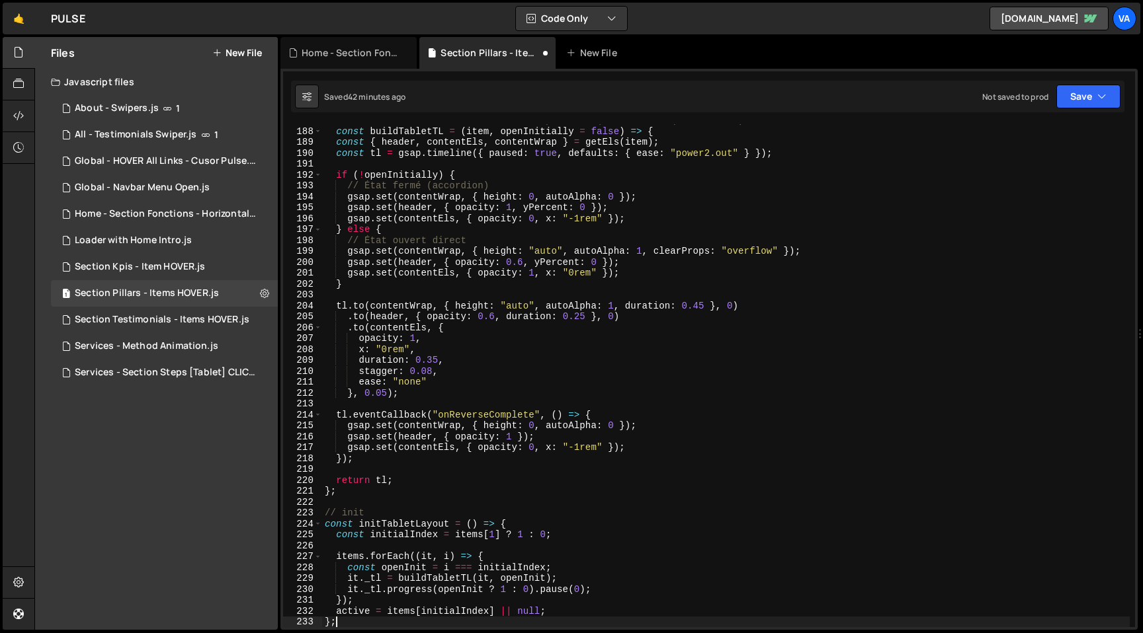
scroll to position [2061, 0]
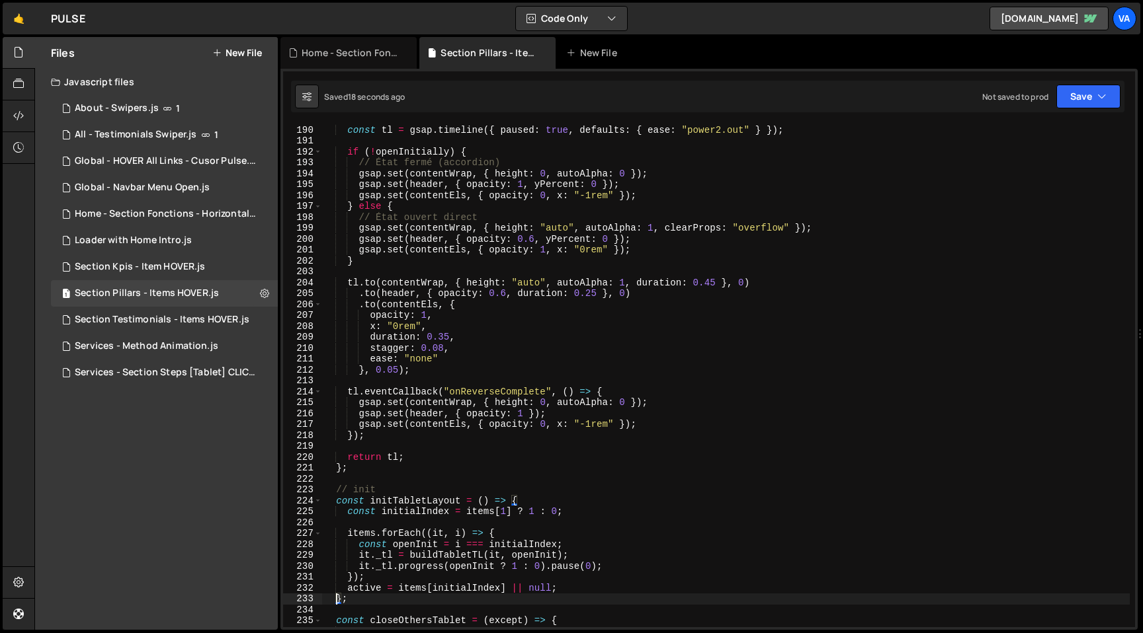
click at [624, 323] on div "const { header , contentEls , contentWrap } = getEls ( item ) ; const tl = gsap…" at bounding box center [725, 376] width 807 height 525
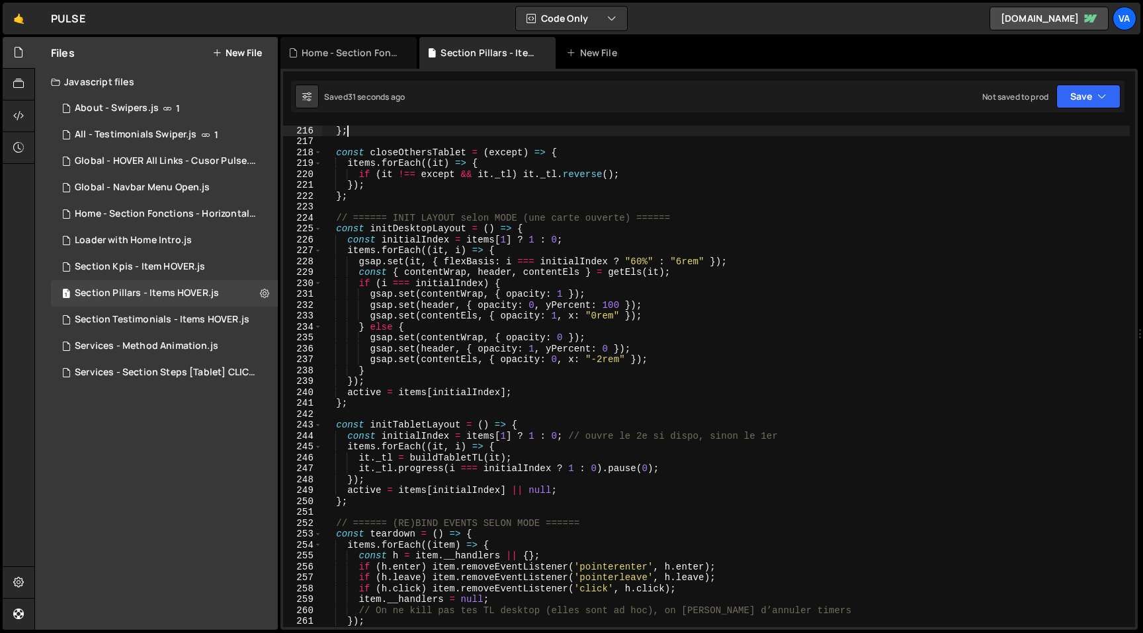
scroll to position [2354, 0]
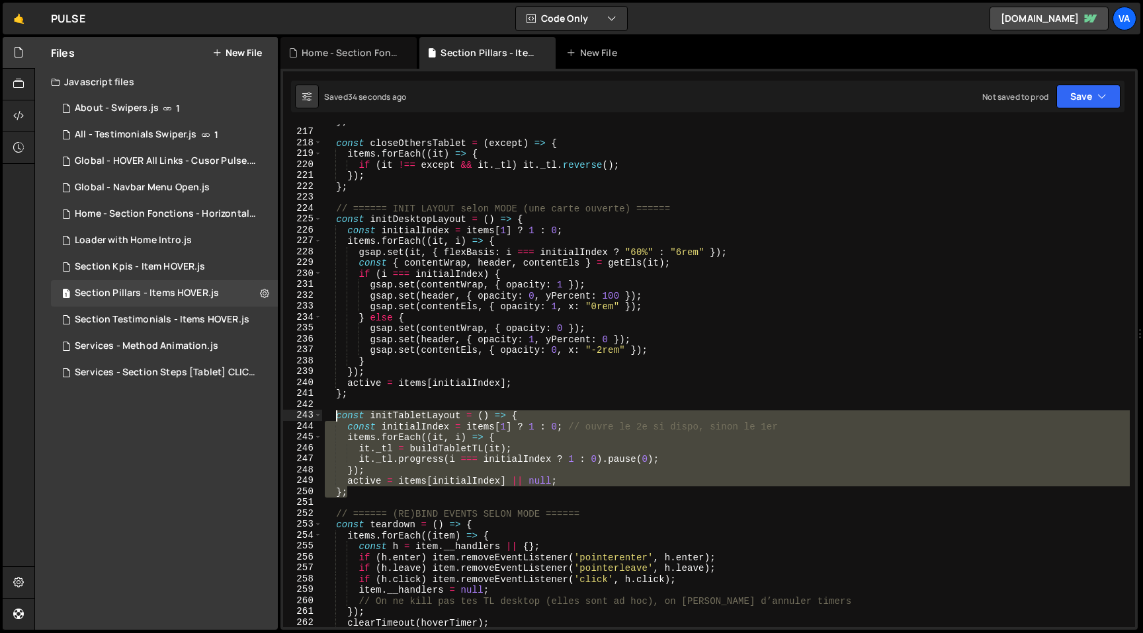
drag, startPoint x: 354, startPoint y: 496, endPoint x: 337, endPoint y: 419, distance: 79.3
click at [337, 419] on div "} ; const closeOthersTablet = ( except ) => { items . forEach (( it ) => { if (…" at bounding box center [725, 378] width 807 height 525
paste textarea "};"
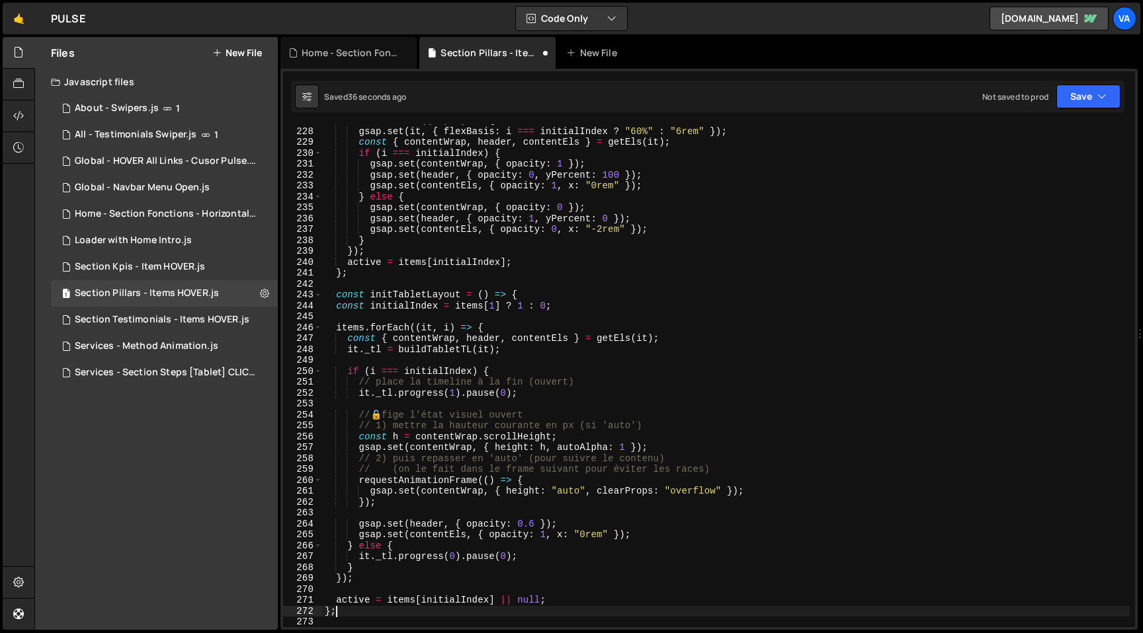
scroll to position [2480, 0]
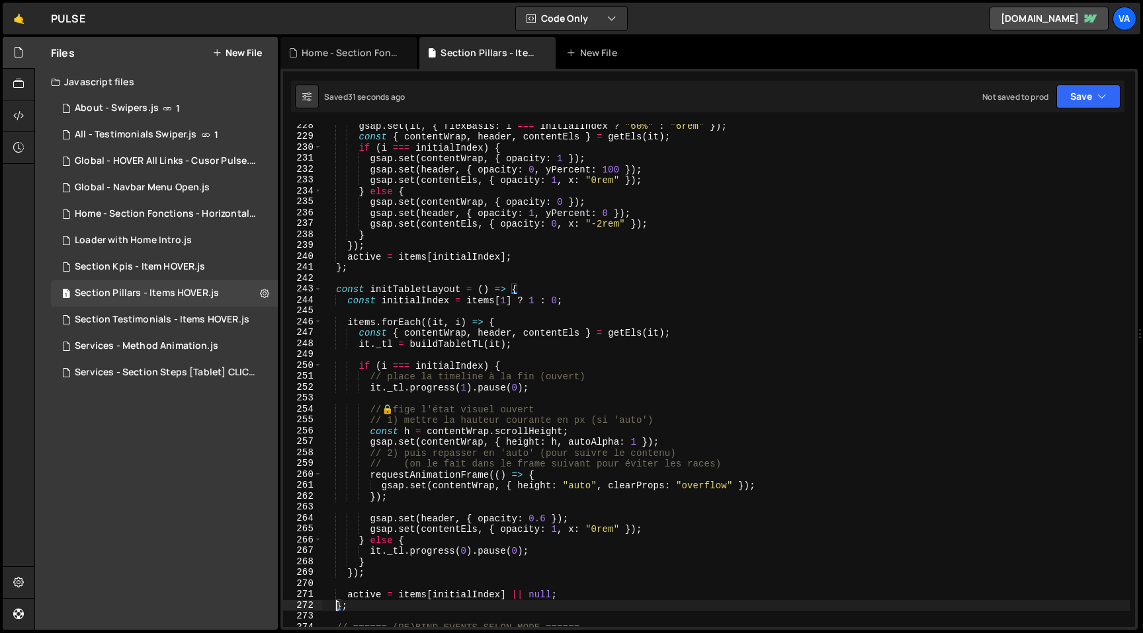
click at [684, 269] on div "gsap . set ( it , { flexBasis : i === initialIndex ? "60%" : "6rem" }) ; const …" at bounding box center [725, 382] width 807 height 525
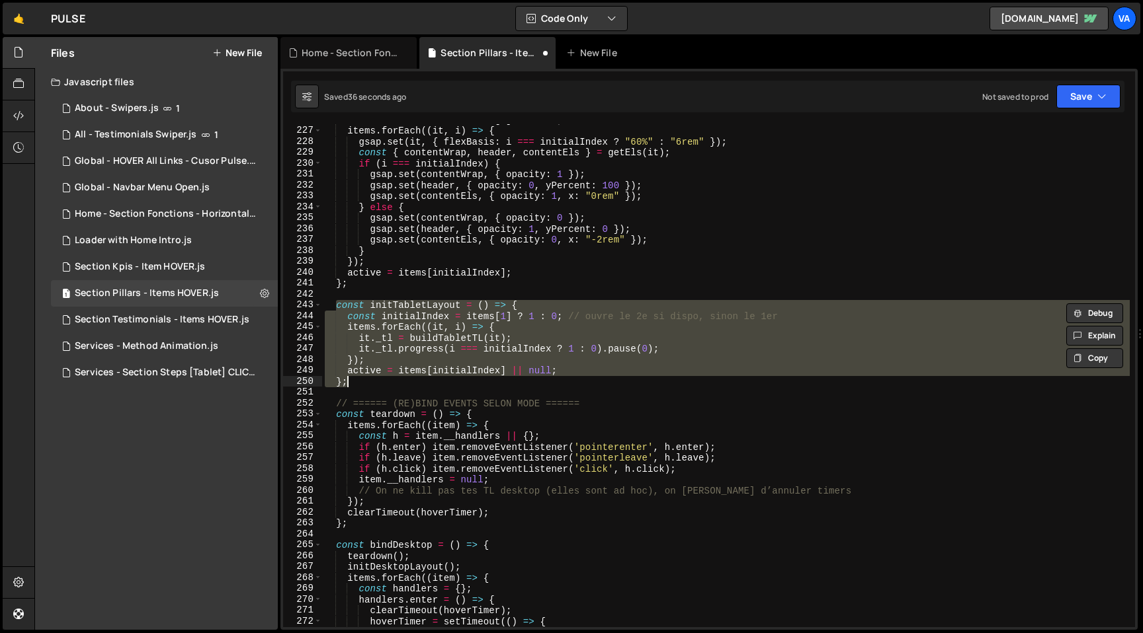
scroll to position [2465, 0]
drag, startPoint x: 337, startPoint y: 304, endPoint x: 364, endPoint y: 379, distance: 80.1
click at [364, 379] on div "const initialIndex = items [ 1 ] ? 1 : 0 ; items . forEach (( it , i ) => { gsa…" at bounding box center [725, 376] width 807 height 525
paste textarea
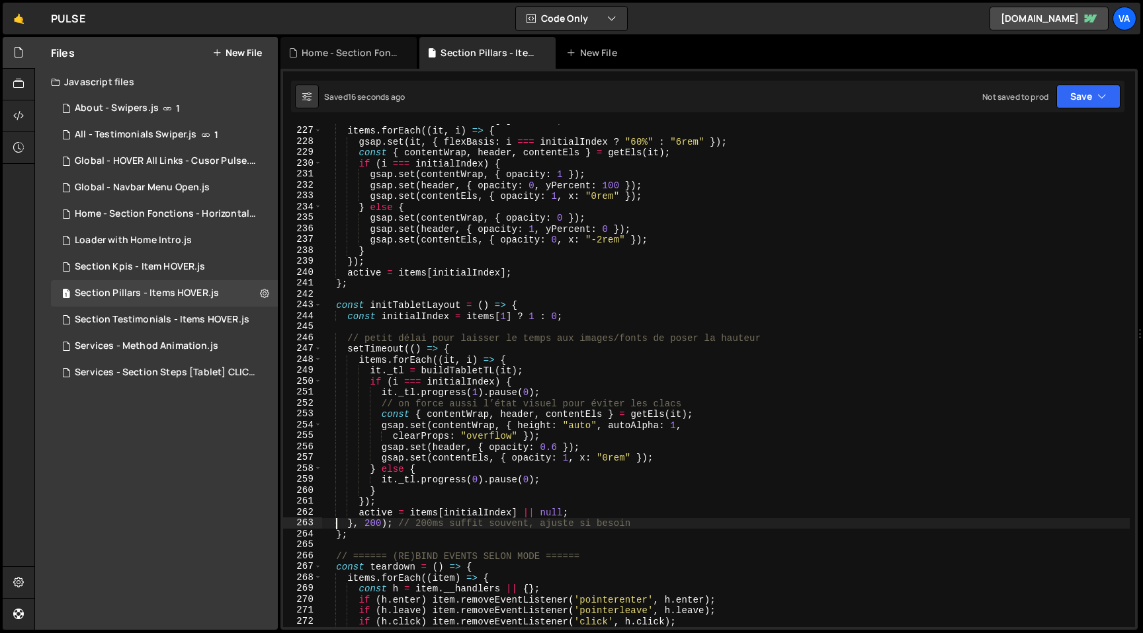
click at [370, 520] on div "const initialIndex = items [ 1 ] ? 1 : 0 ; items . forEach (( it , i ) => { gsa…" at bounding box center [725, 376] width 807 height 525
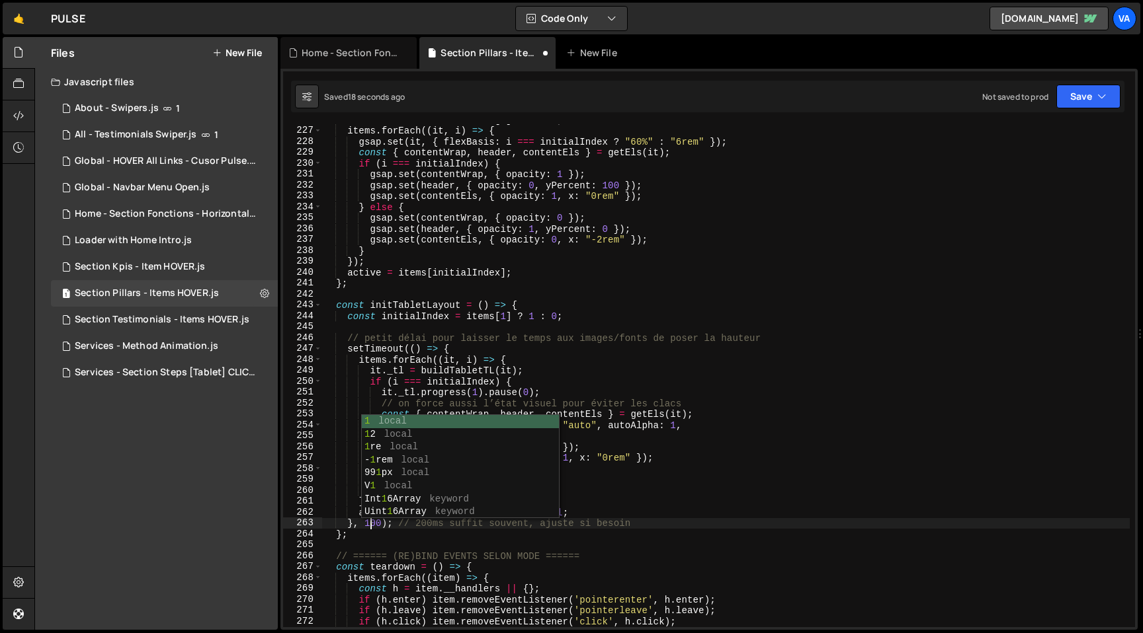
click at [630, 509] on div "const initialIndex = items [ 1 ] ? 1 : 0 ; items . forEach (( it , i ) => { gsa…" at bounding box center [725, 376] width 807 height 525
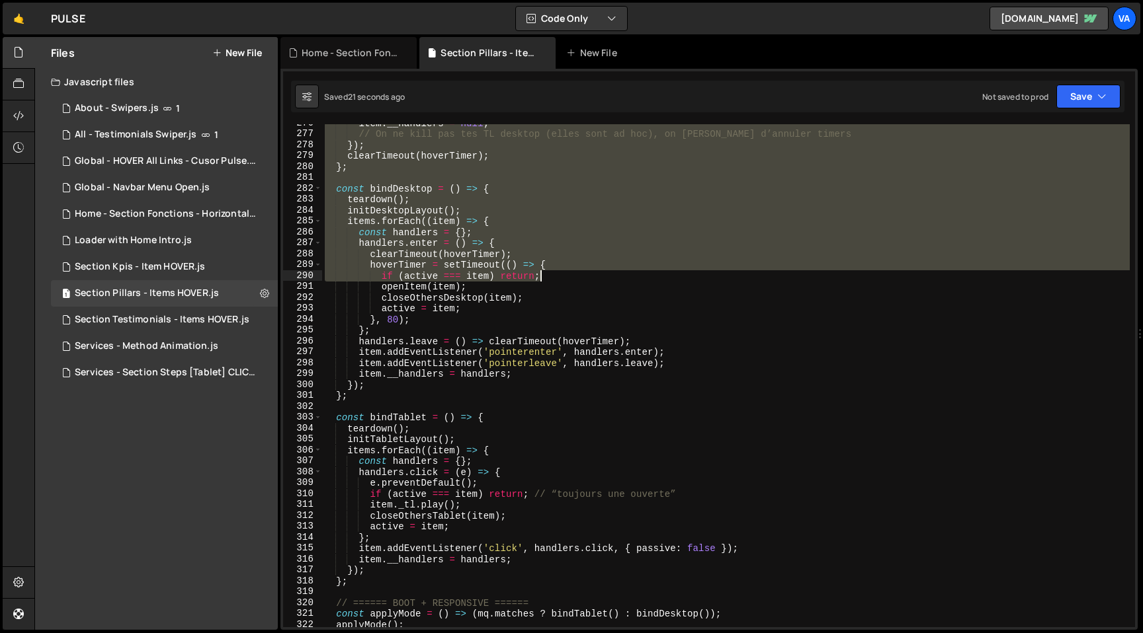
scroll to position [3311, 0]
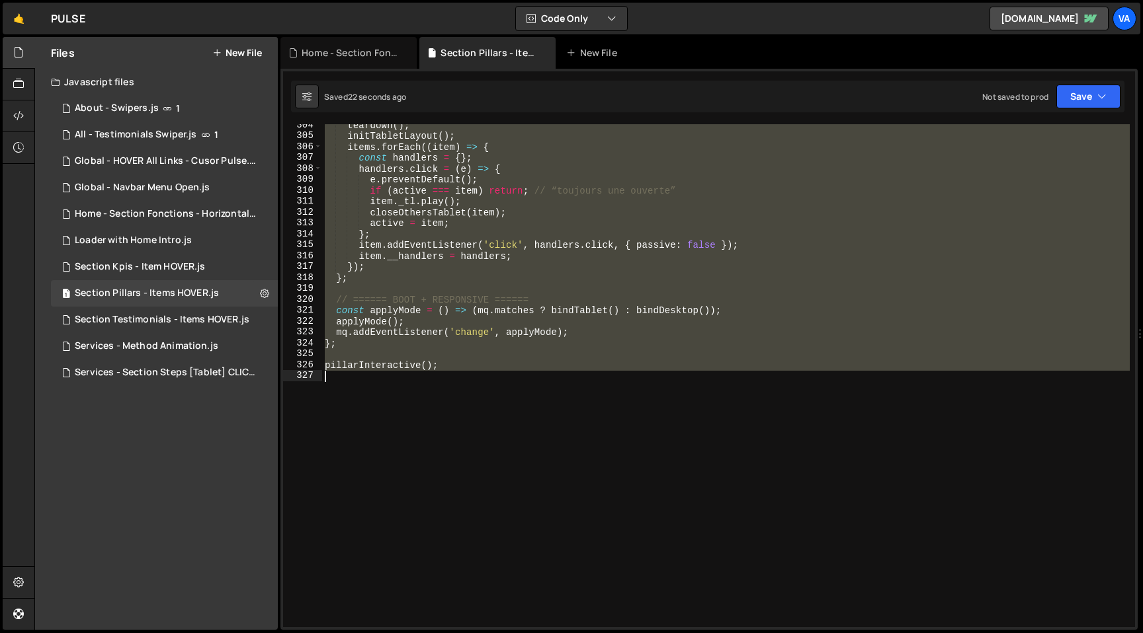
drag, startPoint x: 322, startPoint y: 171, endPoint x: 604, endPoint y: 405, distance: 366.8
click at [604, 405] on div "teardown ( ) ; initTabletLayout ( ) ; items . forEach (( item ) => { const hand…" at bounding box center [725, 382] width 807 height 525
click at [491, 362] on div "teardown ( ) ; initTabletLayout ( ) ; items . forEach (( item ) => { const hand…" at bounding box center [725, 375] width 807 height 503
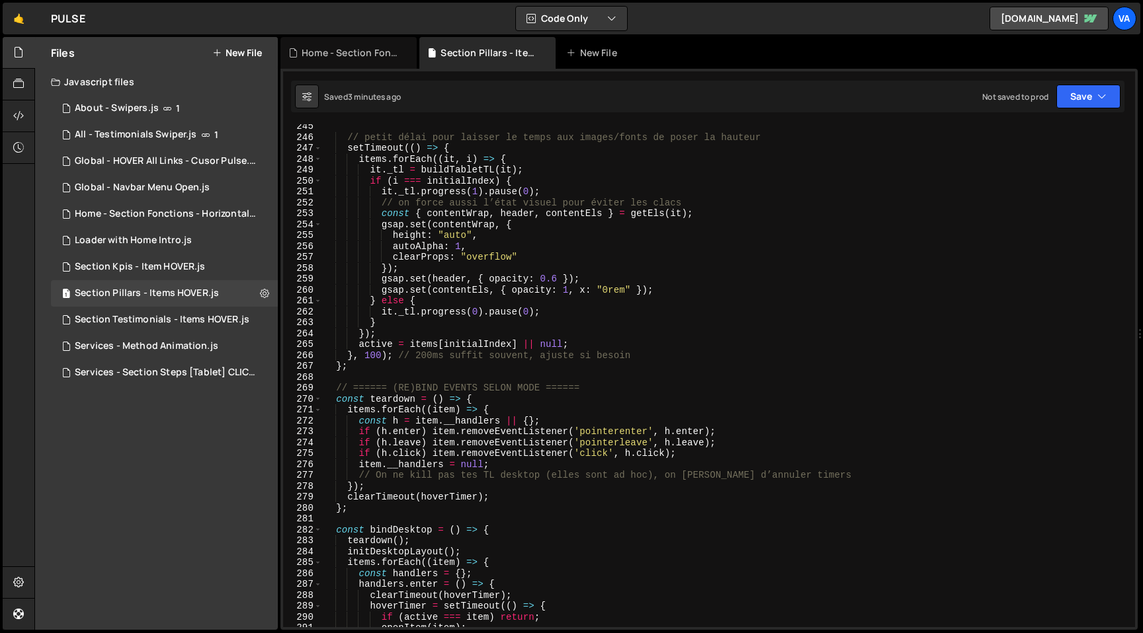
scroll to position [2655, 0]
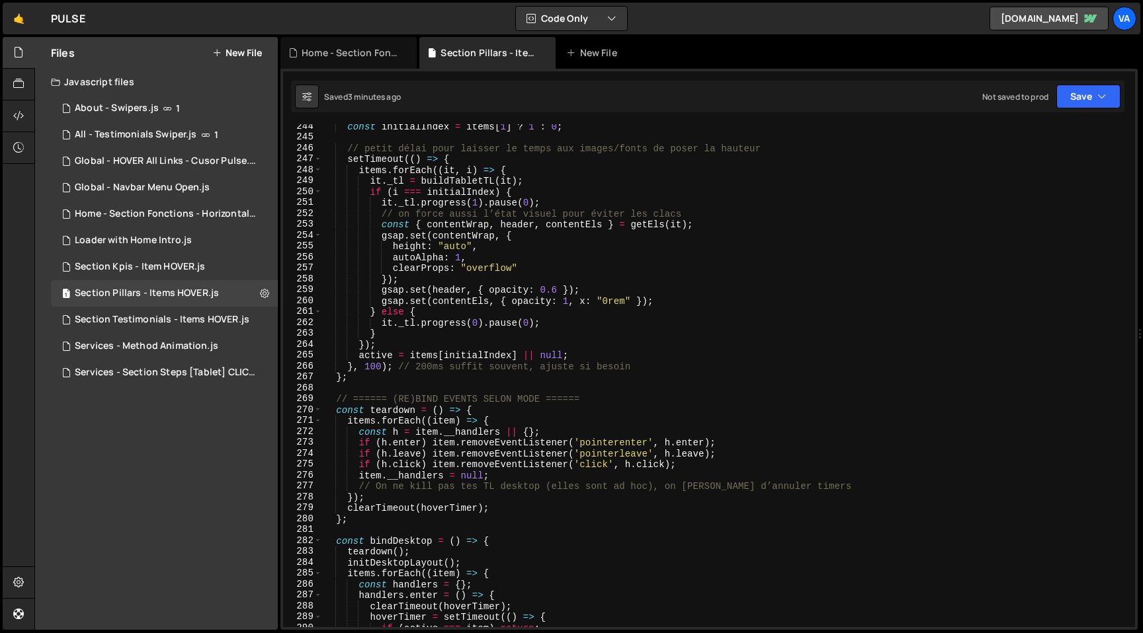
click at [526, 201] on div "const initialIndex = items [ 1 ] ? 1 : 0 ; // petit délai pour laisser le temps…" at bounding box center [725, 383] width 807 height 525
click at [526, 323] on div "const initialIndex = items [ 1 ] ? 1 : 0 ; // petit délai pour laisser le temps…" at bounding box center [725, 383] width 807 height 525
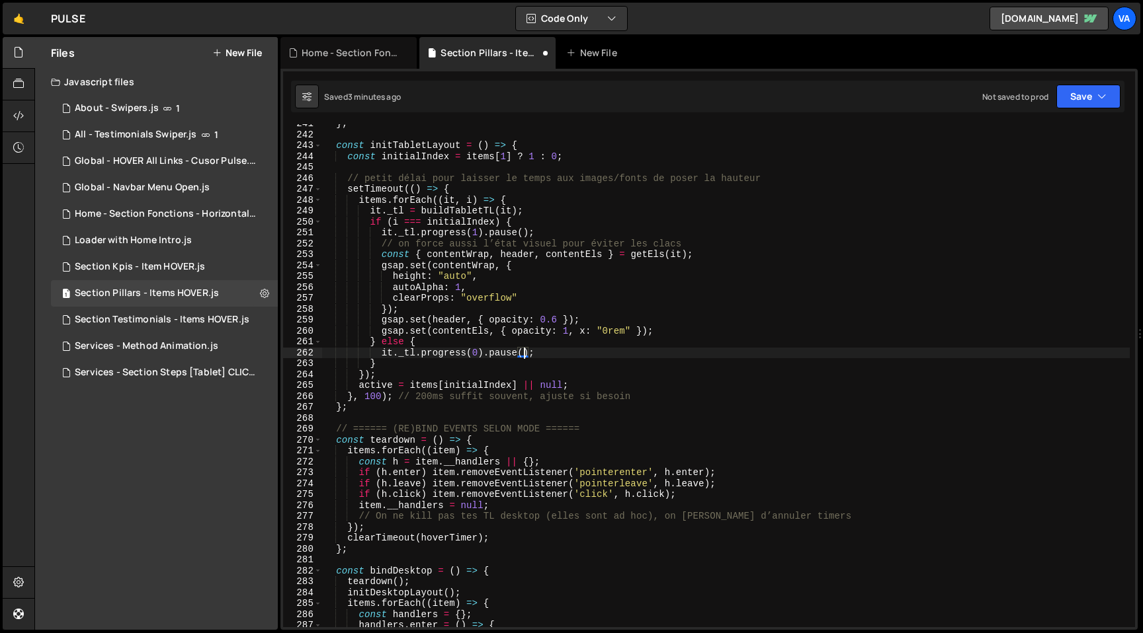
scroll to position [2619, 0]
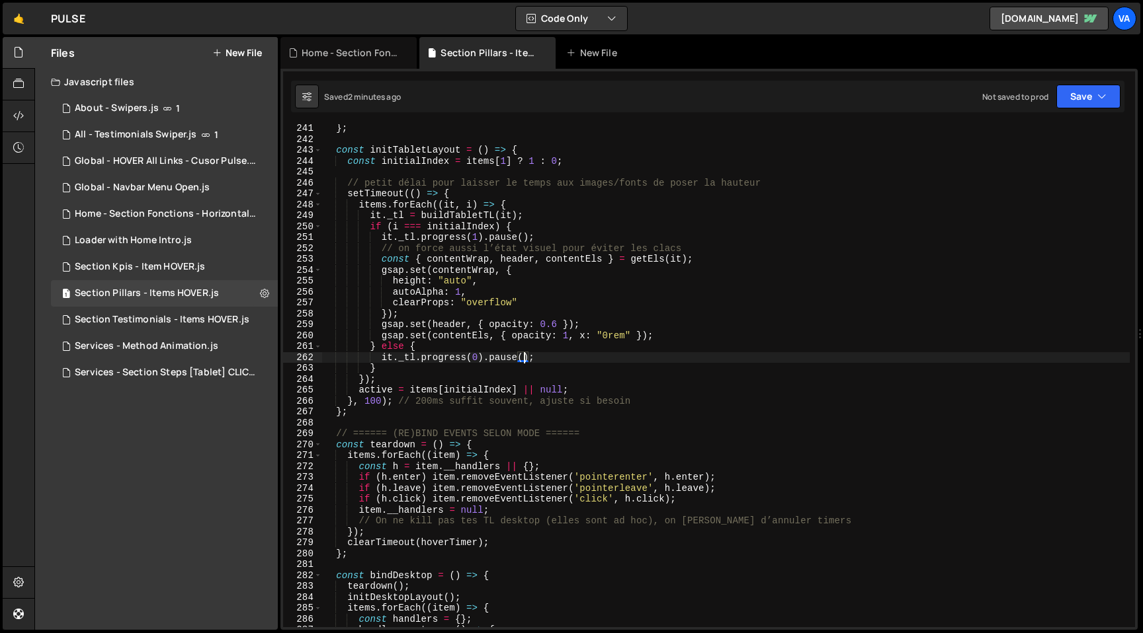
click at [366, 227] on div "} ; const initTabletLayout = ( ) => { const initialIndex = items [ 1 ] ? 1 : 0 …" at bounding box center [725, 385] width 807 height 525
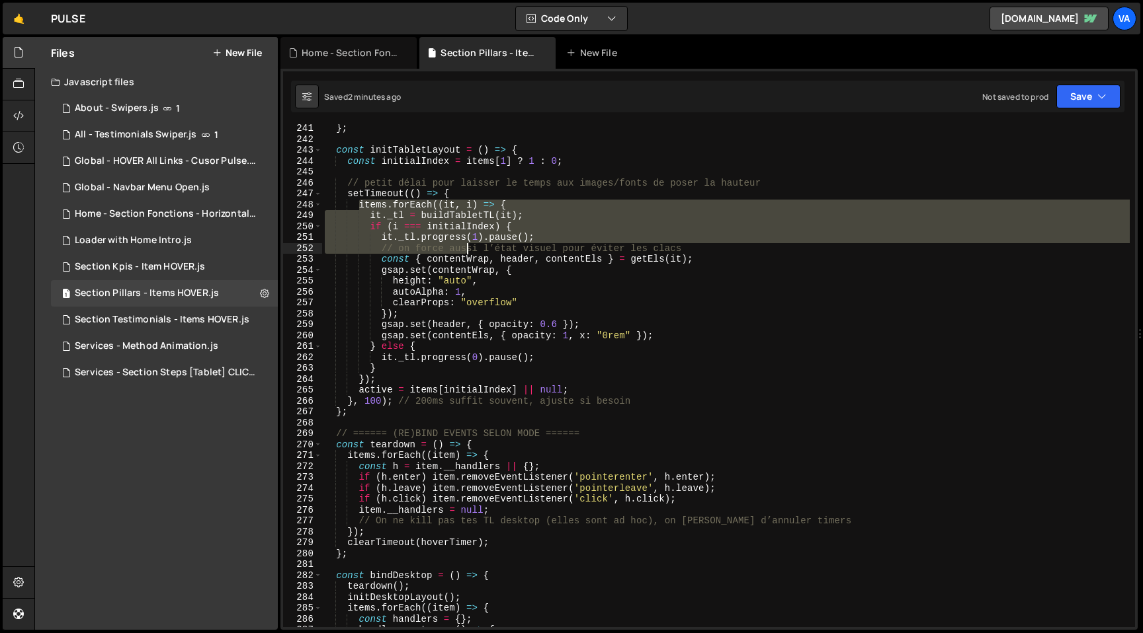
drag, startPoint x: 360, startPoint y: 206, endPoint x: 468, endPoint y: 243, distance: 114.8
click at [468, 243] on div "} ; const initTabletLayout = ( ) => { const initialIndex = items [ 1 ] ? 1 : 0 …" at bounding box center [725, 385] width 807 height 525
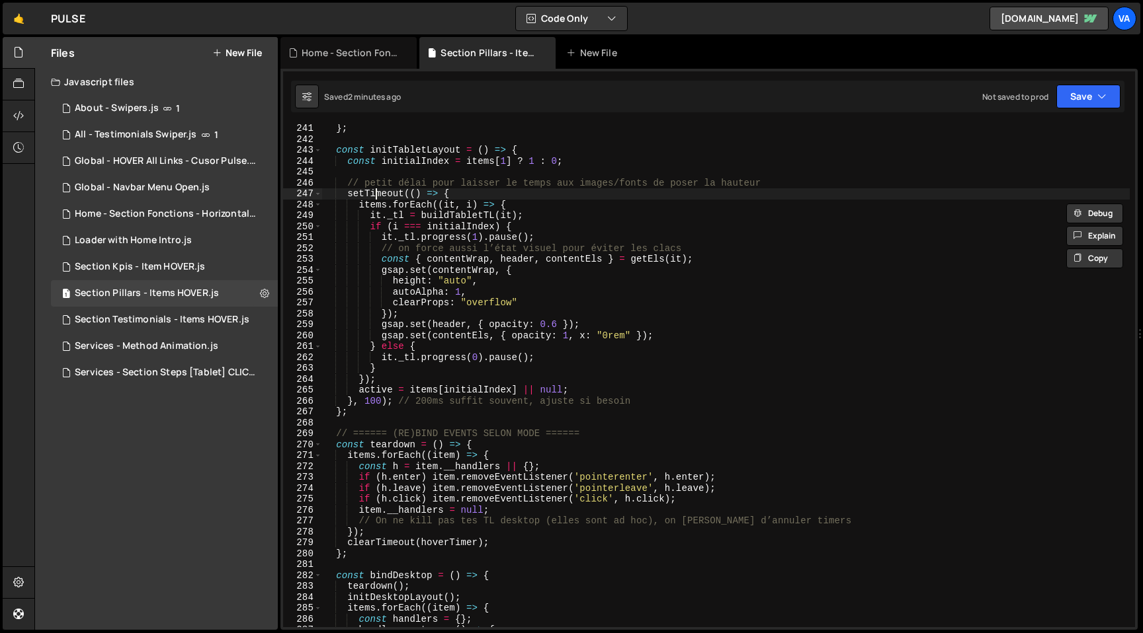
click at [374, 196] on div "} ; const initTabletLayout = ( ) => { const initialIndex = items [ 1 ] ? 1 : 0 …" at bounding box center [725, 385] width 807 height 525
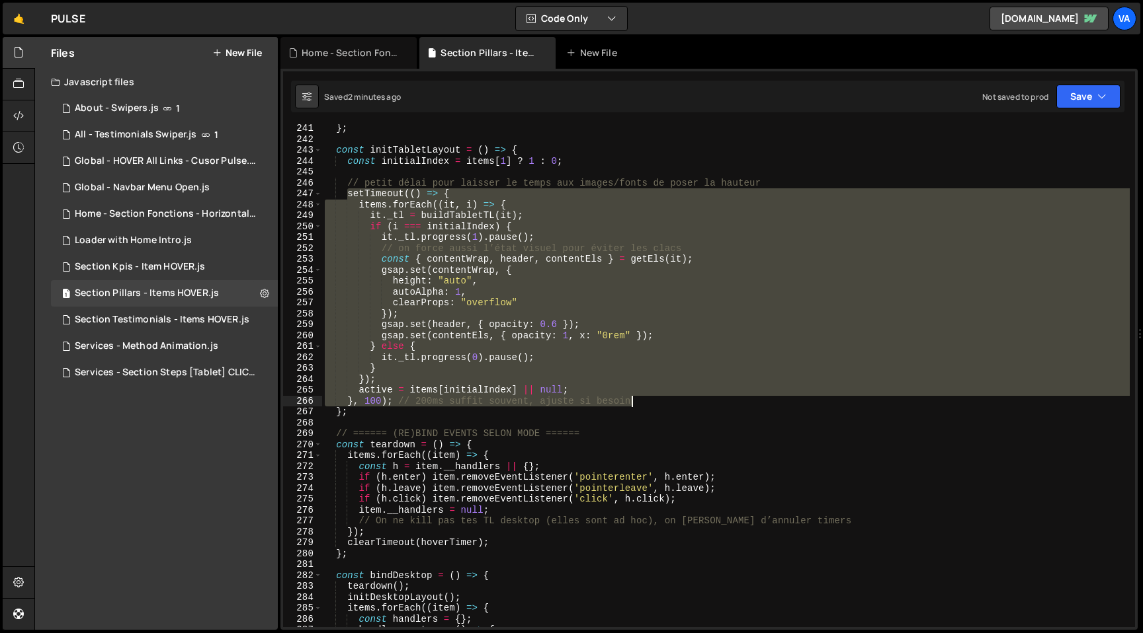
drag, startPoint x: 346, startPoint y: 194, endPoint x: 635, endPoint y: 407, distance: 358.9
click at [635, 407] on div "} ; const initTabletLayout = ( ) => { const initialIndex = items [ 1 ] ? 1 : 0 …" at bounding box center [725, 385] width 807 height 525
paste textarea "}, 100);"
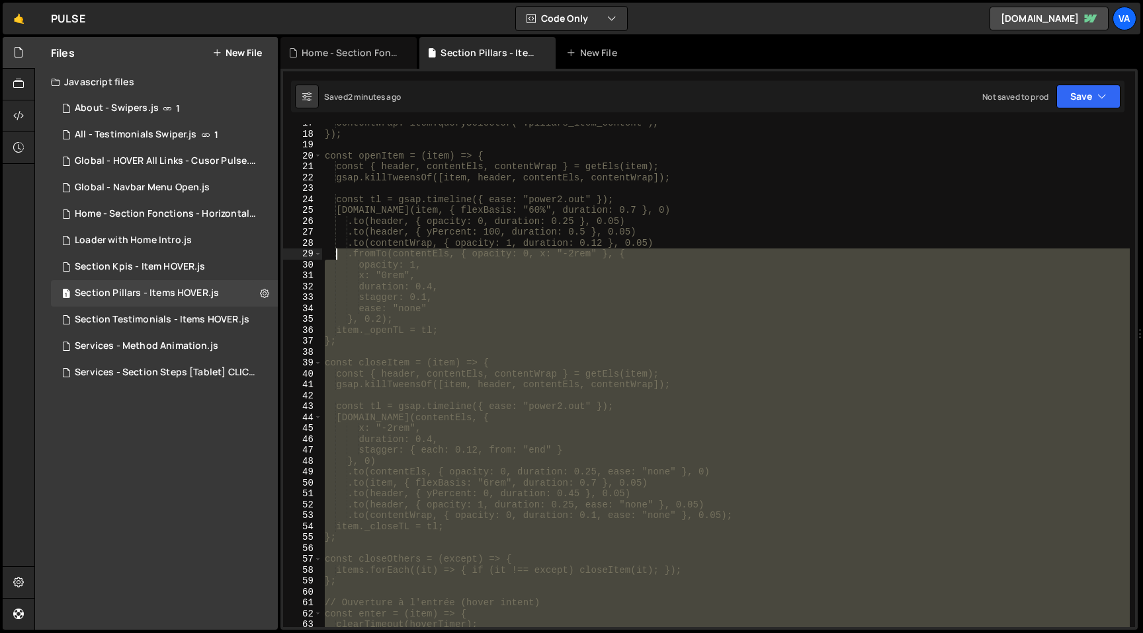
scroll to position [0, 0]
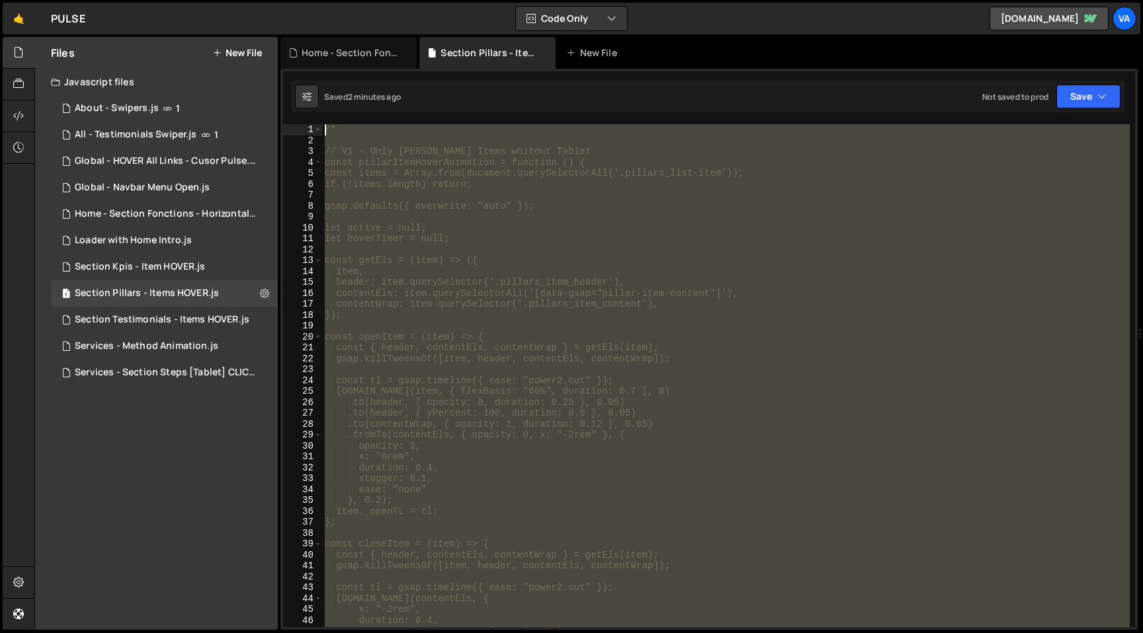
drag, startPoint x: 387, startPoint y: 300, endPoint x: 296, endPoint y: 113, distance: 208.2
click at [296, 113] on div "}, 100); 1 2 3 4 5 6 7 8 9 10 11 12 13 14 15 16 17 18 19 20 21 22 23 24 25 26 2…" at bounding box center [708, 349] width 857 height 561
type textarea "/*"
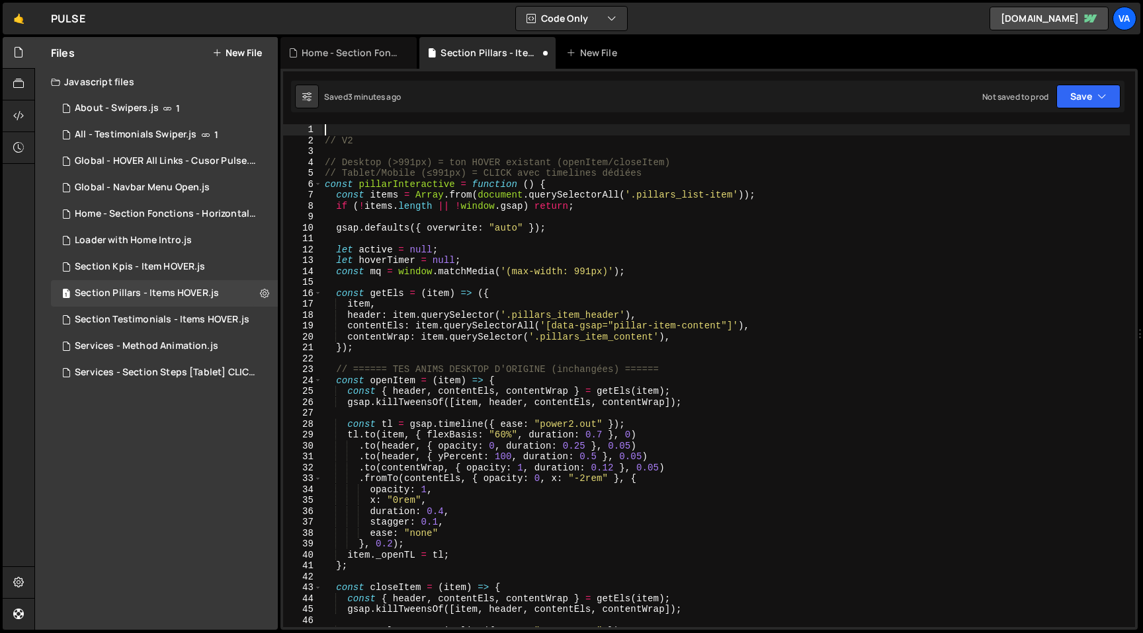
type textarea "// V2"
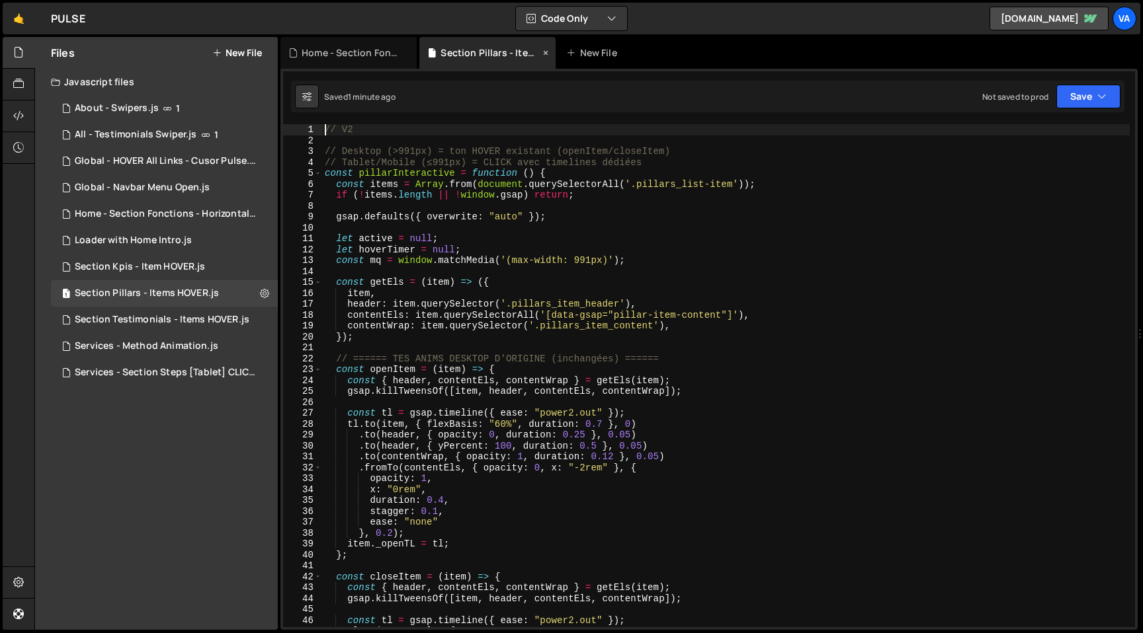
click at [544, 52] on icon at bounding box center [545, 52] width 9 height 13
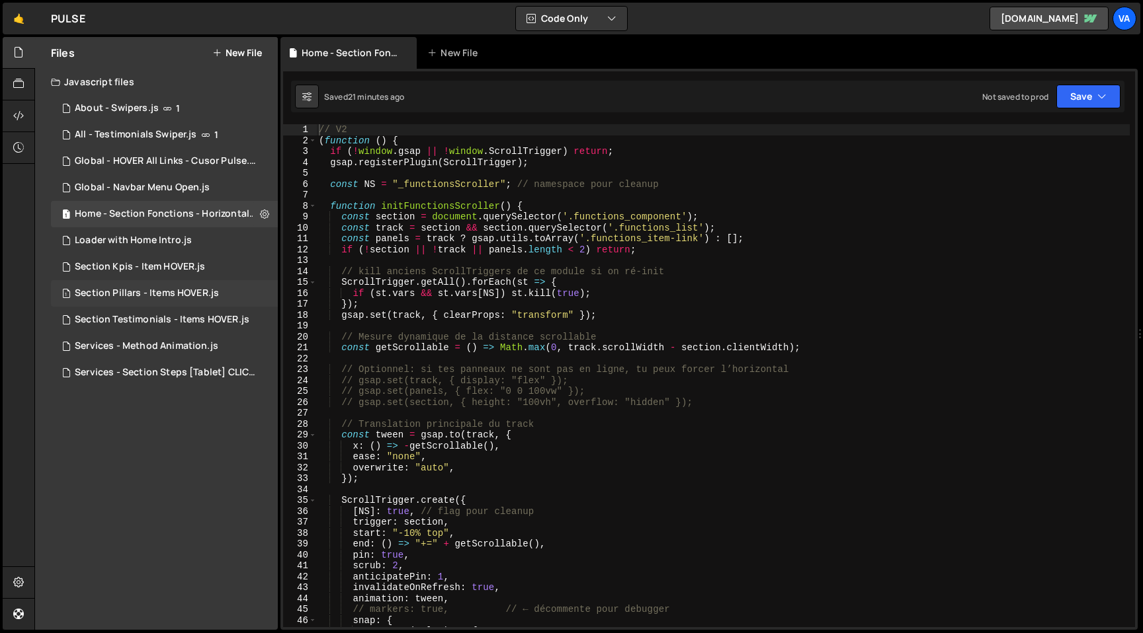
click at [155, 294] on div "Section Pillars - Items HOVER.js" at bounding box center [147, 294] width 144 height 12
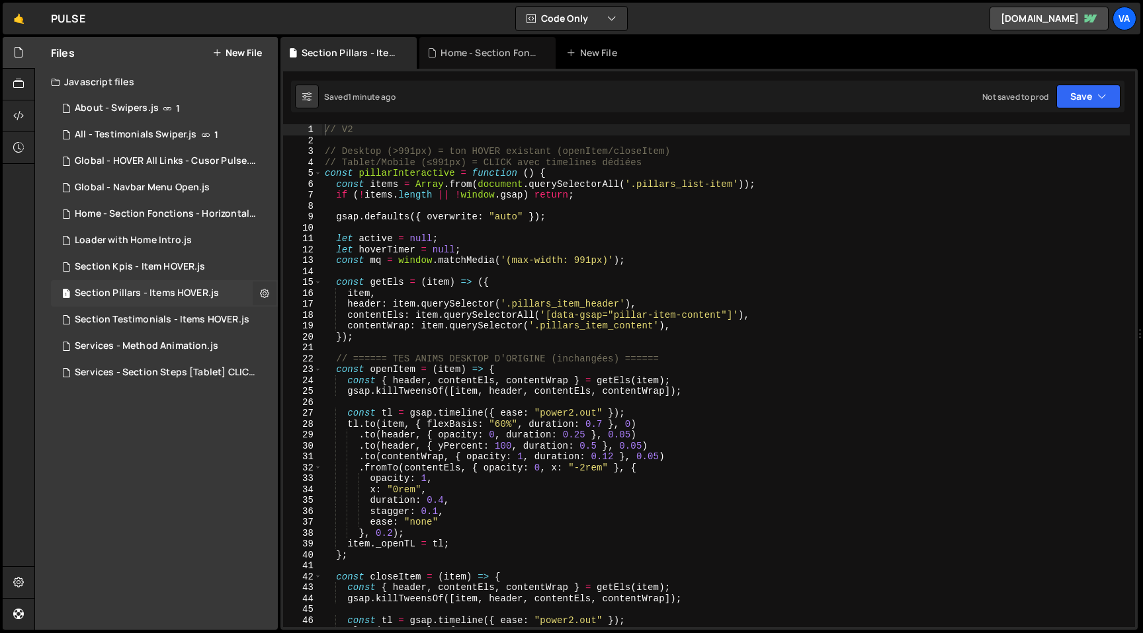
click at [264, 295] on icon at bounding box center [264, 293] width 9 height 13
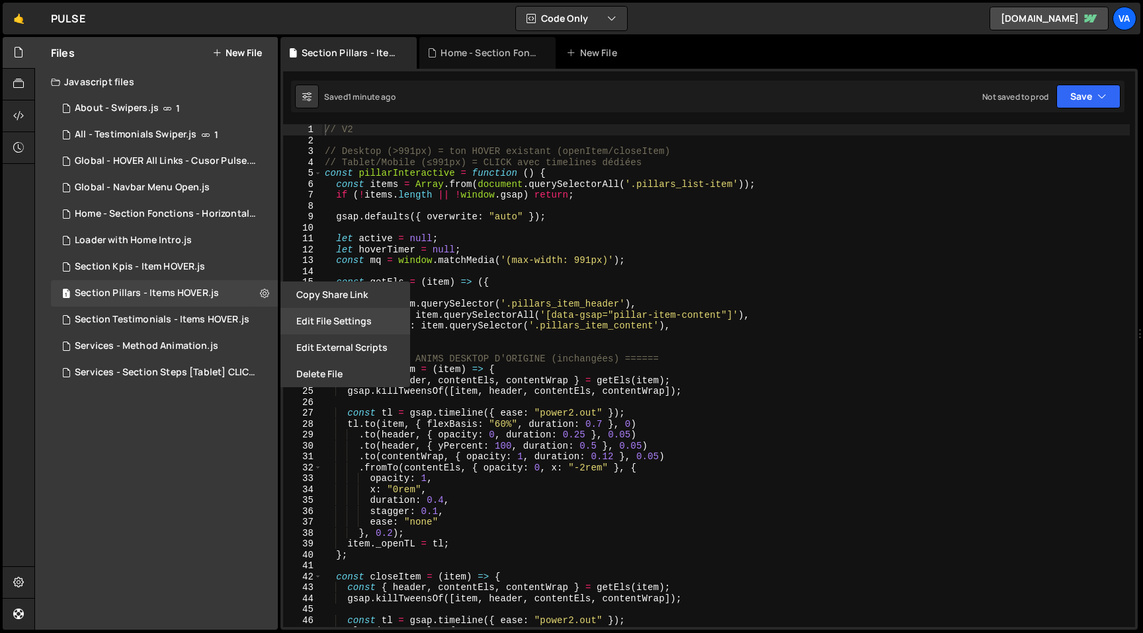
click at [329, 315] on button "Edit File Settings" at bounding box center [345, 321] width 130 height 26
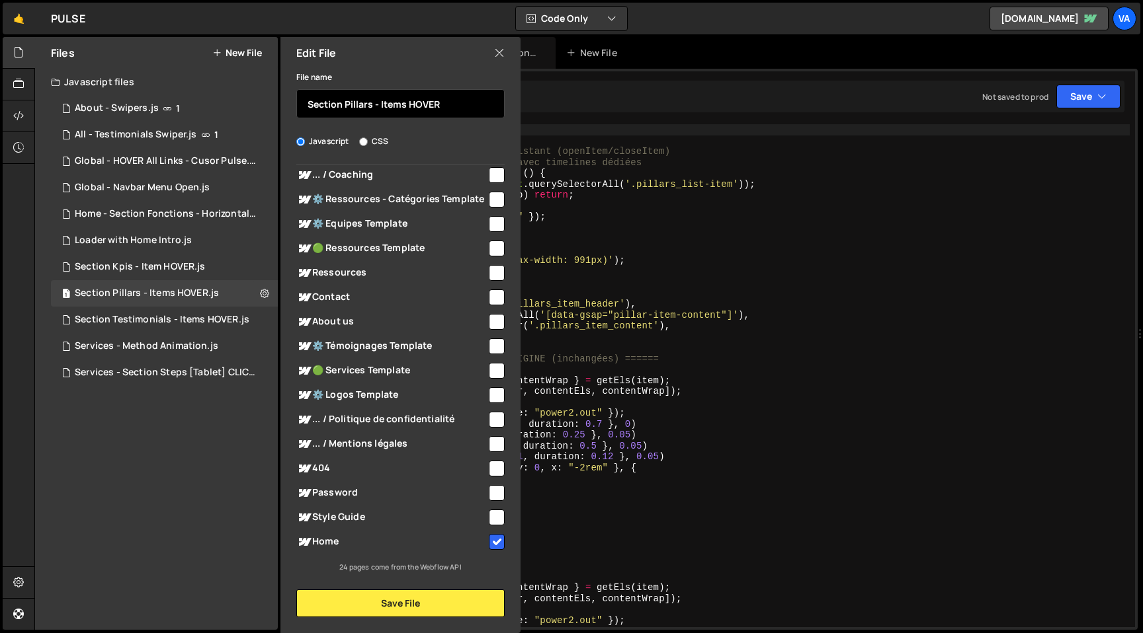
click at [307, 106] on input "Section Pillars - Items HOVER" at bounding box center [400, 103] width 208 height 29
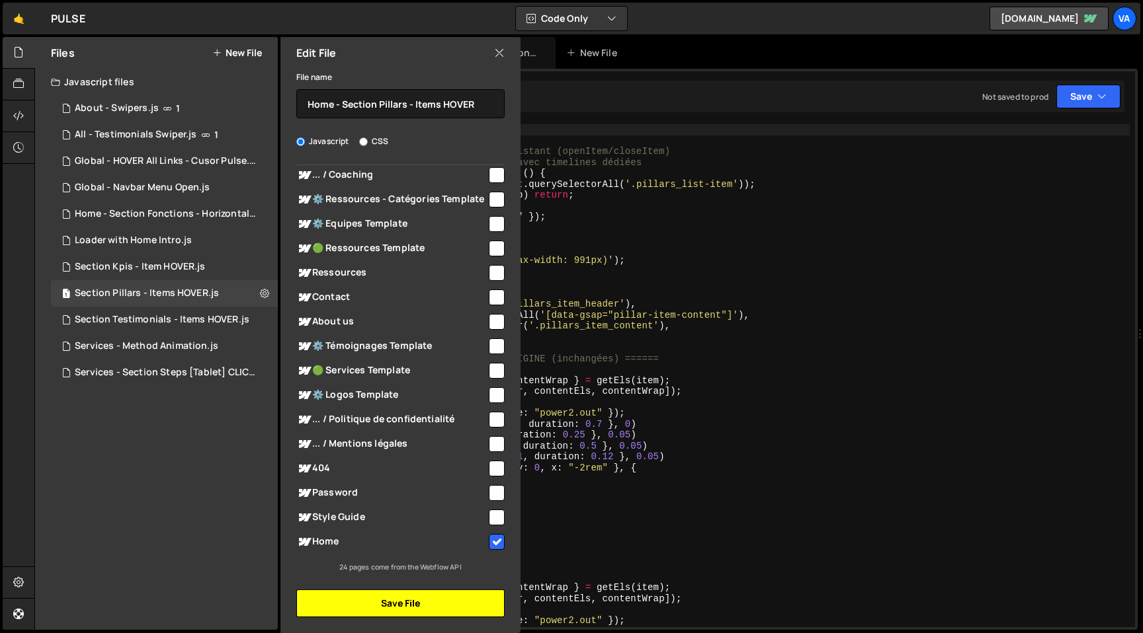
click at [410, 607] on button "Save File" at bounding box center [400, 604] width 208 height 28
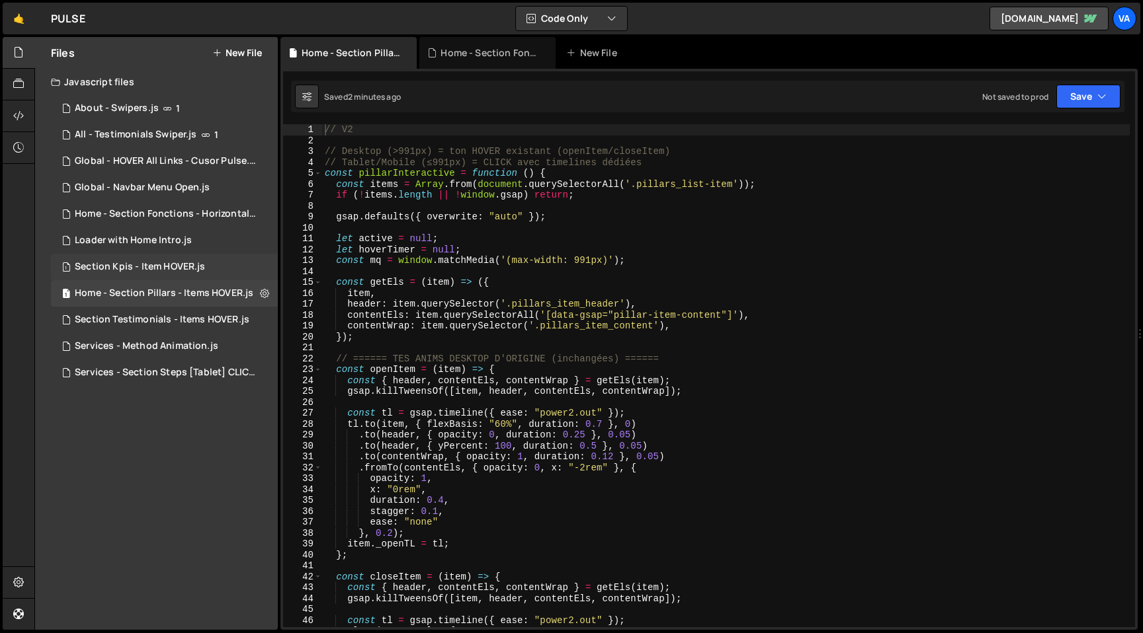
click at [248, 265] on div "1 Section Kpis - Item HOVER.js 0" at bounding box center [164, 267] width 227 height 26
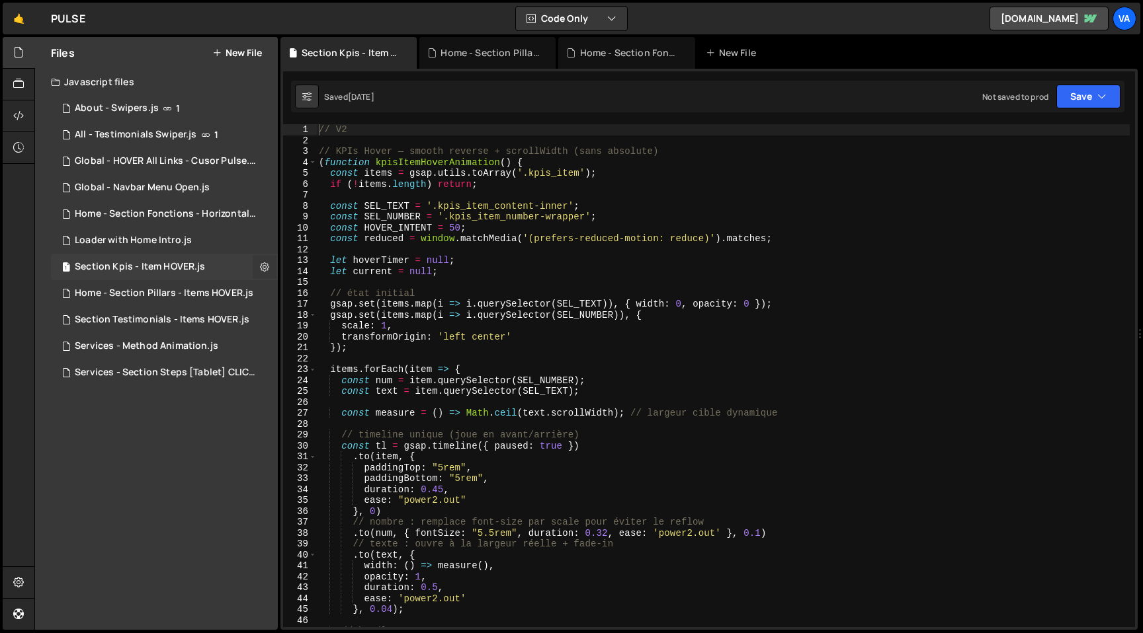
click at [265, 266] on icon at bounding box center [264, 267] width 9 height 13
type input "Section Kpis - Item HOVER"
radio input "true"
checkbox input "true"
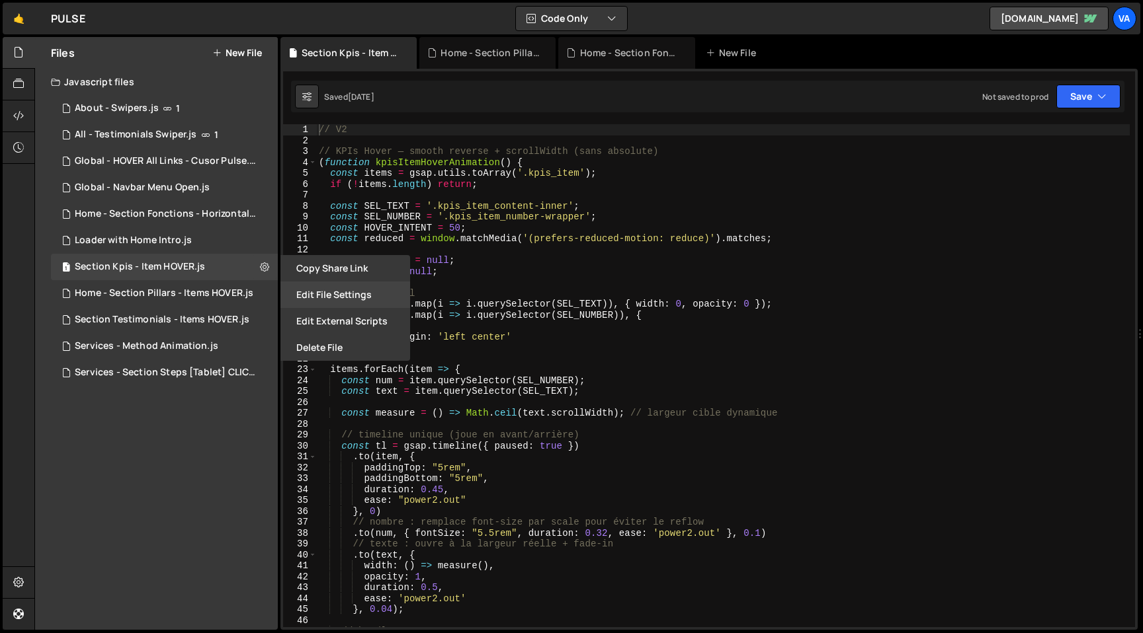
click at [326, 296] on button "Edit File Settings" at bounding box center [345, 295] width 130 height 26
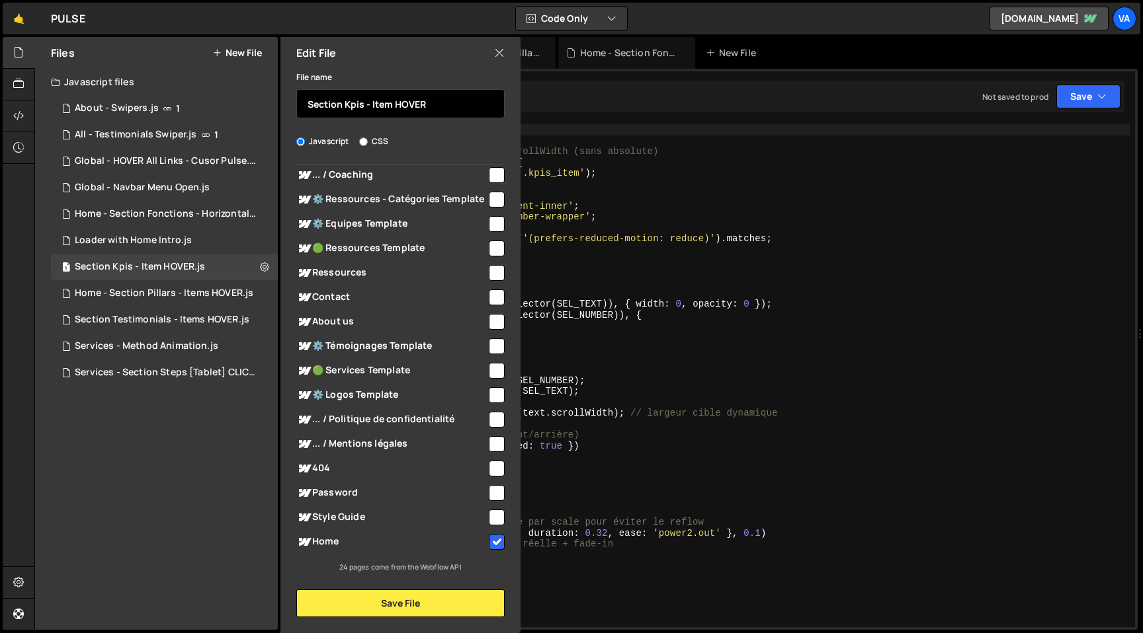
drag, startPoint x: 309, startPoint y: 104, endPoint x: 345, endPoint y: 169, distance: 73.4
click at [309, 104] on input "Section Kpis - Item HOVER" at bounding box center [400, 103] width 208 height 29
type input "Home - Section Kpis - Item HOVER"
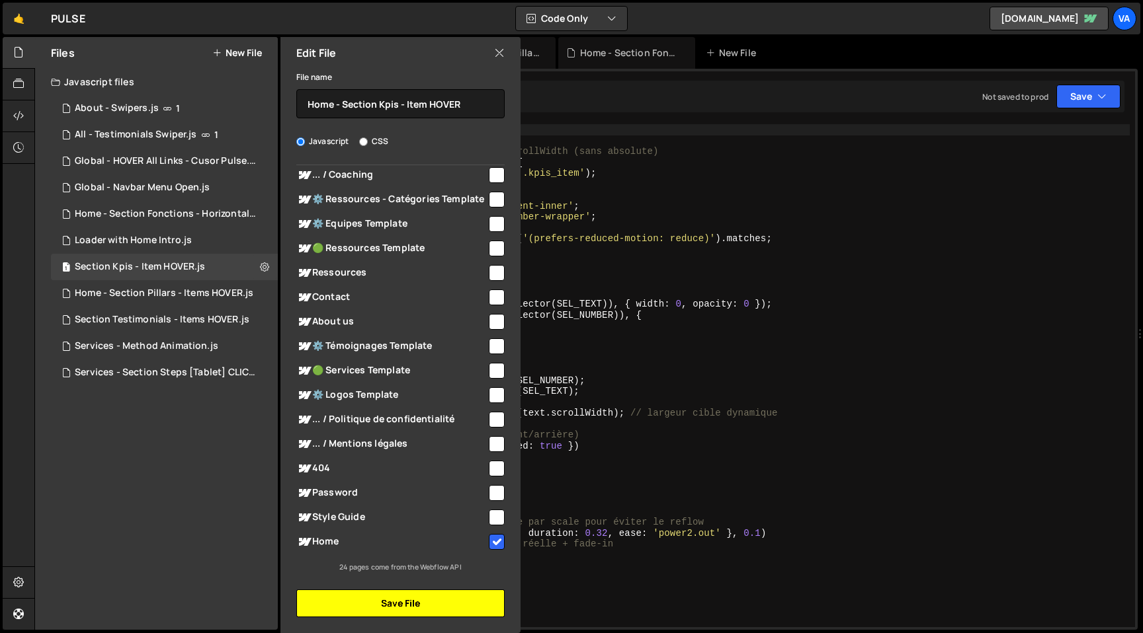
click at [415, 608] on button "Save File" at bounding box center [400, 604] width 208 height 28
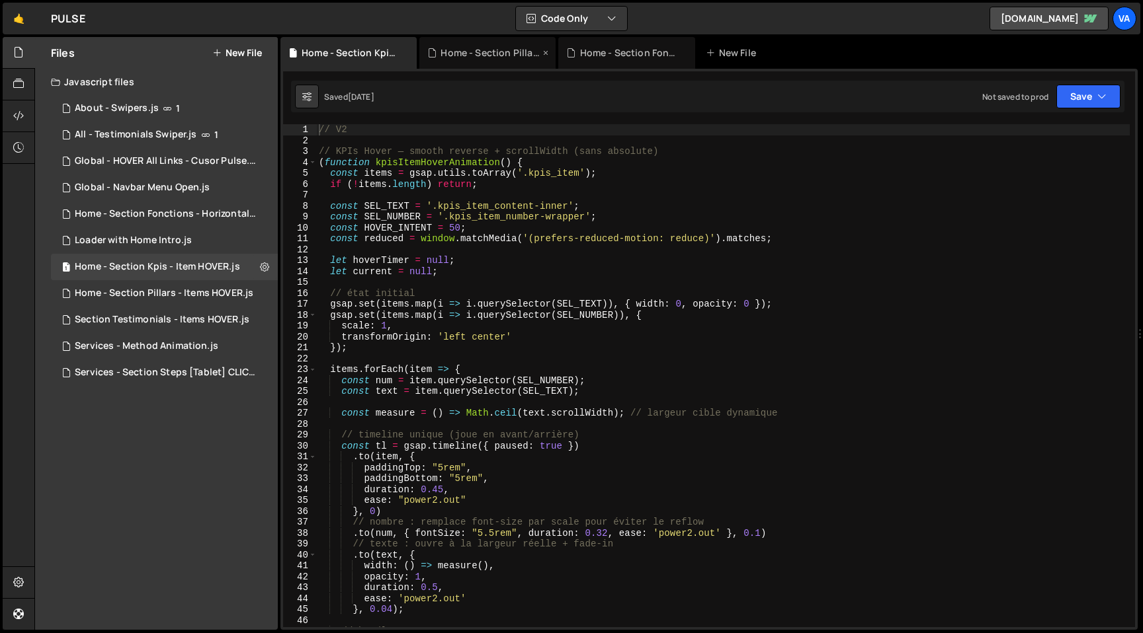
click at [547, 50] on icon at bounding box center [545, 52] width 9 height 13
click at [545, 54] on icon at bounding box center [545, 52] width 9 height 13
click at [392, 135] on div "// V2 // KPIs Hover — smooth reverse + scrollWidth (sans absolute) ( function k…" at bounding box center [722, 386] width 813 height 525
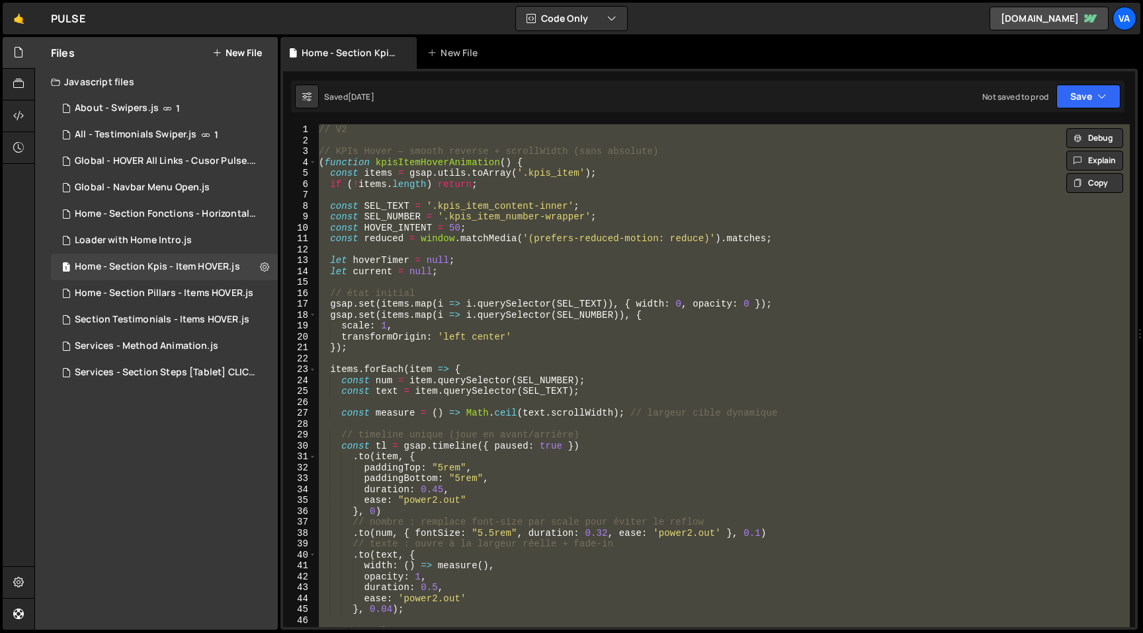
click at [764, 267] on div "// V2 // KPIs Hover — smooth reverse + scrollWidth (sans absolute) ( function k…" at bounding box center [722, 375] width 813 height 503
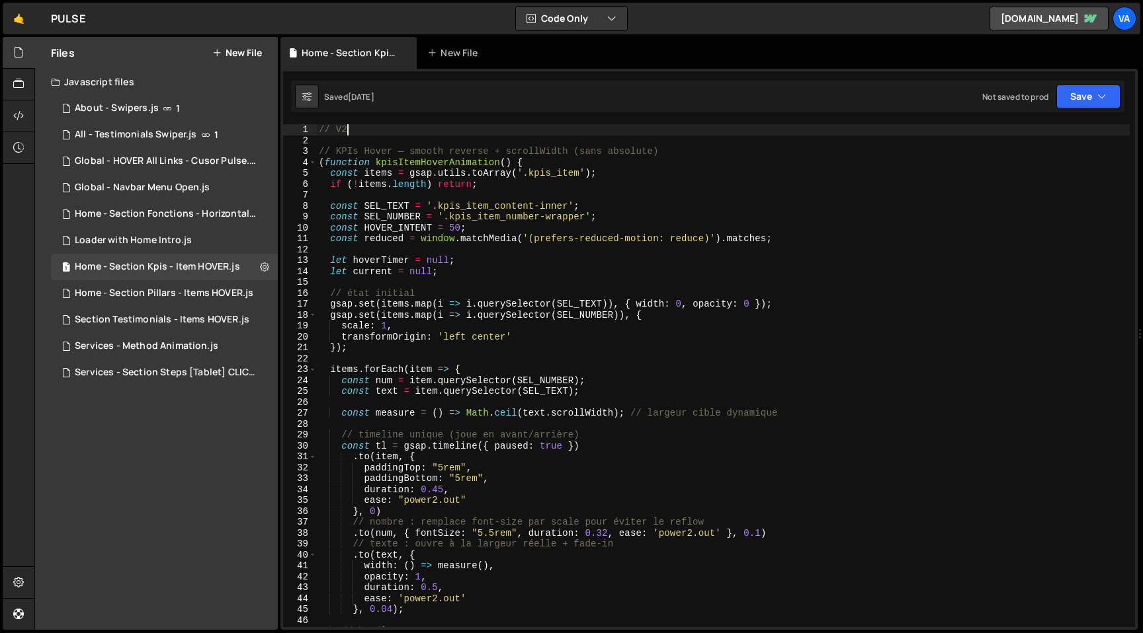
click at [348, 132] on div "// V2 // KPIs Hover — smooth reverse + scrollWidth (sans absolute) ( function k…" at bounding box center [722, 386] width 813 height 525
type textarea "// V1"
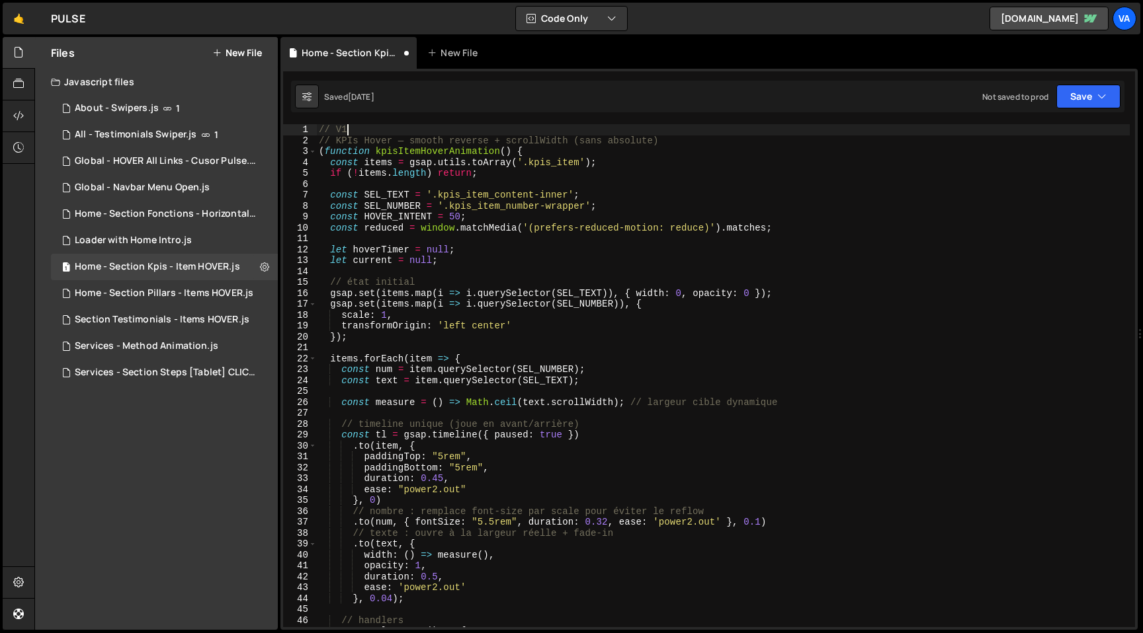
click at [321, 131] on div "// V1 // KPIs Hover — smooth reverse + scrollWidth (sans absolute) ( function k…" at bounding box center [722, 386] width 813 height 525
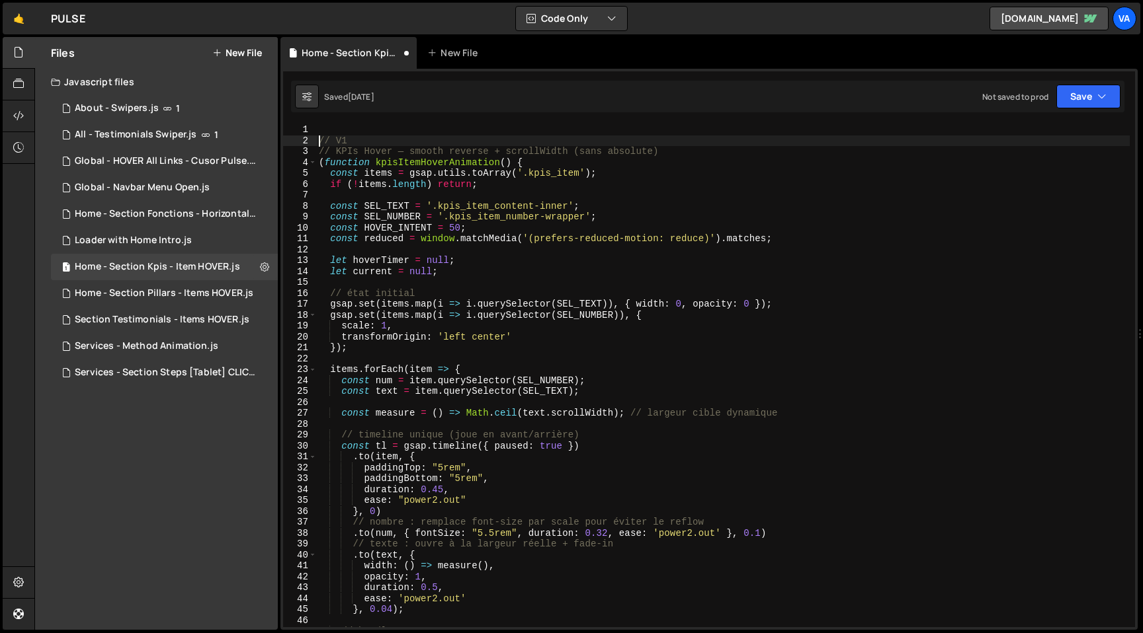
type textarea "// V1"
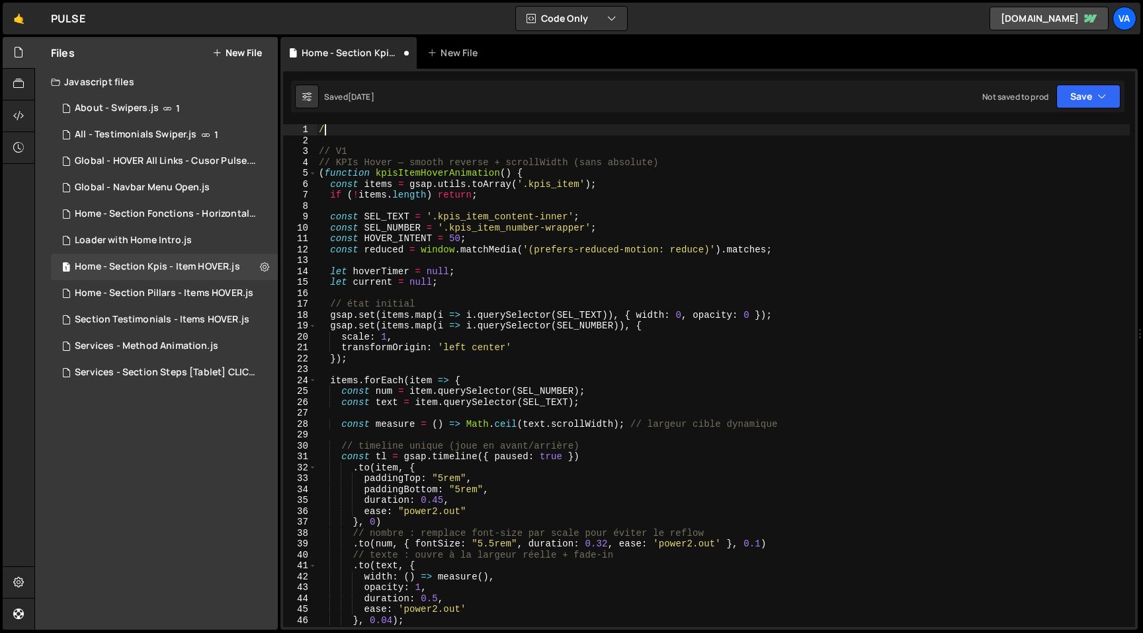
type textarea "/*"
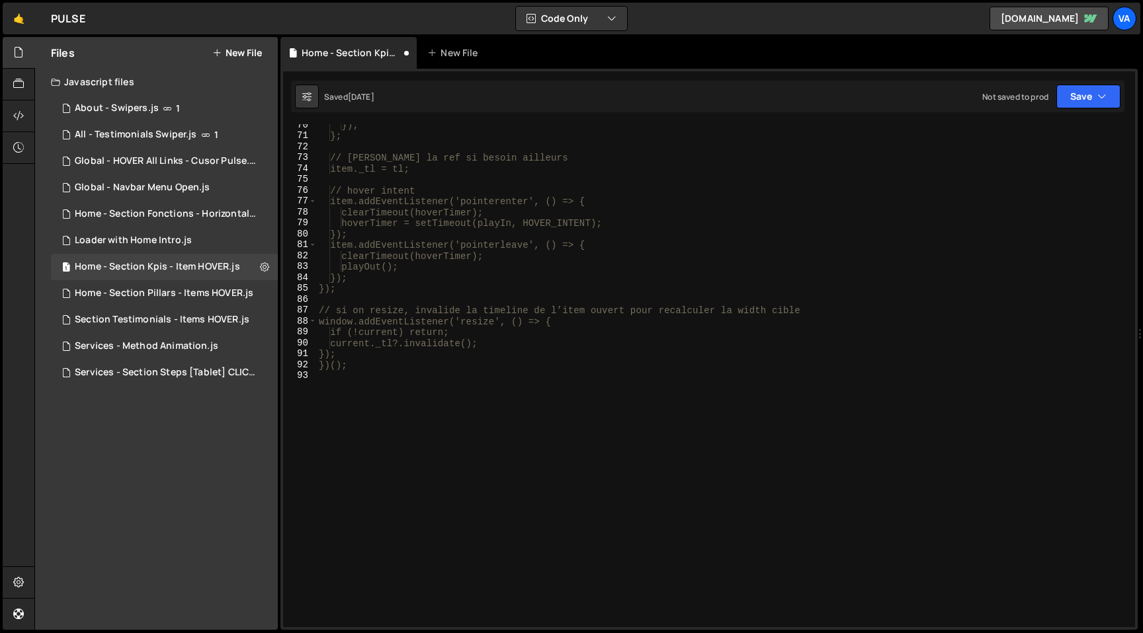
scroll to position [758, 0]
click at [454, 413] on div "}); }; // [PERSON_NAME] la ref si besoin ailleurs item._tl = tl; // hover inten…" at bounding box center [722, 382] width 813 height 525
type textarea "*/"
type textarea "//-----//"
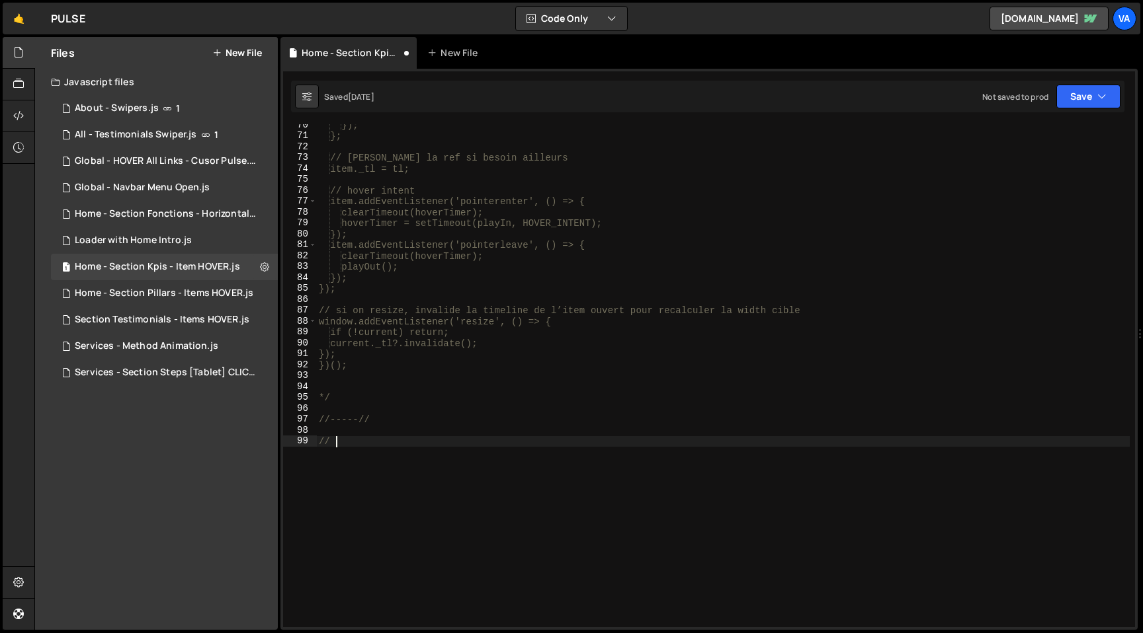
scroll to position [0, 0]
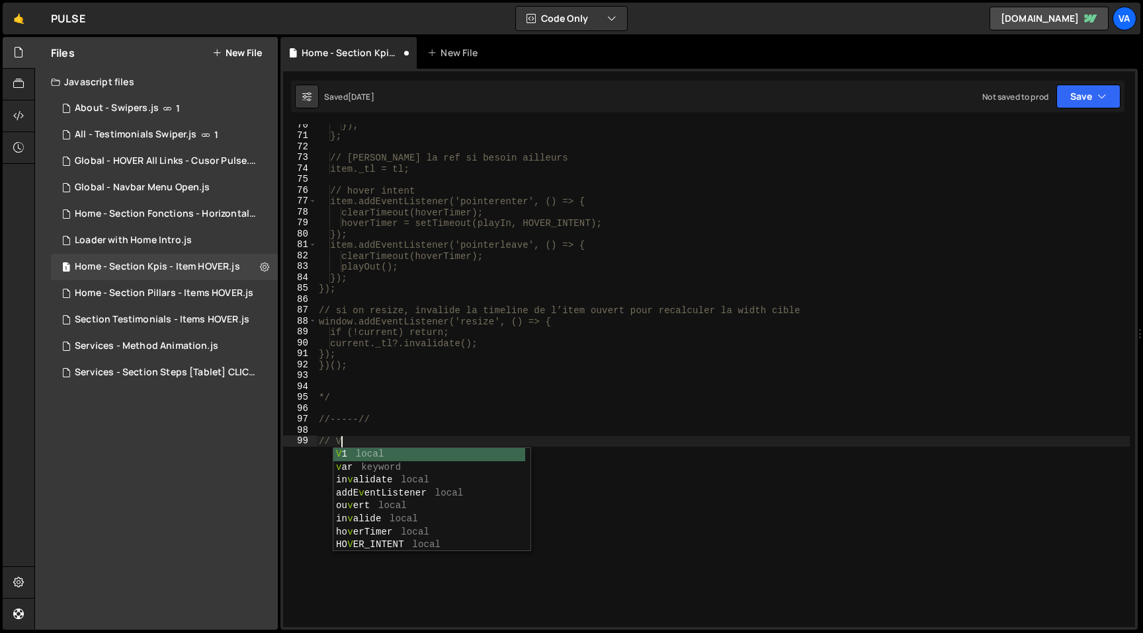
type textarea "// V2"
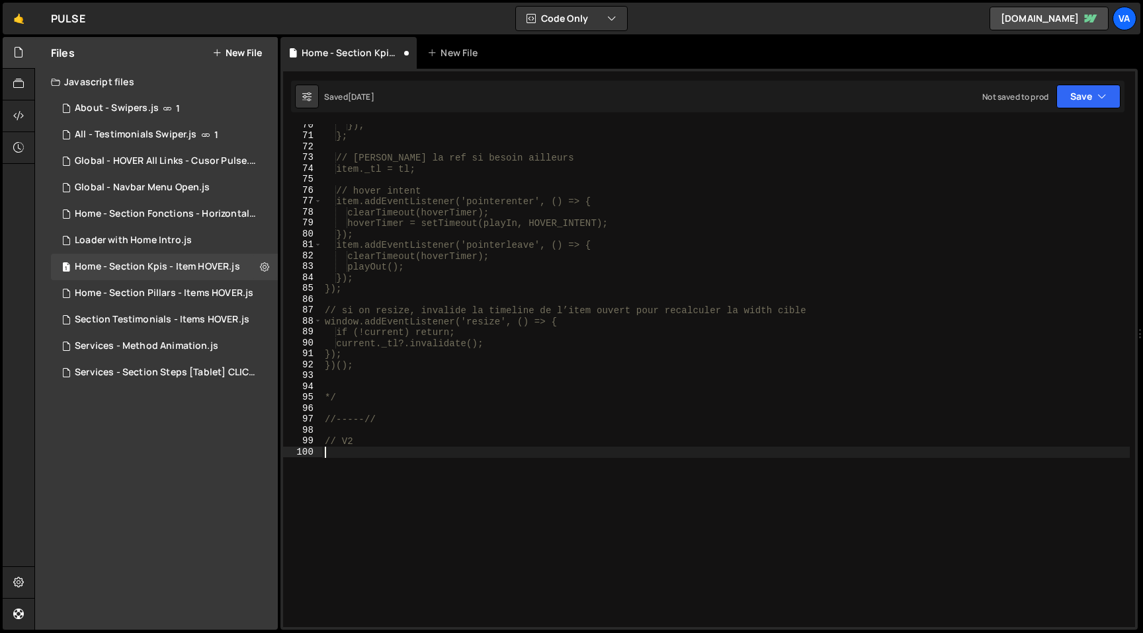
paste textarea "})();"
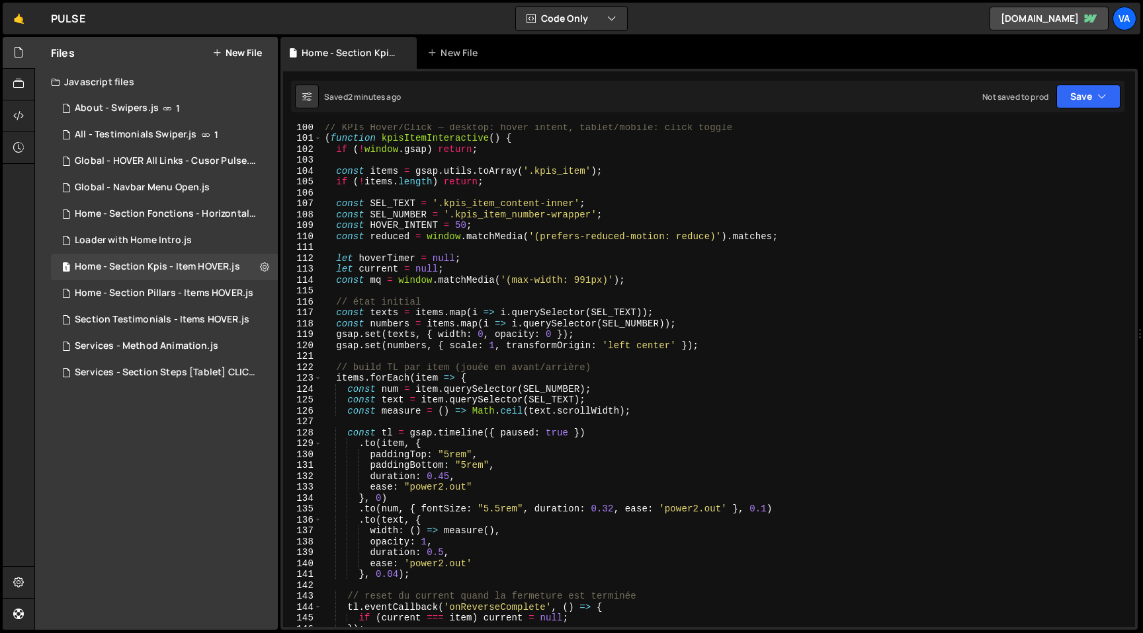
scroll to position [1093, 0]
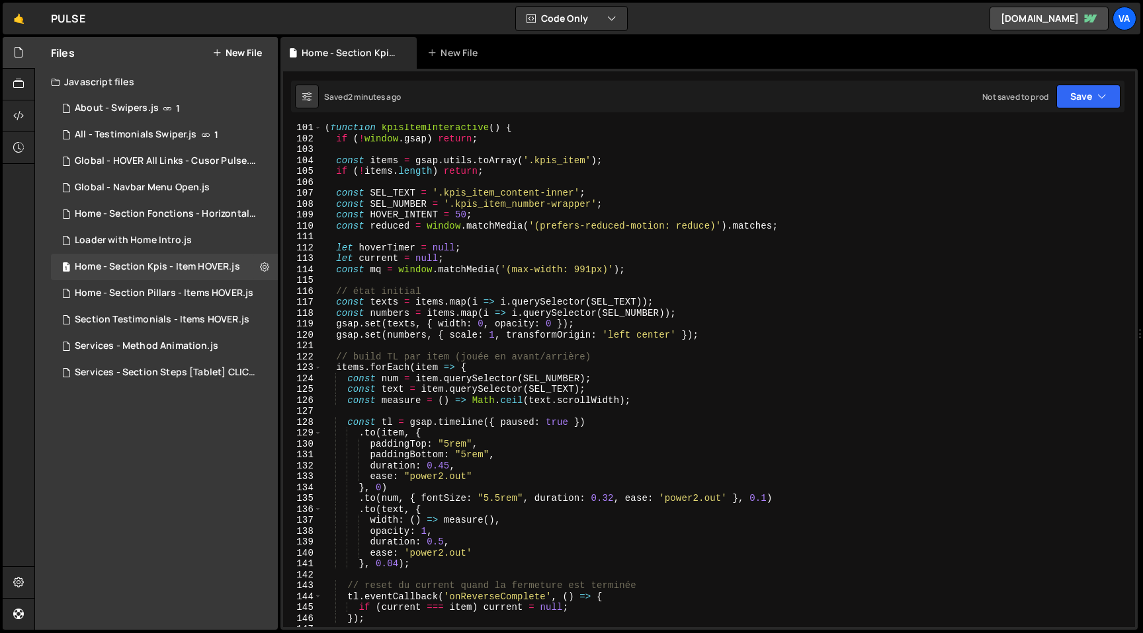
click at [528, 499] on div "( function kpisItemInteractive ( ) { if ( ! window . gsap ) return ; const item…" at bounding box center [725, 384] width 807 height 525
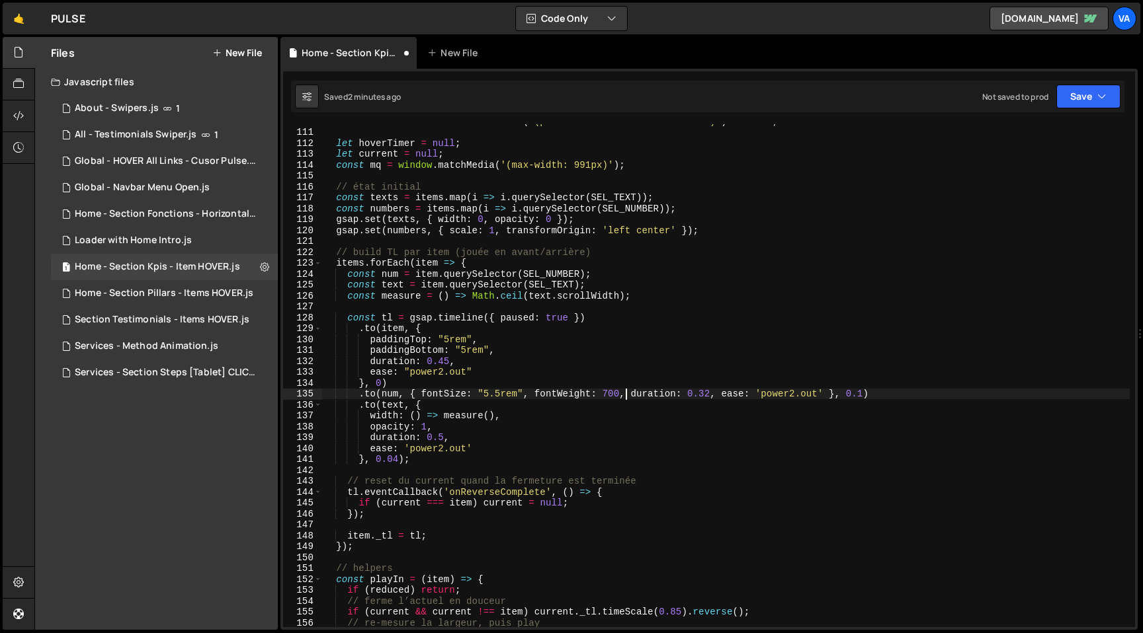
scroll to position [1166, 0]
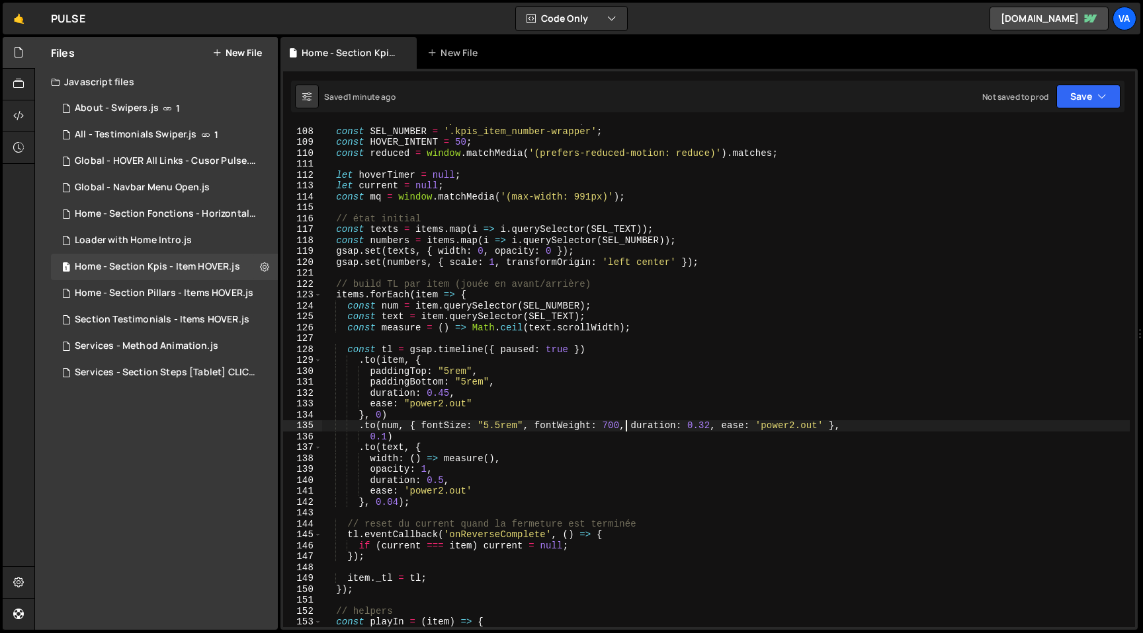
click at [608, 428] on div "const SEL_TEXT = '.kpis_item_content-inner' ; const SEL_NUMBER = '.kpis_item_nu…" at bounding box center [725, 377] width 807 height 525
drag, startPoint x: 499, startPoint y: 425, endPoint x: 498, endPoint y: 434, distance: 9.3
click at [499, 425] on div "const SEL_TEXT = '.kpis_item_content-inner' ; const SEL_NUMBER = '.kpis_item_nu…" at bounding box center [725, 377] width 807 height 525
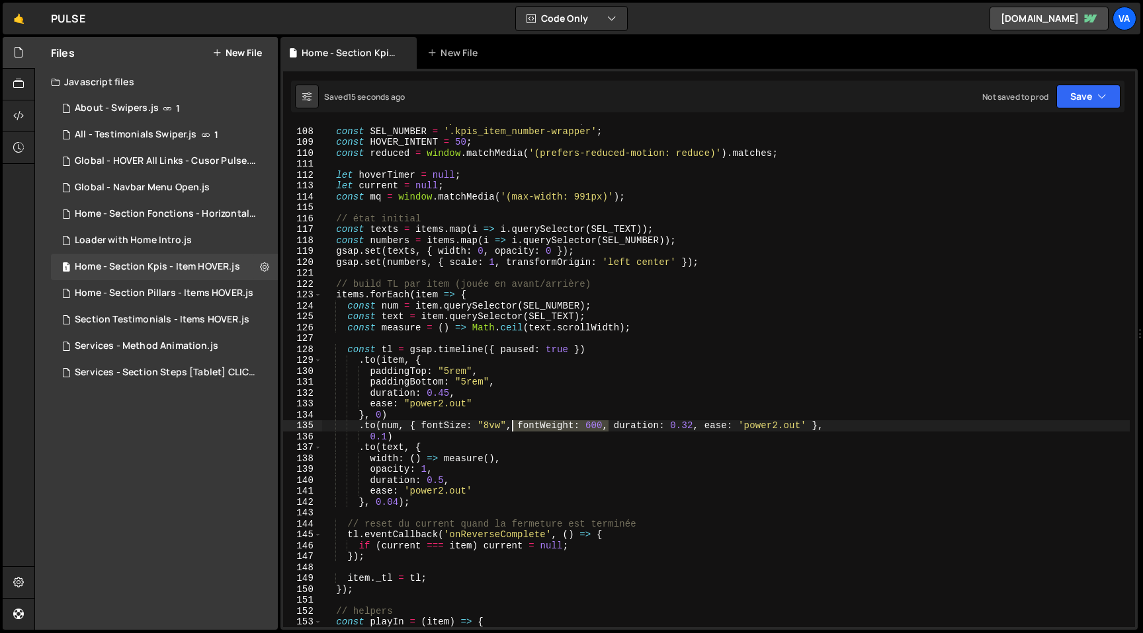
drag, startPoint x: 608, startPoint y: 427, endPoint x: 509, endPoint y: 425, distance: 98.6
click at [509, 425] on div "const SEL_TEXT = '.kpis_item_content-inner' ; const SEL_NUMBER = '.kpis_item_nu…" at bounding box center [725, 377] width 807 height 525
click at [488, 427] on div "const SEL_TEXT = '.kpis_item_content-inner' ; const SEL_NUMBER = '.kpis_item_nu…" at bounding box center [725, 377] width 807 height 525
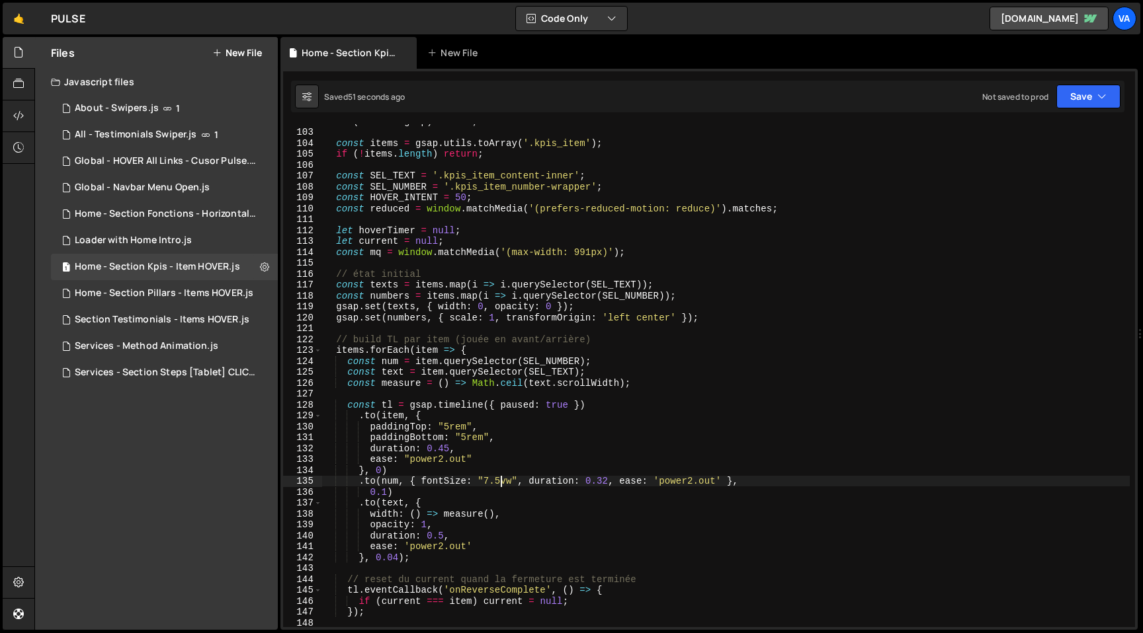
scroll to position [1116, 0]
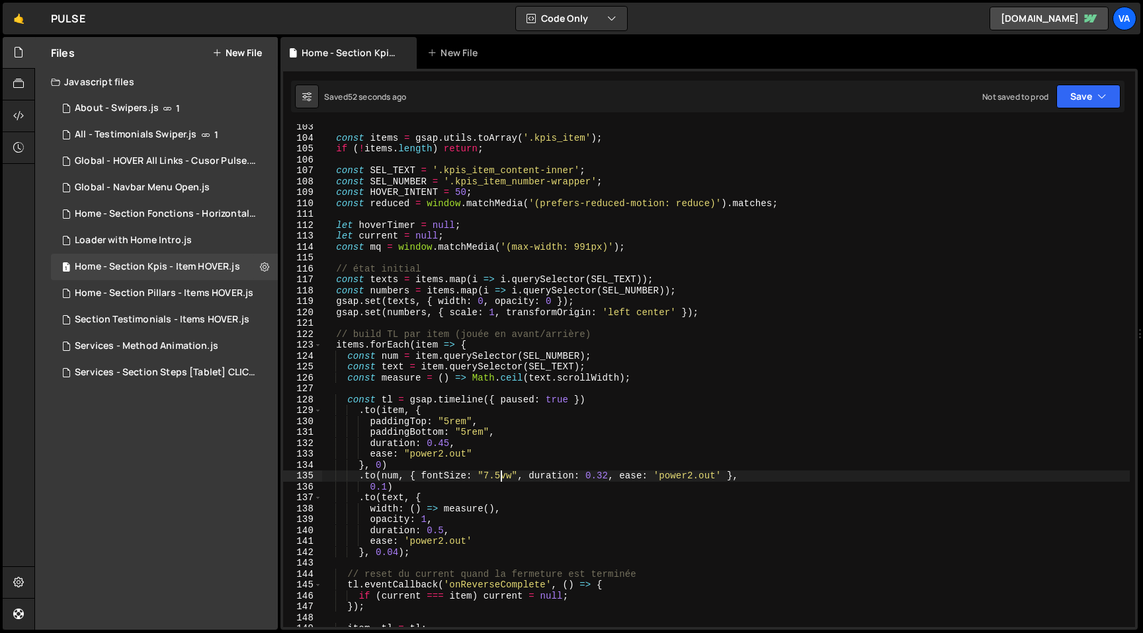
click at [490, 478] on div "const items = gsap . utils . toArray ( '.kpis_item' ) ; if ( ! items . length )…" at bounding box center [725, 384] width 807 height 525
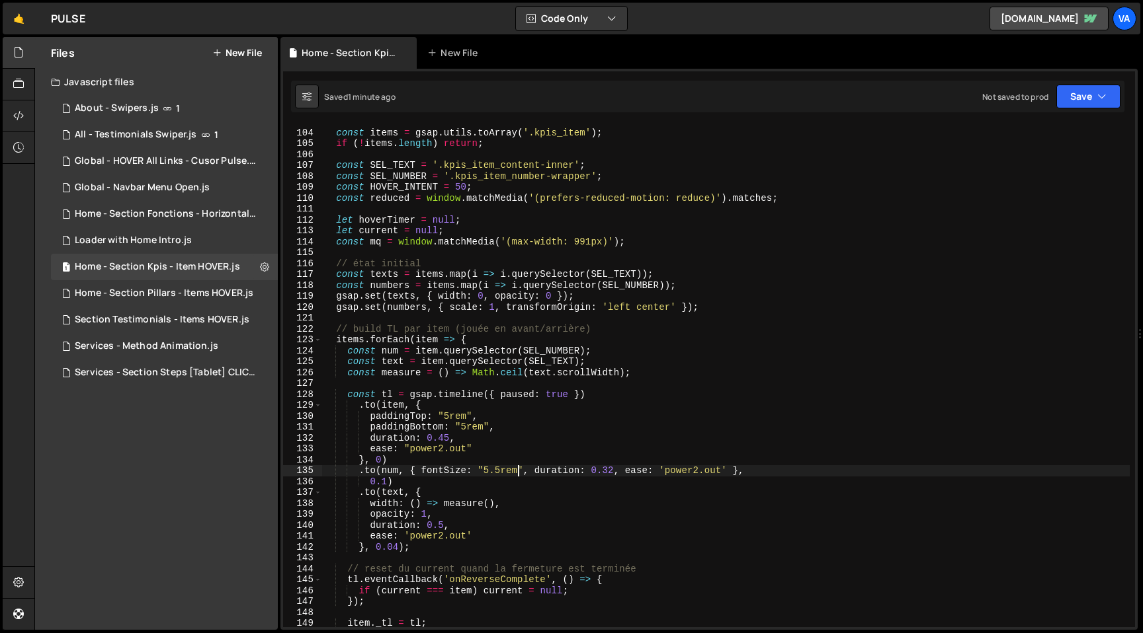
scroll to position [1126, 0]
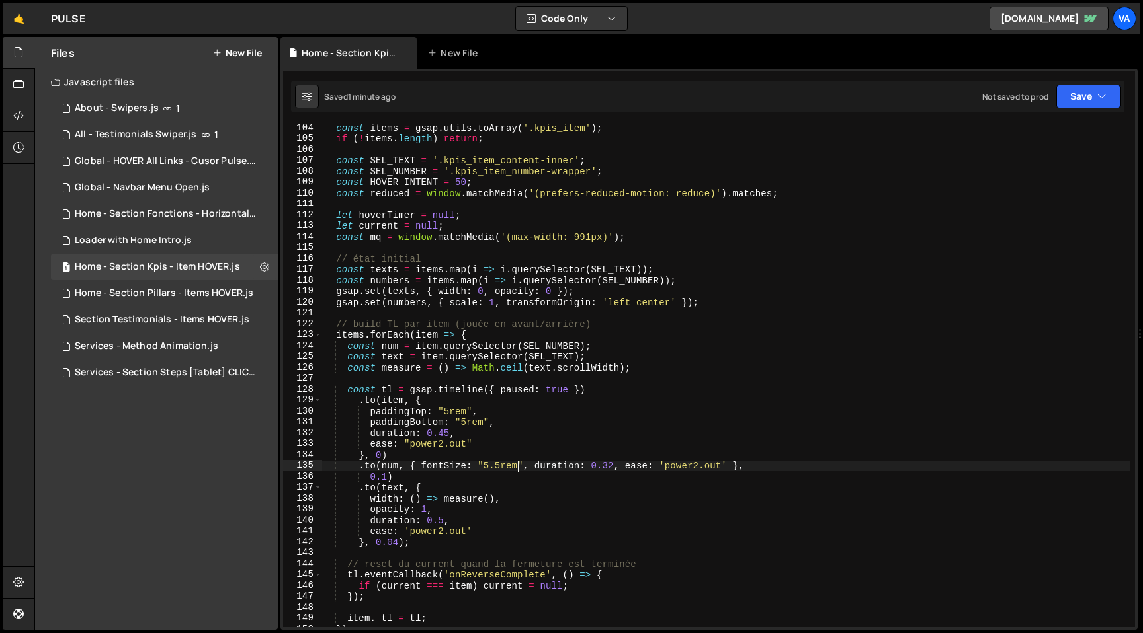
drag, startPoint x: 500, startPoint y: 466, endPoint x: 522, endPoint y: 489, distance: 32.7
click at [500, 466] on div "const items = gsap . utils . toArray ( '.kpis_item' ) ; if ( ! items . length )…" at bounding box center [725, 384] width 807 height 525
click at [518, 468] on div "const items = gsap . utils . toArray ( '.kpis_item' ) ; if ( ! items . length )…" at bounding box center [725, 384] width 807 height 525
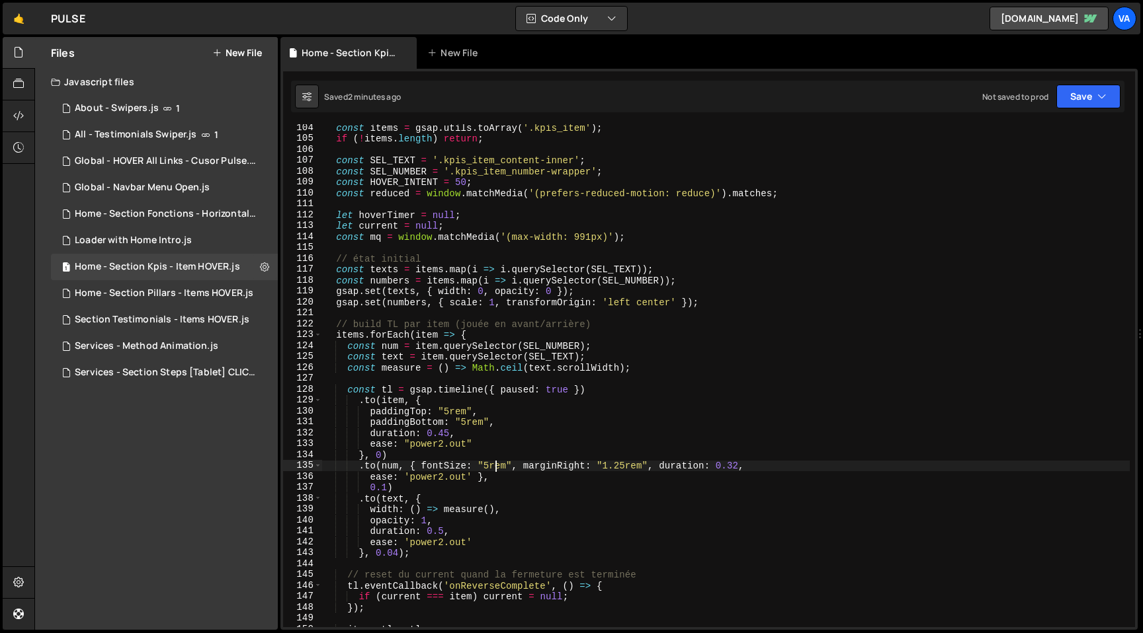
click at [493, 467] on div "const items = gsap . utils . toArray ( '.kpis_item' ) ; if ( ! items . length )…" at bounding box center [725, 384] width 807 height 525
drag, startPoint x: 508, startPoint y: 468, endPoint x: 483, endPoint y: 468, distance: 25.1
click at [482, 466] on div "const items = gsap . utils . toArray ( '.kpis_item' ) ; if ( ! items . length )…" at bounding box center [725, 384] width 807 height 525
paste textarea "clamp(1.875rem, 0.75rem + 3.75vw, 3.75rem)"
click at [699, 465] on div "const items = gsap . utils . toArray ( '.kpis_item' ) ; if ( ! items . length )…" at bounding box center [725, 384] width 807 height 525
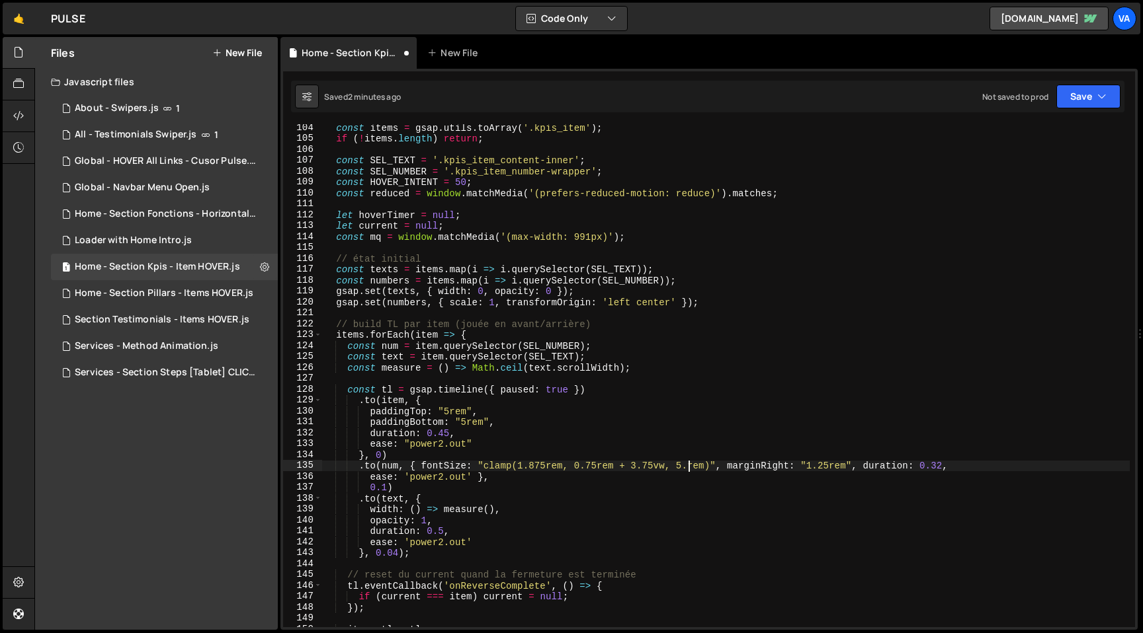
scroll to position [0, 25]
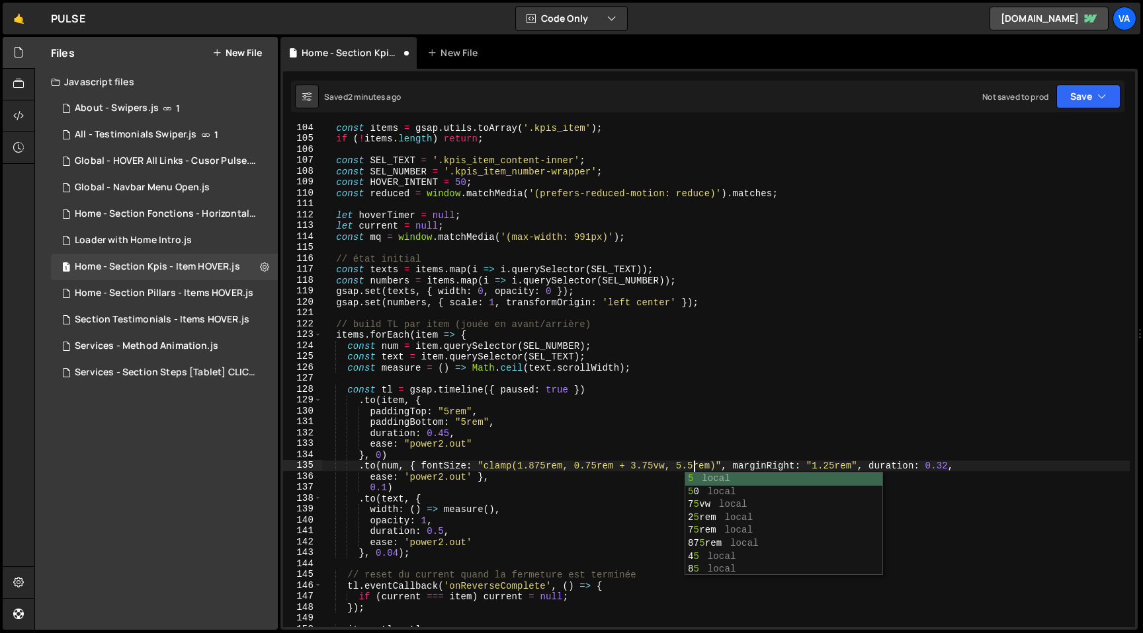
click at [650, 466] on div "const items = gsap . utils . toArray ( '.kpis_item' ) ; if ( ! items . length )…" at bounding box center [725, 384] width 807 height 525
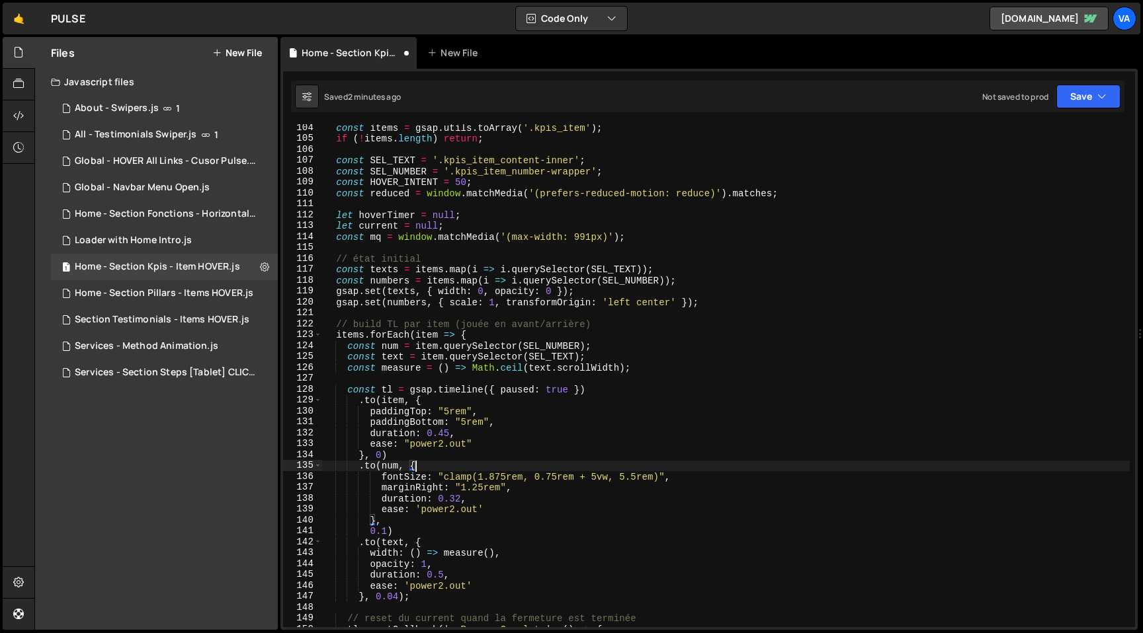
scroll to position [0, 5]
click at [635, 479] on div "const items = gsap . utils . toArray ( '.kpis_item' ) ; if ( ! items . length )…" at bounding box center [725, 384] width 807 height 525
click at [595, 477] on div "const items = gsap . utils . toArray ( '.kpis_item' ) ; if ( ! items . length )…" at bounding box center [725, 384] width 807 height 525
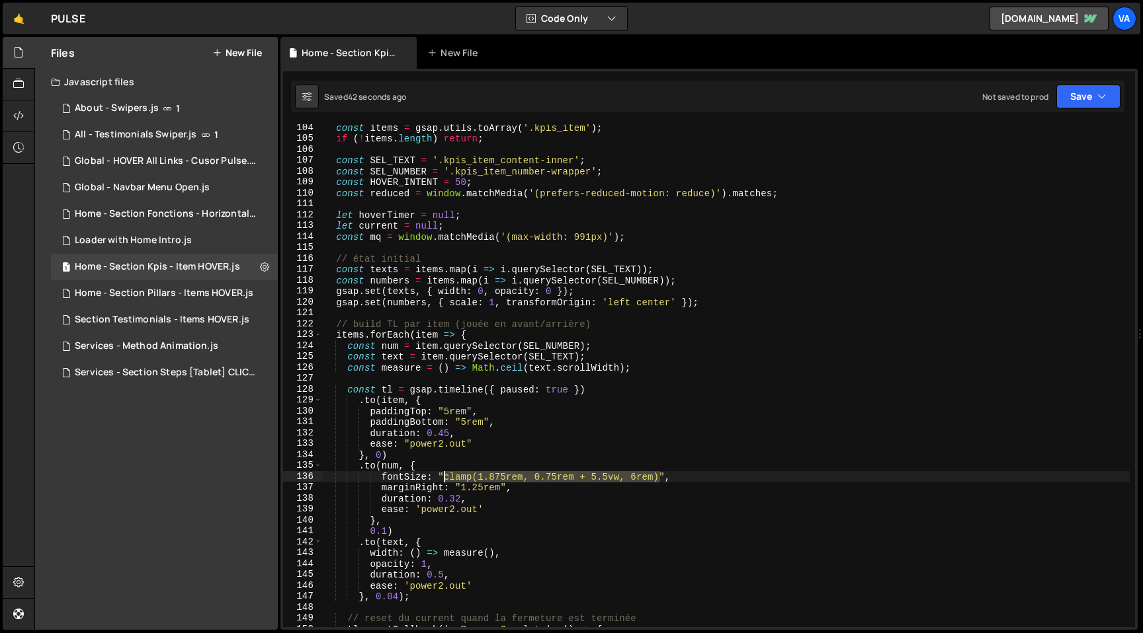
drag, startPoint x: 659, startPoint y: 477, endPoint x: 444, endPoint y: 480, distance: 214.9
click at [444, 480] on div "const items = gsap . utils . toArray ( '.kpis_item' ) ; if ( ! items . length )…" at bounding box center [725, 384] width 807 height 525
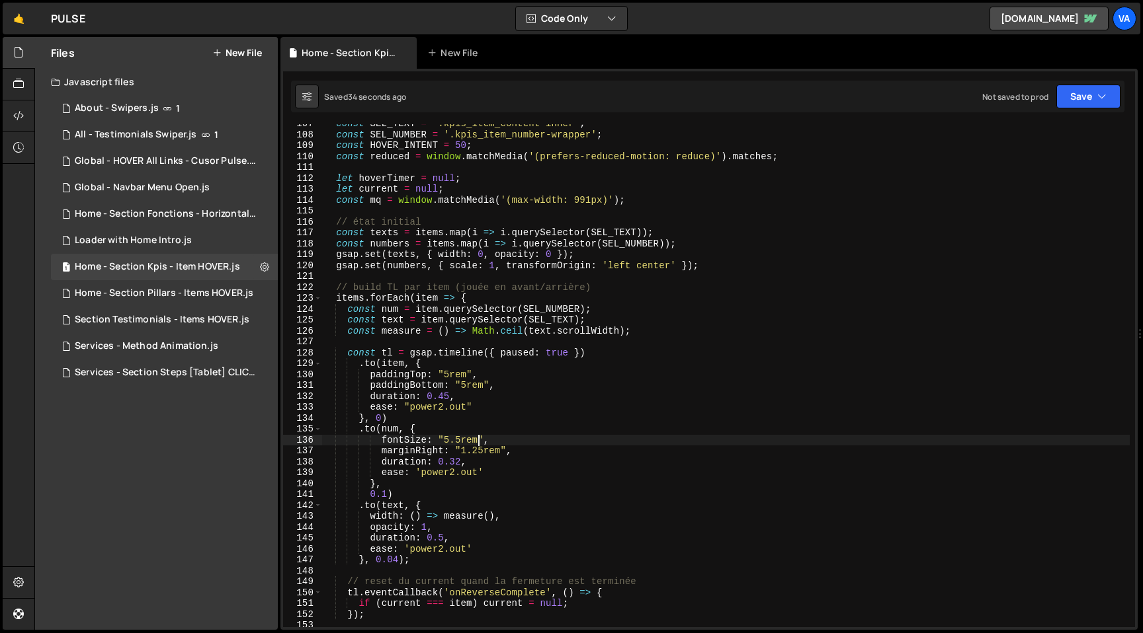
scroll to position [1157, 0]
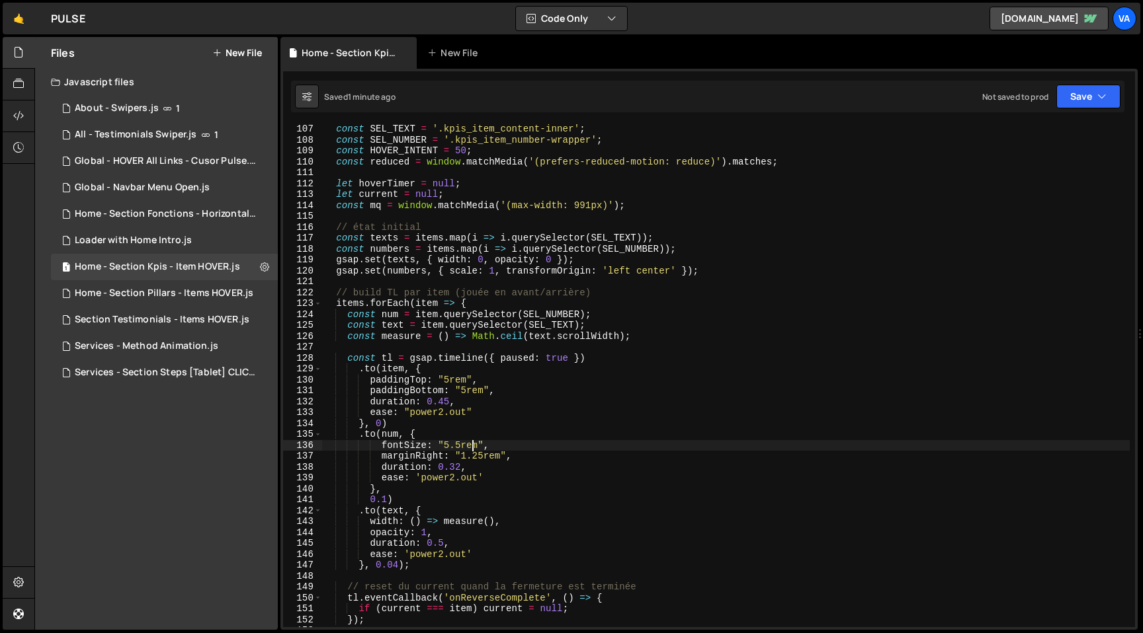
click at [473, 441] on div "const SEL_TEXT = '.kpis_item_content-inner' ; const SEL_NUMBER = '.kpis_item_nu…" at bounding box center [725, 386] width 807 height 525
drag, startPoint x: 479, startPoint y: 445, endPoint x: 442, endPoint y: 442, distance: 37.1
click at [442, 442] on div "const SEL_TEXT = '.kpis_item_content-inner' ; const SEL_NUMBER = '.kpis_item_nu…" at bounding box center [725, 386] width 807 height 525
paste textarea "clamp(1.875rem, 0.75rem + 4vw, 5.5rem)"
click at [596, 446] on div "const SEL_TEXT = '.kpis_item_content-inner' ; const SEL_NUMBER = '.kpis_item_nu…" at bounding box center [725, 386] width 807 height 525
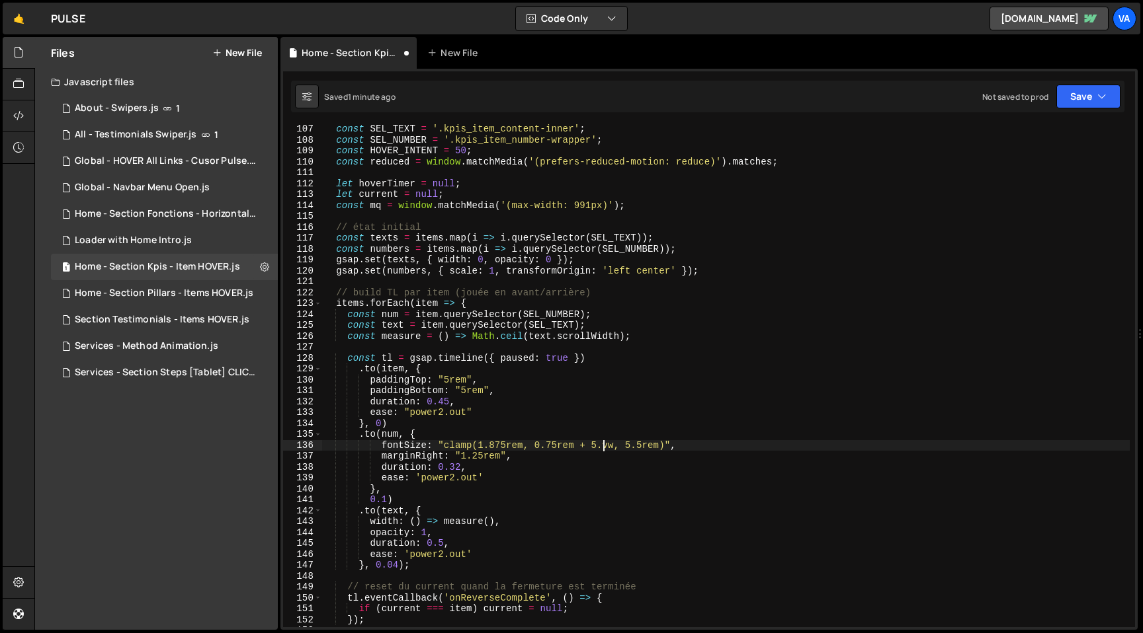
scroll to position [0, 19]
click at [530, 470] on div "const SEL_TEXT = '.kpis_item_content-inner' ; const SEL_NUMBER = '.kpis_item_nu…" at bounding box center [725, 386] width 807 height 525
click at [665, 443] on div "const SEL_TEXT = '.kpis_item_content-inner' ; const SEL_NUMBER = '.kpis_item_nu…" at bounding box center [725, 386] width 807 height 525
drag, startPoint x: 668, startPoint y: 445, endPoint x: 444, endPoint y: 447, distance: 223.5
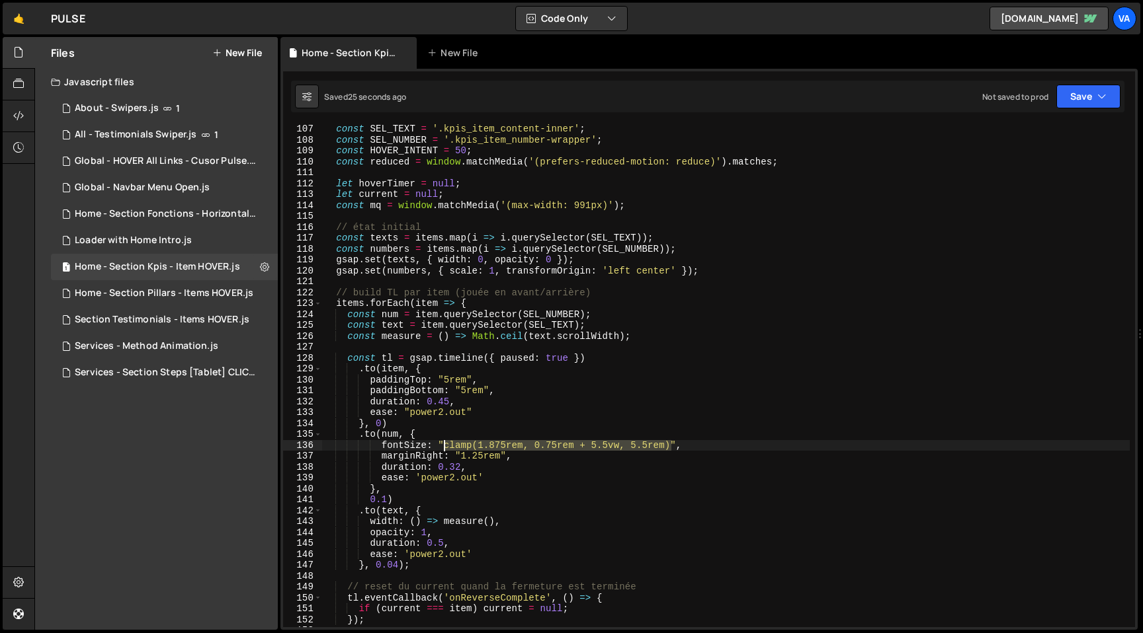
click at [444, 447] on div "const SEL_TEXT = '.kpis_item_content-inner' ; const SEL_NUMBER = '.kpis_item_nu…" at bounding box center [725, 386] width 807 height 525
drag, startPoint x: 456, startPoint y: 443, endPoint x: 486, endPoint y: 499, distance: 63.6
click at [456, 444] on div "const SEL_TEXT = '.kpis_item_content-inner' ; const SEL_NUMBER = '.kpis_item_nu…" at bounding box center [725, 386] width 807 height 525
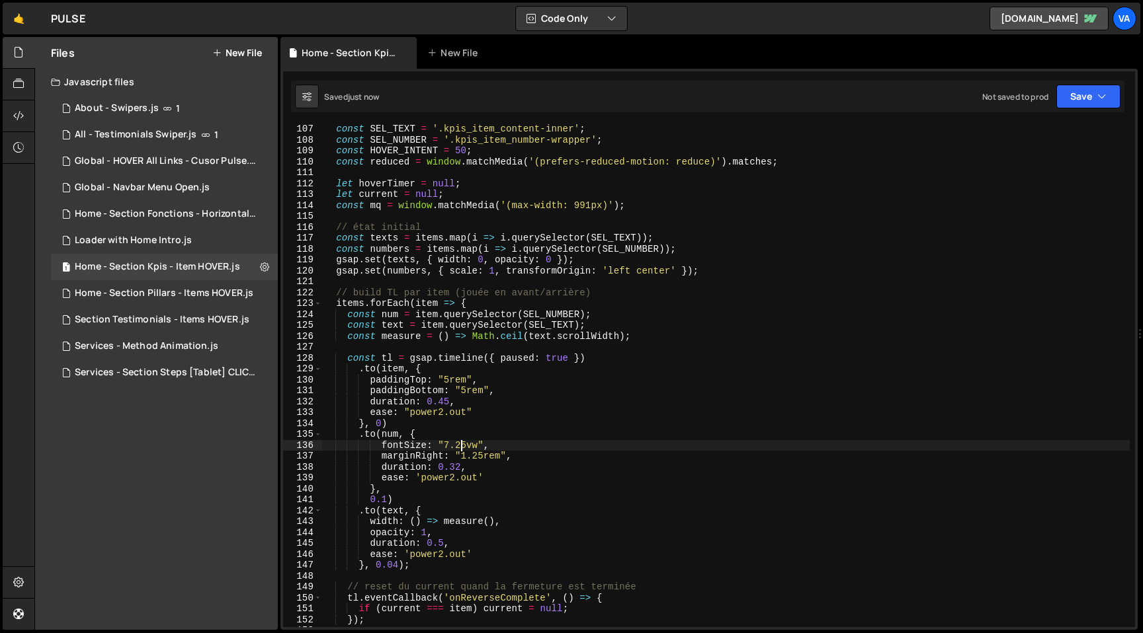
type textarea "fontSize: "7.25vw","
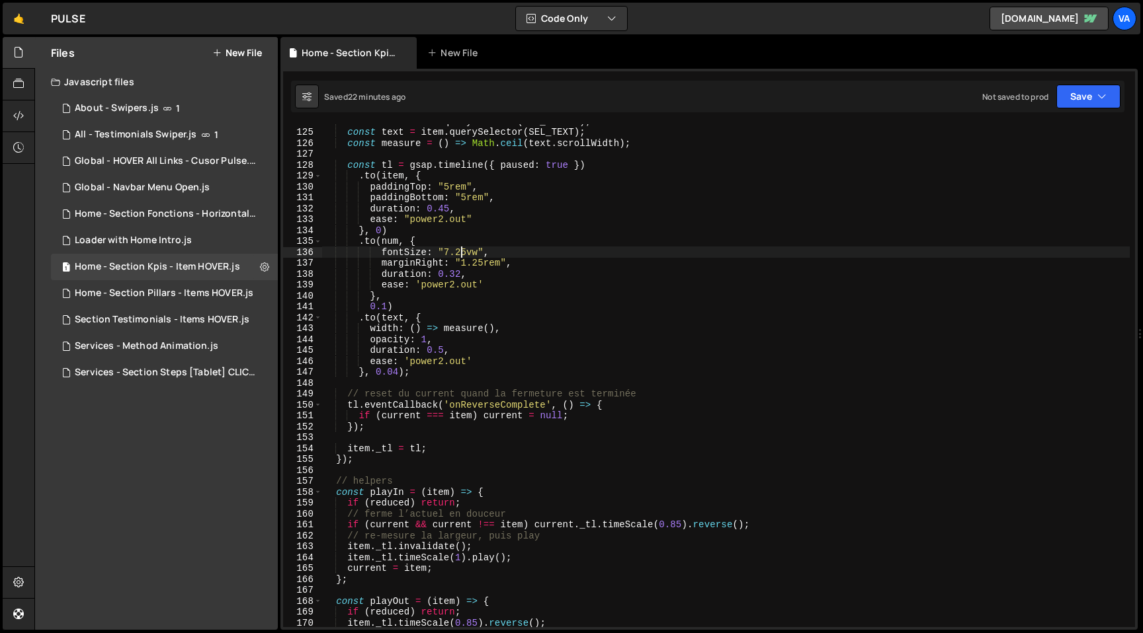
scroll to position [1275, 0]
